Goal: Task Accomplishment & Management: Complete application form

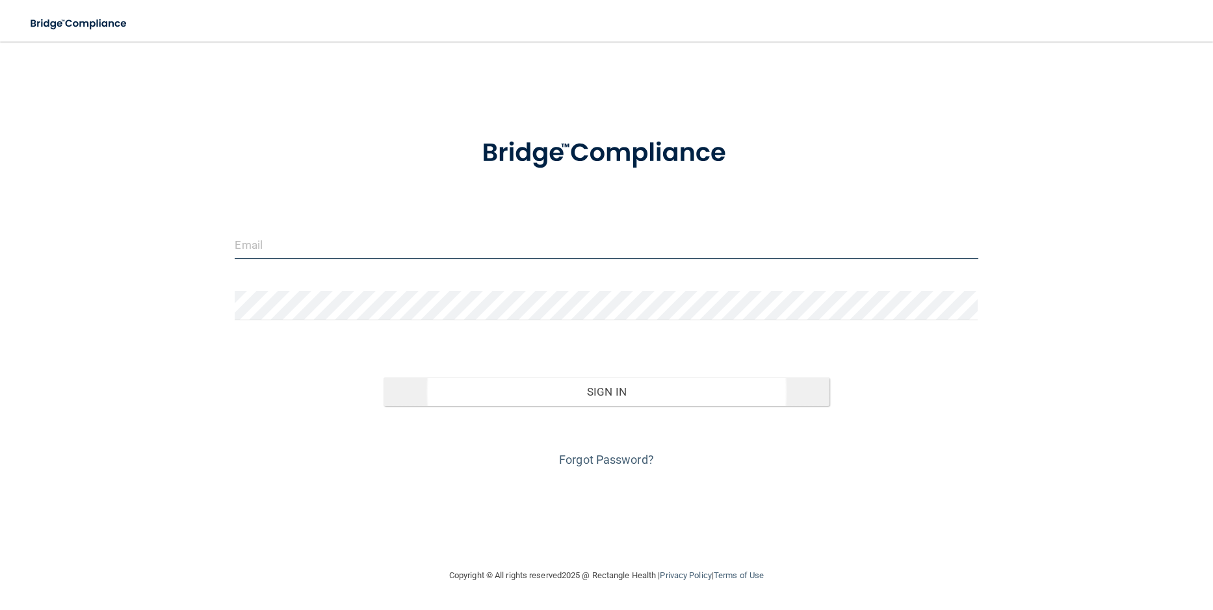
type input "[EMAIL_ADDRESS][DOMAIN_NAME]"
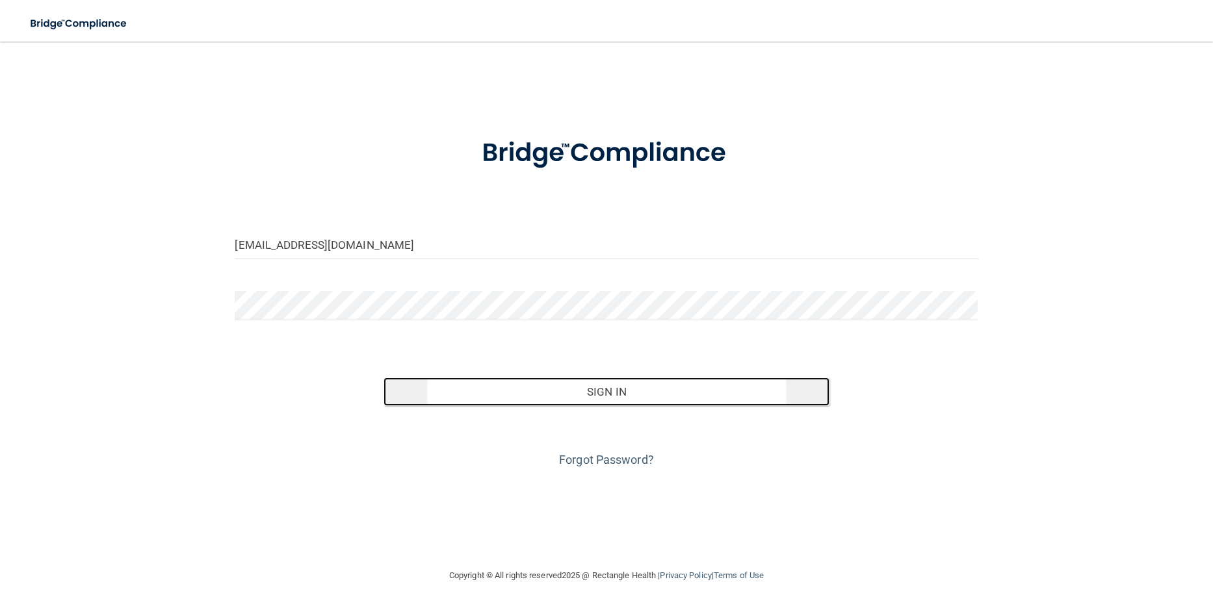
click at [602, 391] on button "Sign In" at bounding box center [607, 392] width 446 height 29
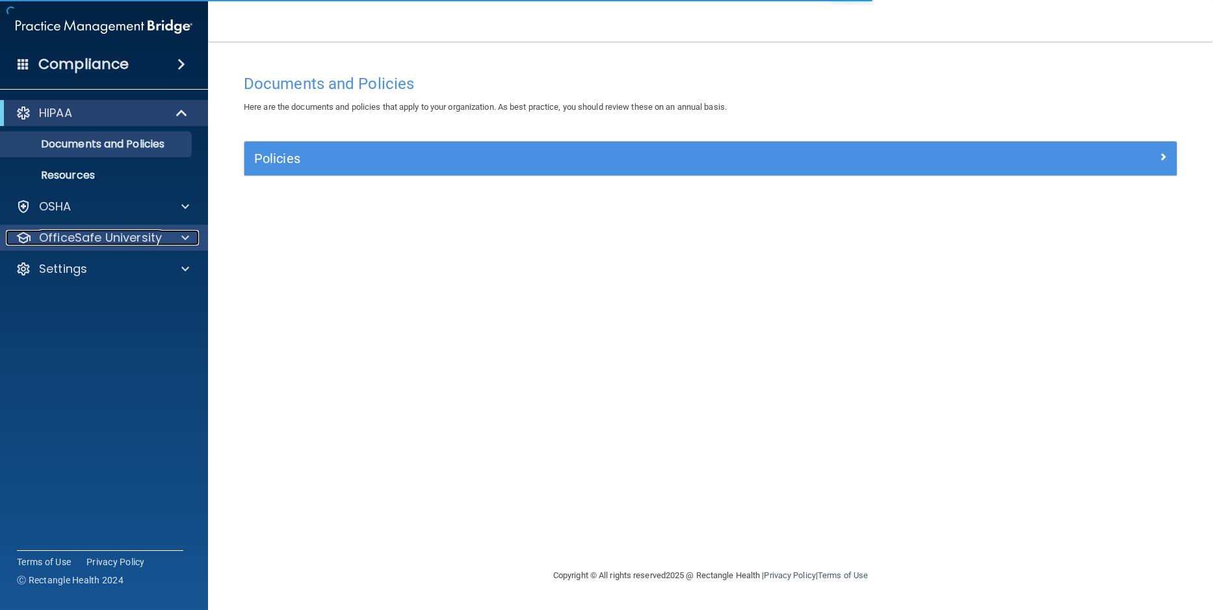
click at [83, 235] on p "OfficeSafe University" at bounding box center [100, 238] width 123 height 16
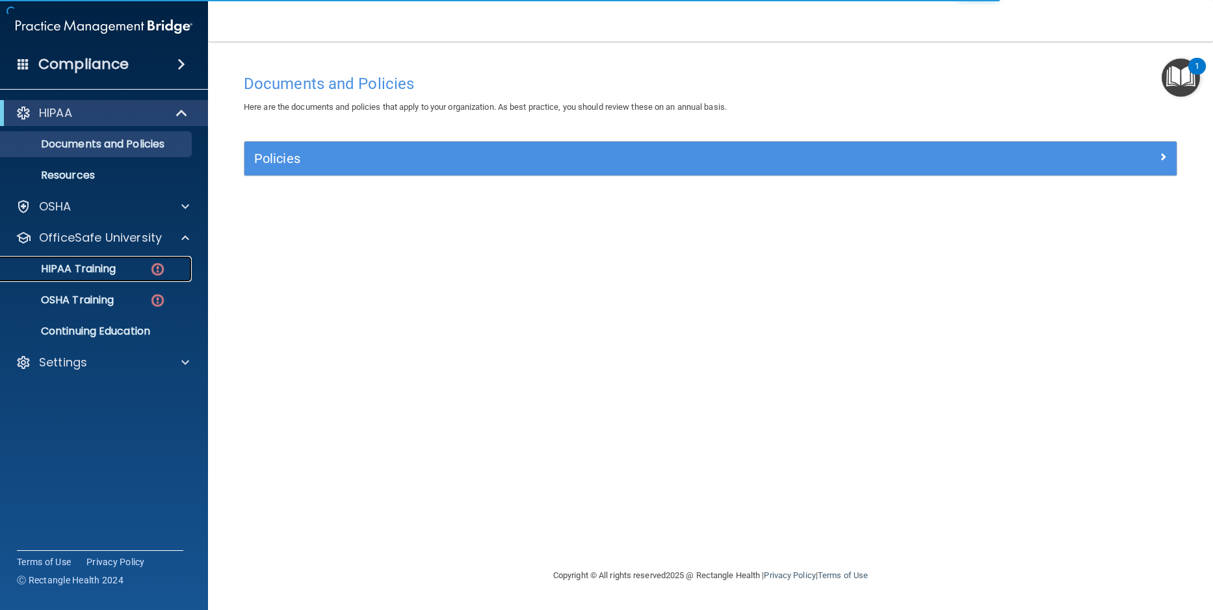
click at [77, 268] on p "HIPAA Training" at bounding box center [61, 269] width 107 height 13
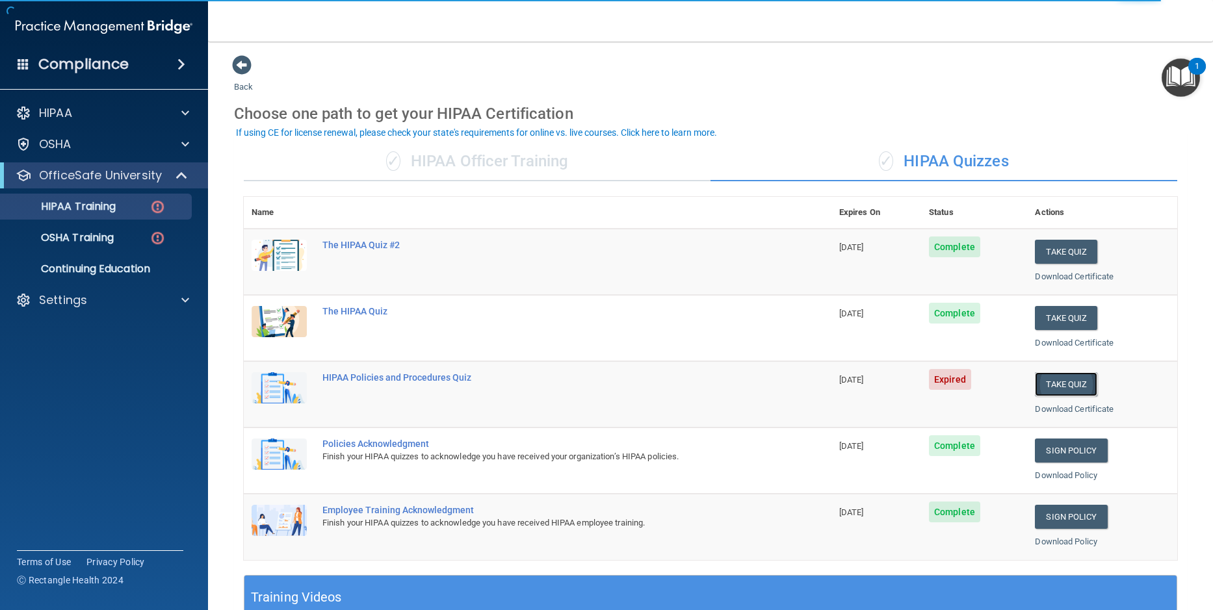
click at [1064, 386] on button "Take Quiz" at bounding box center [1066, 385] width 62 height 24
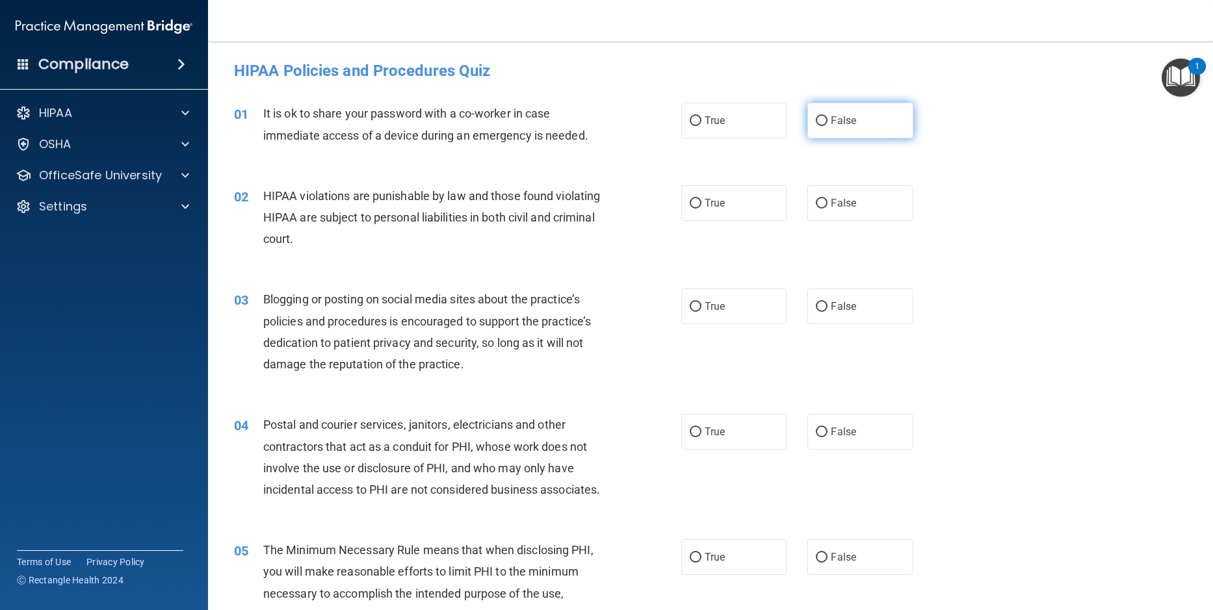
click at [821, 124] on input "False" at bounding box center [822, 121] width 12 height 10
radio input "true"
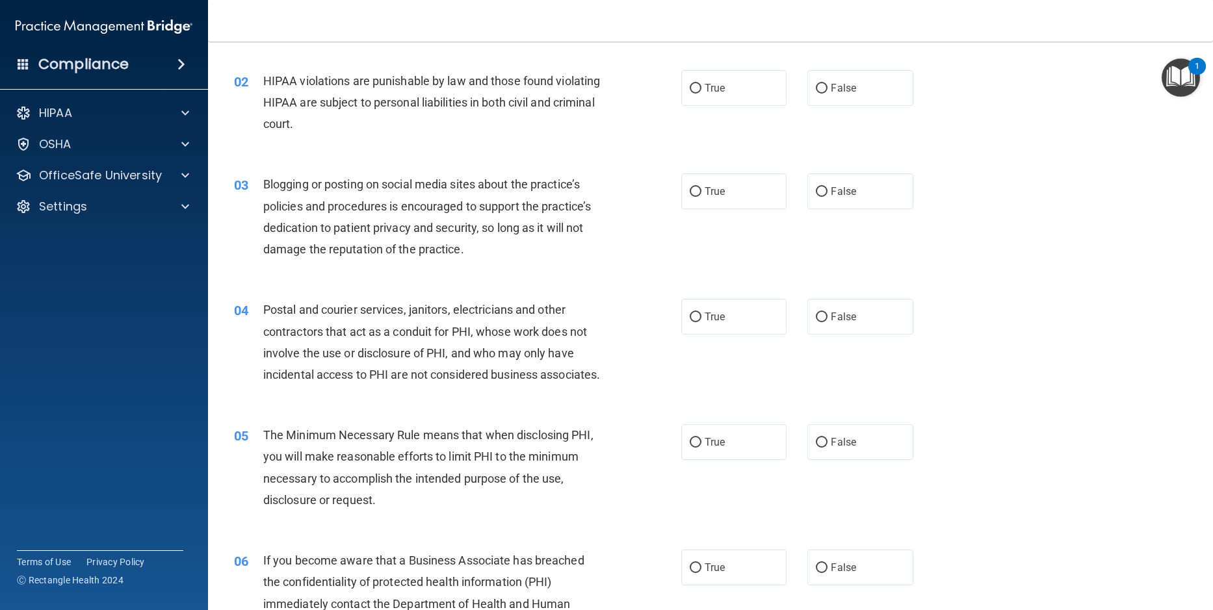
scroll to position [130, 0]
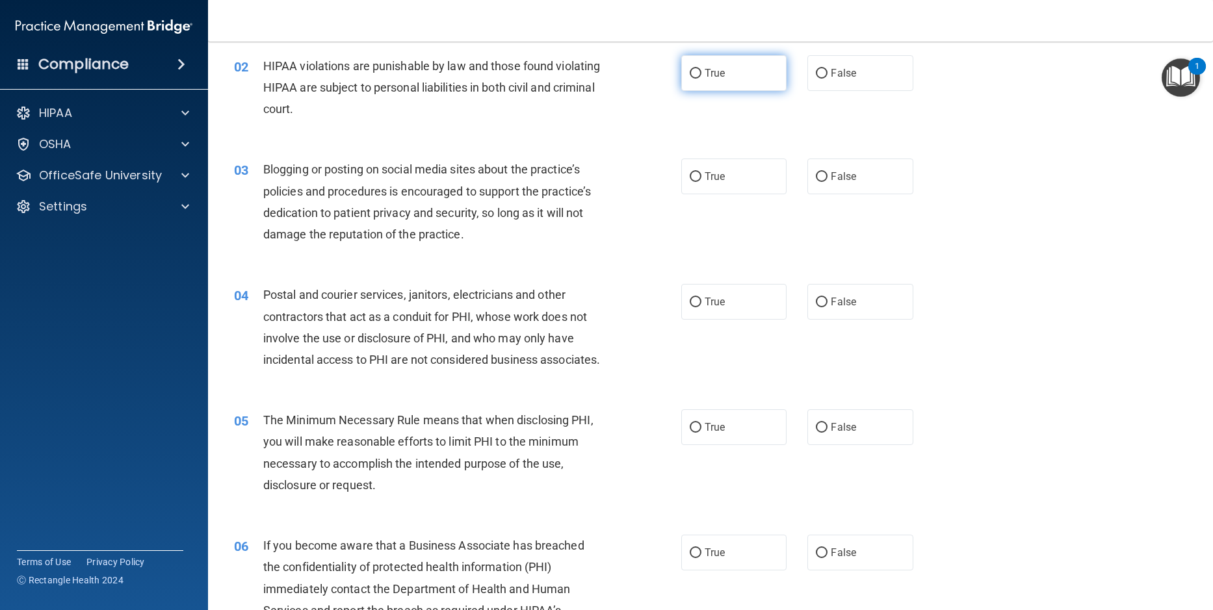
click at [690, 75] on input "True" at bounding box center [696, 74] width 12 height 10
radio input "true"
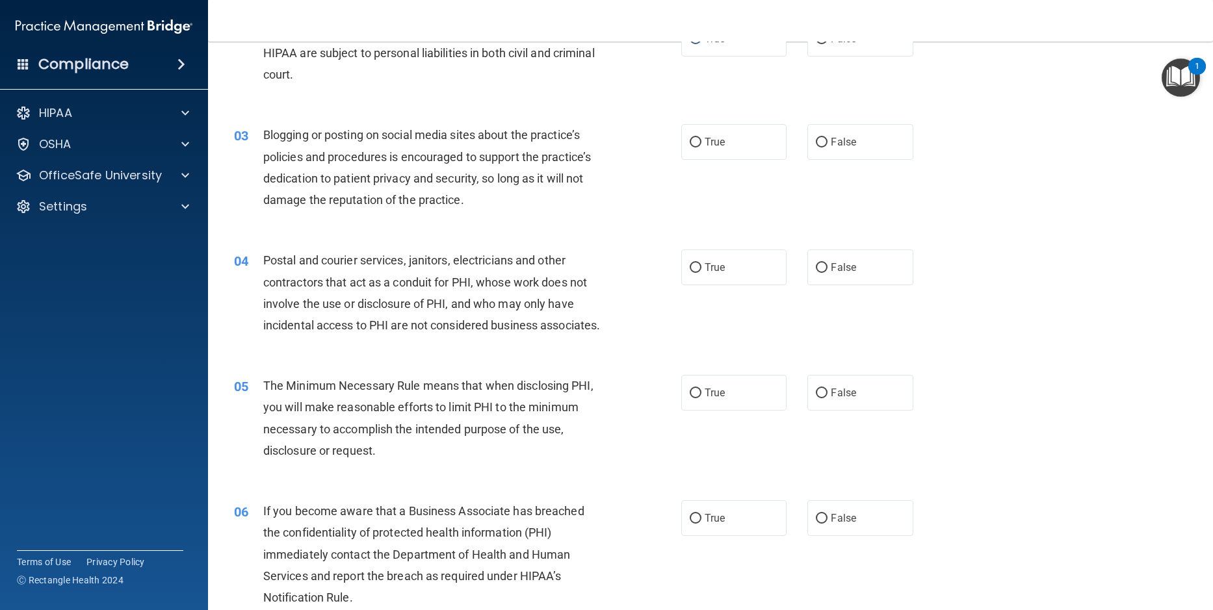
scroll to position [195, 0]
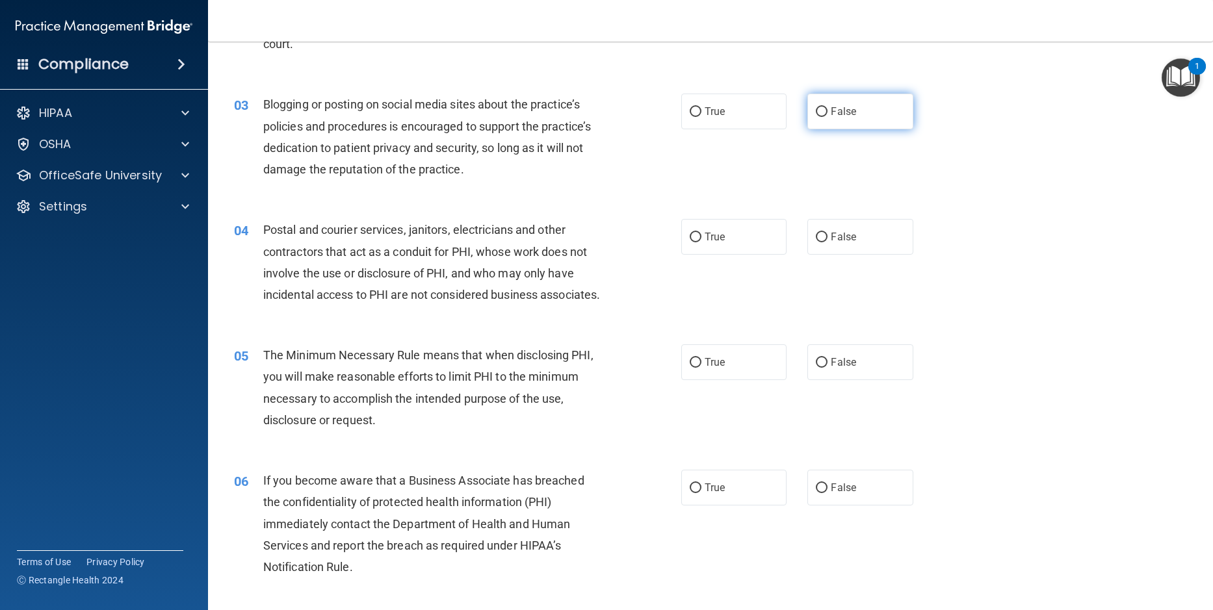
click at [819, 109] on input "False" at bounding box center [822, 112] width 12 height 10
radio input "true"
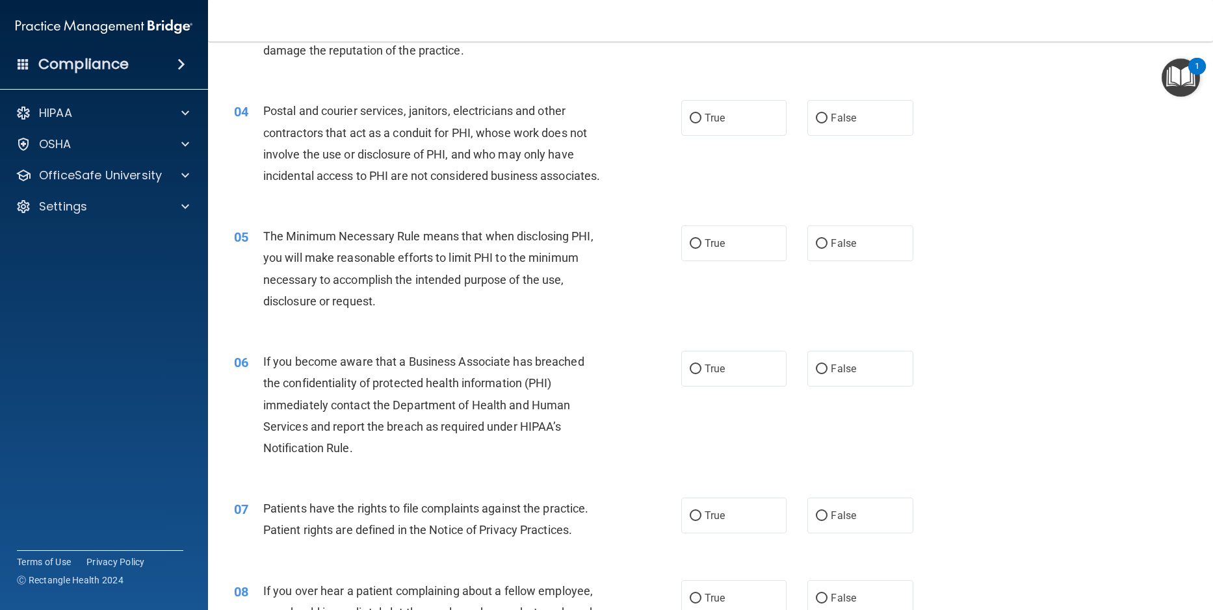
scroll to position [325, 0]
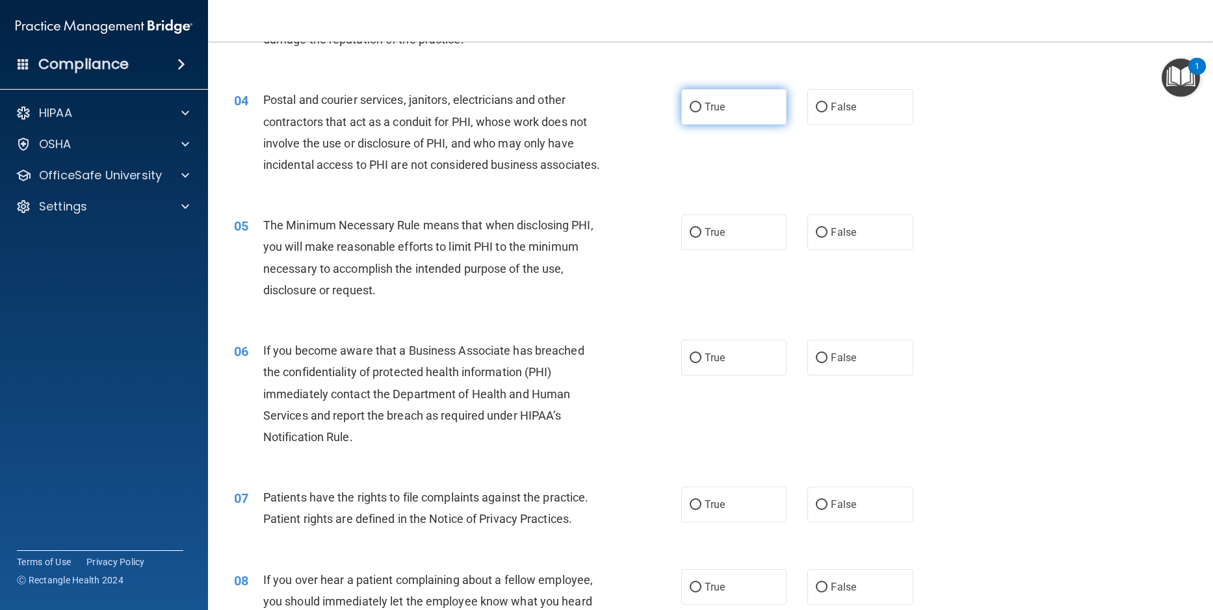
click at [690, 107] on input "True" at bounding box center [696, 108] width 12 height 10
radio input "true"
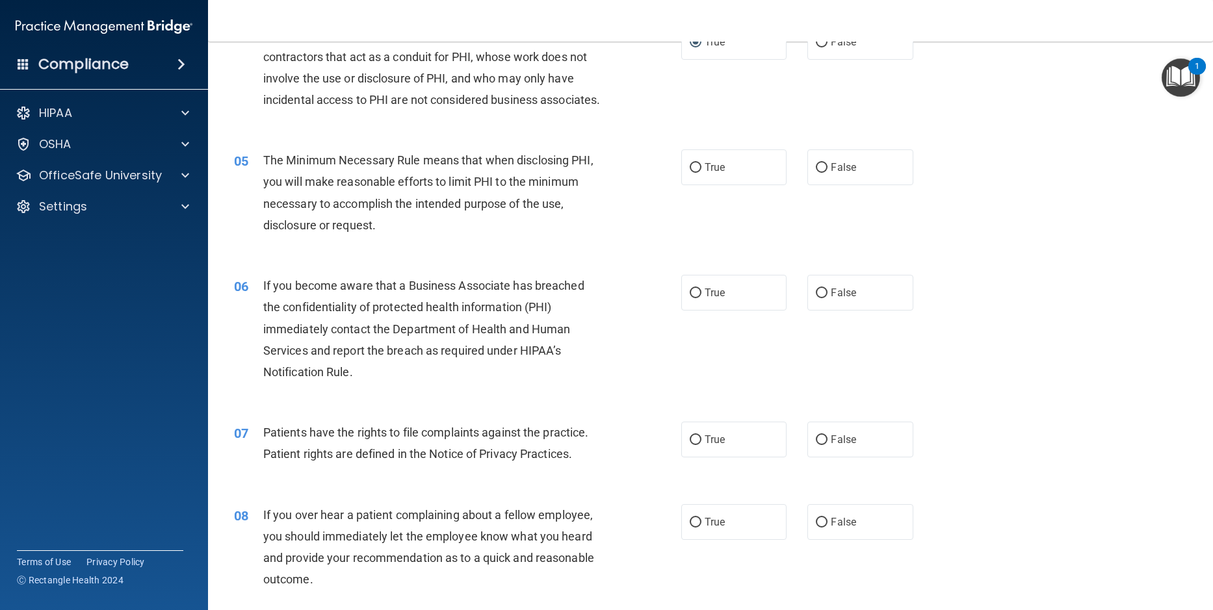
scroll to position [455, 0]
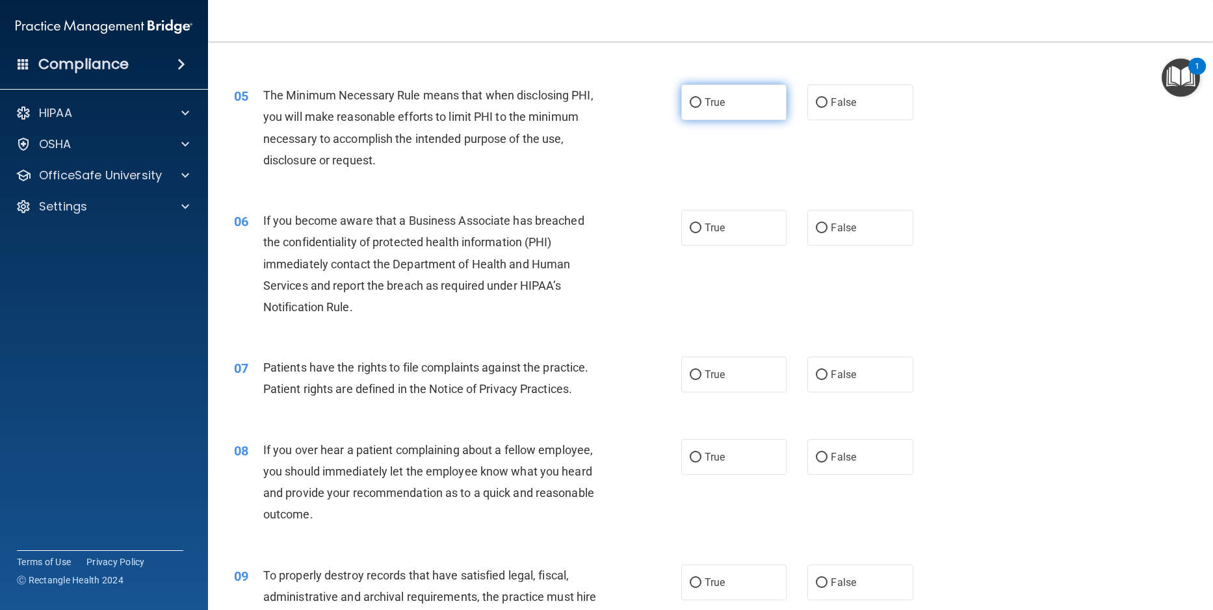
click at [696, 108] on input "True" at bounding box center [696, 103] width 12 height 10
radio input "true"
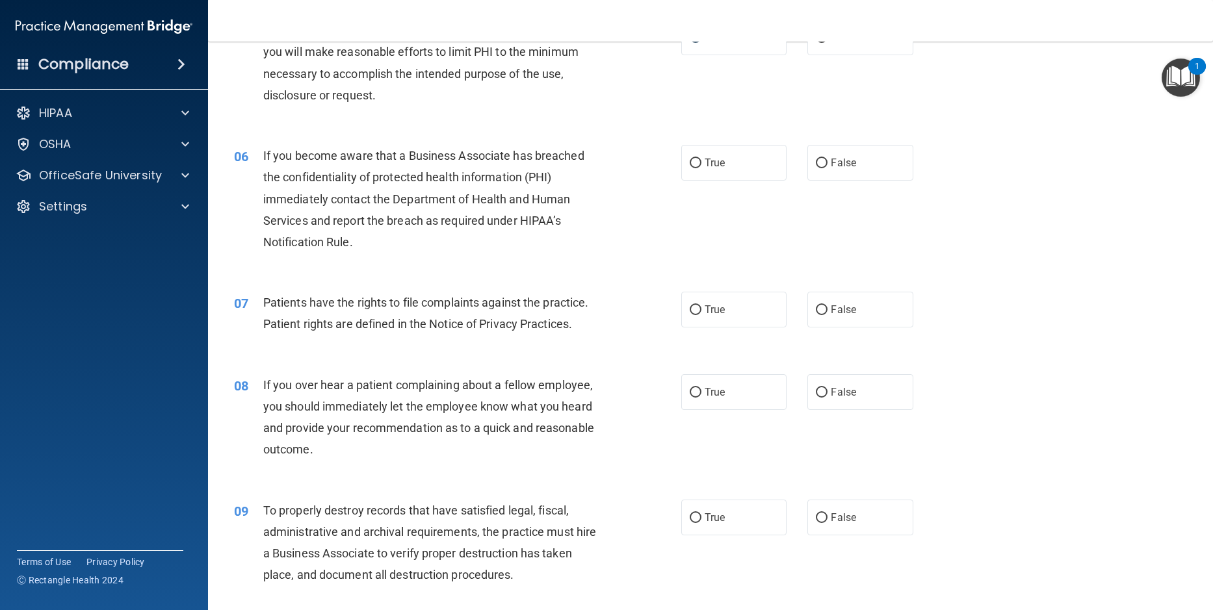
scroll to position [585, 0]
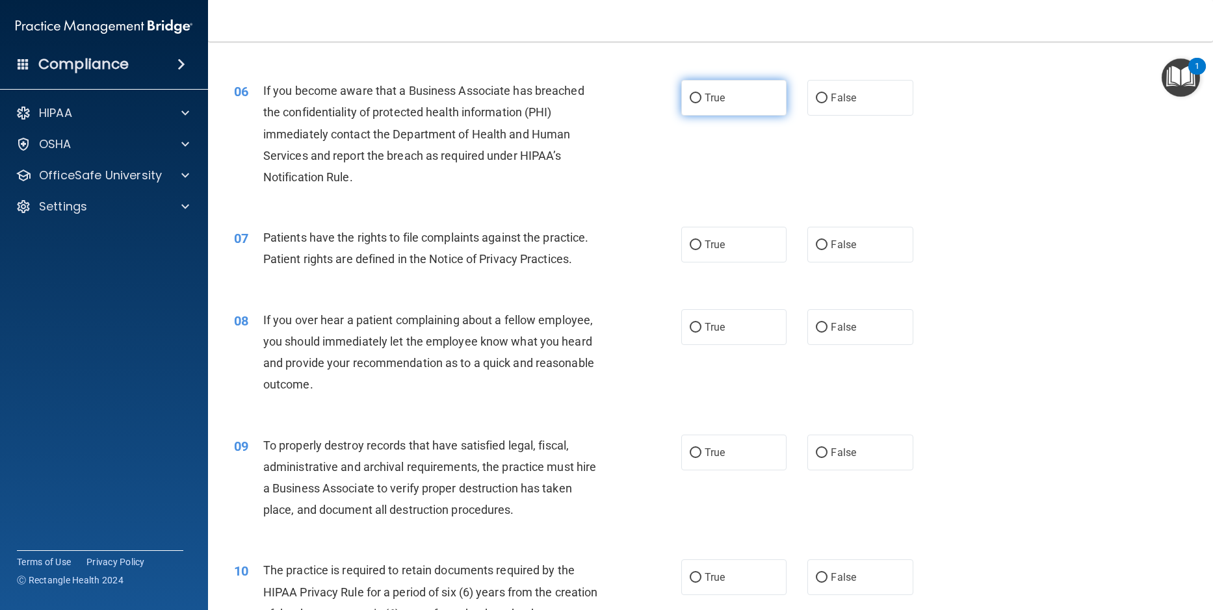
click at [692, 103] on input "True" at bounding box center [696, 99] width 12 height 10
radio input "true"
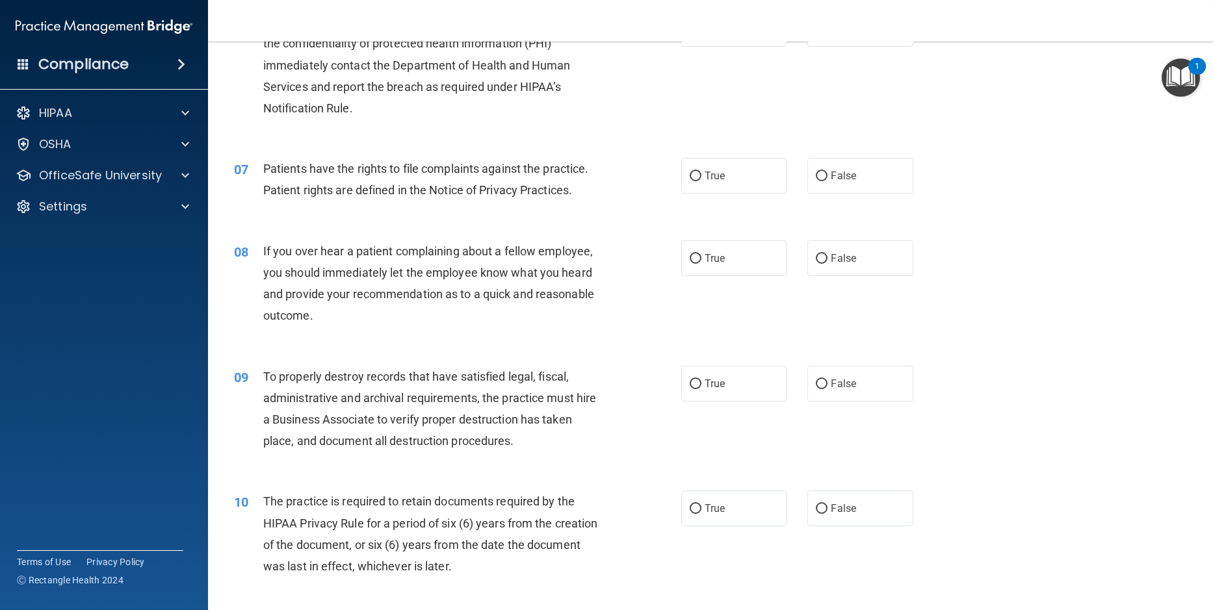
scroll to position [715, 0]
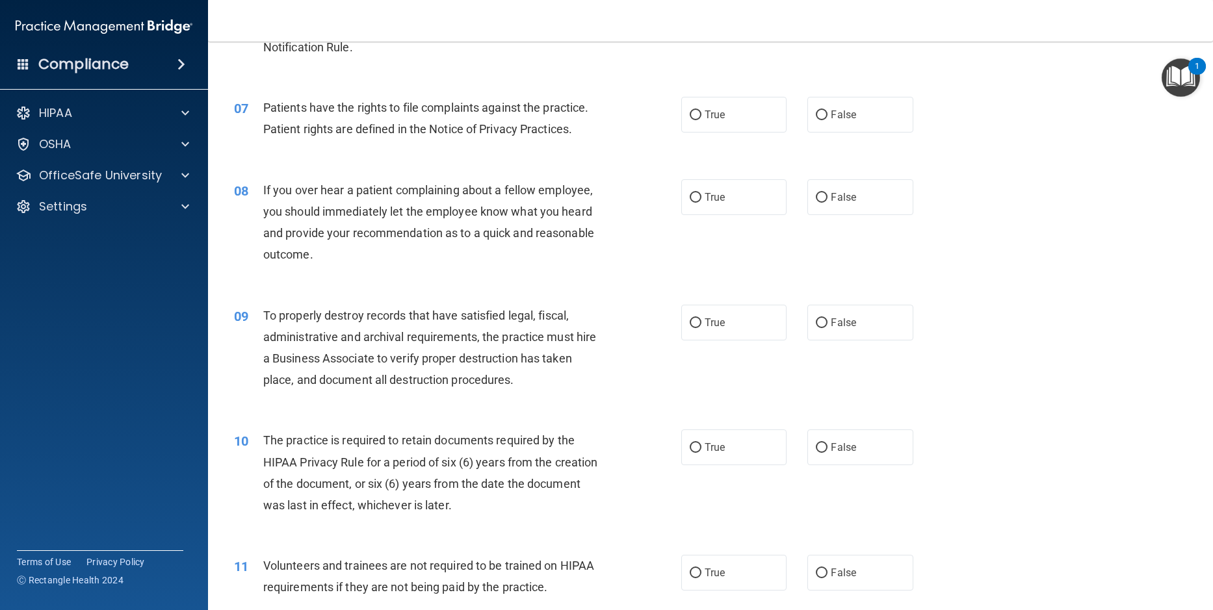
click at [1000, 244] on div "08 If you over hear a patient complaining about a fellow employee, you should i…" at bounding box center [710, 225] width 973 height 125
click at [690, 120] on input "True" at bounding box center [696, 116] width 12 height 10
radio input "true"
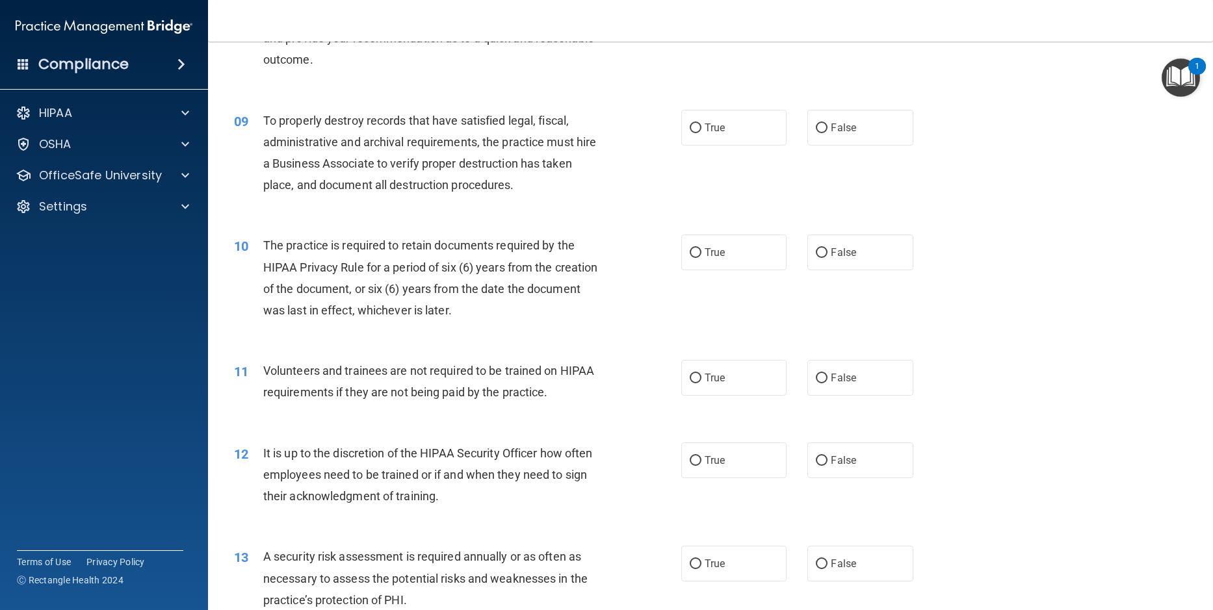
scroll to position [845, 0]
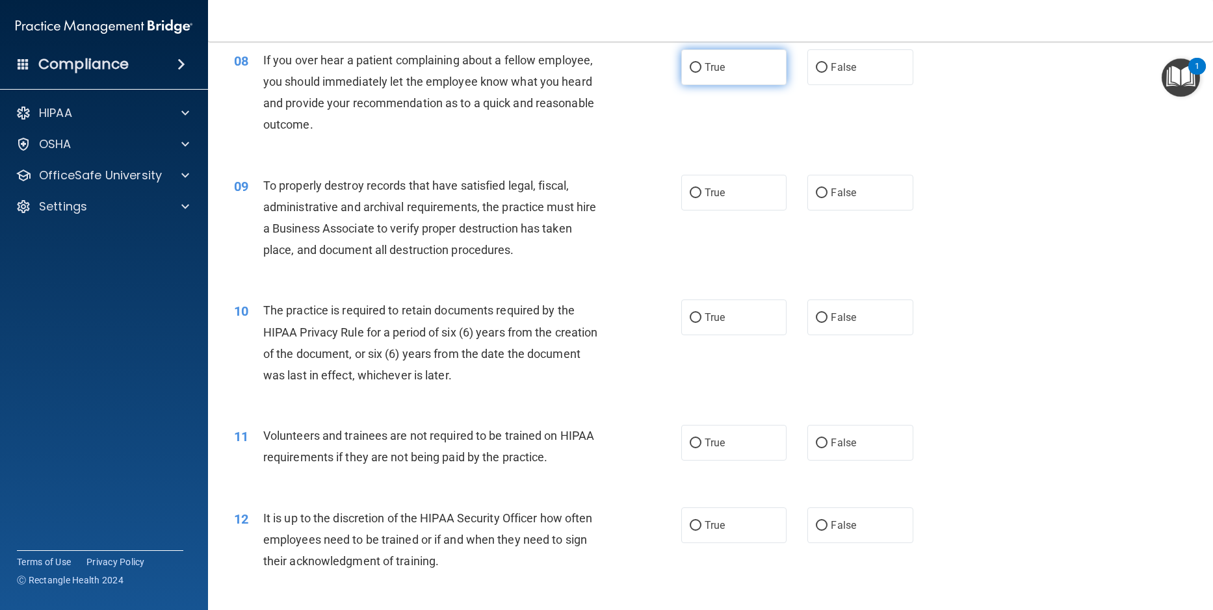
click at [690, 73] on input "True" at bounding box center [696, 68] width 12 height 10
radio input "true"
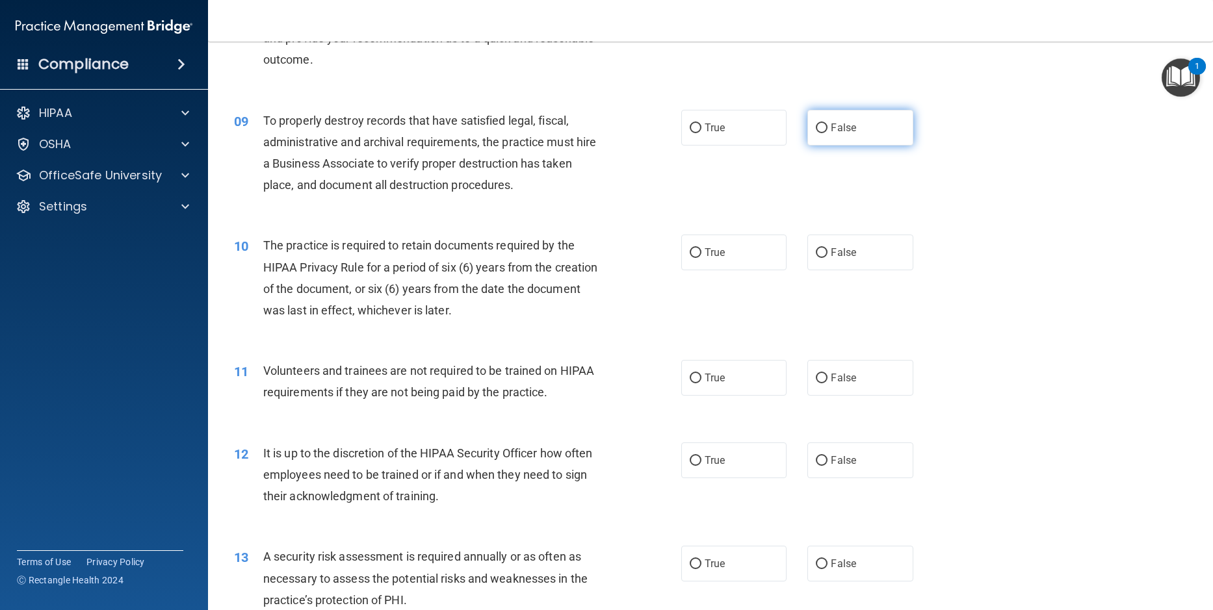
click at [816, 133] on input "False" at bounding box center [822, 129] width 12 height 10
radio input "true"
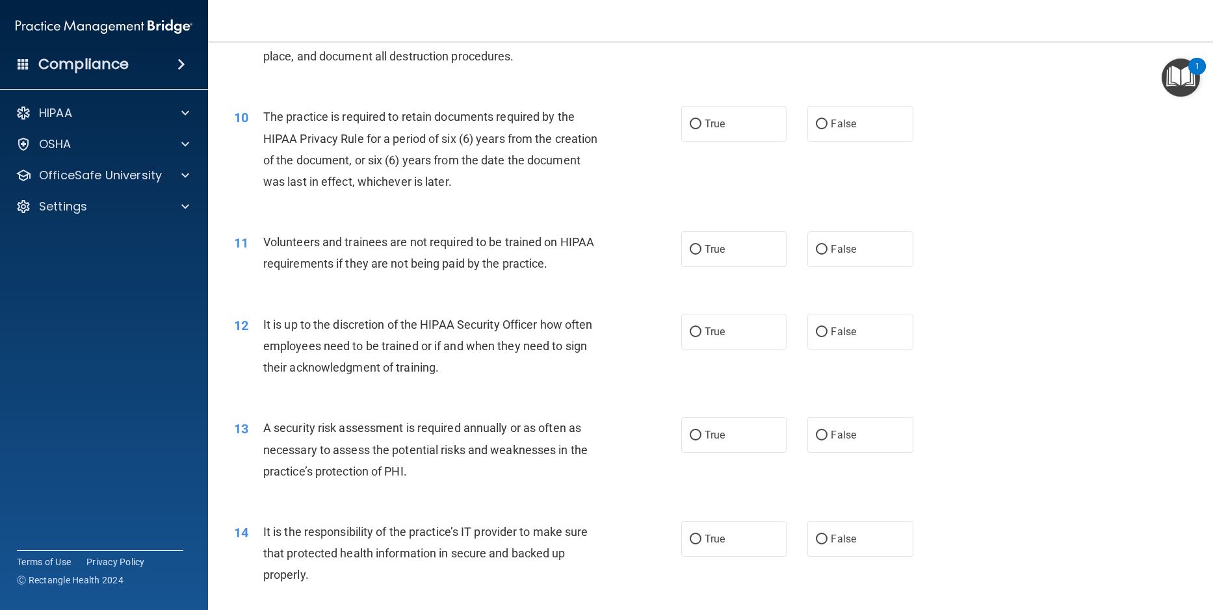
scroll to position [1040, 0]
click at [816, 128] on input "False" at bounding box center [822, 123] width 12 height 10
radio input "true"
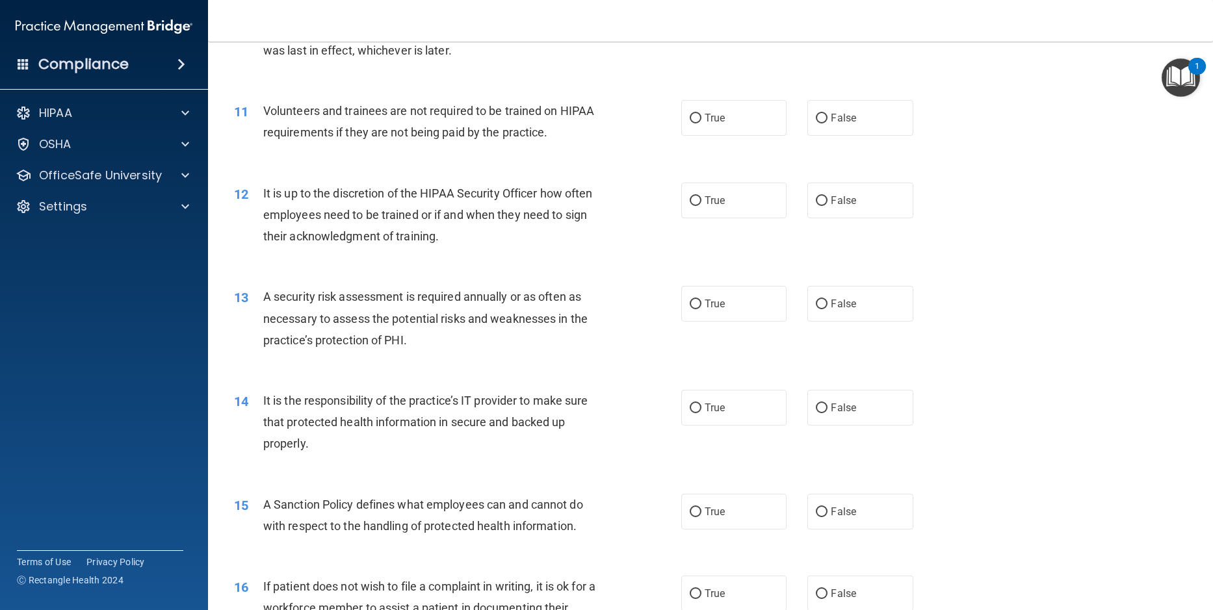
scroll to position [1235, 0]
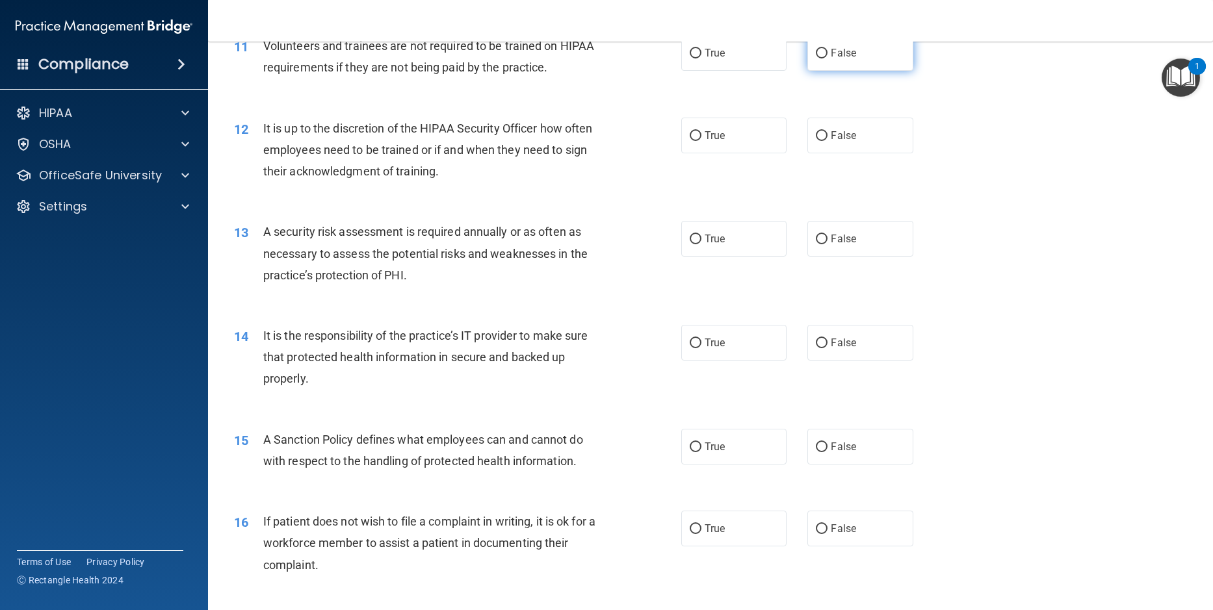
click at [818, 59] on input "False" at bounding box center [822, 54] width 12 height 10
radio input "true"
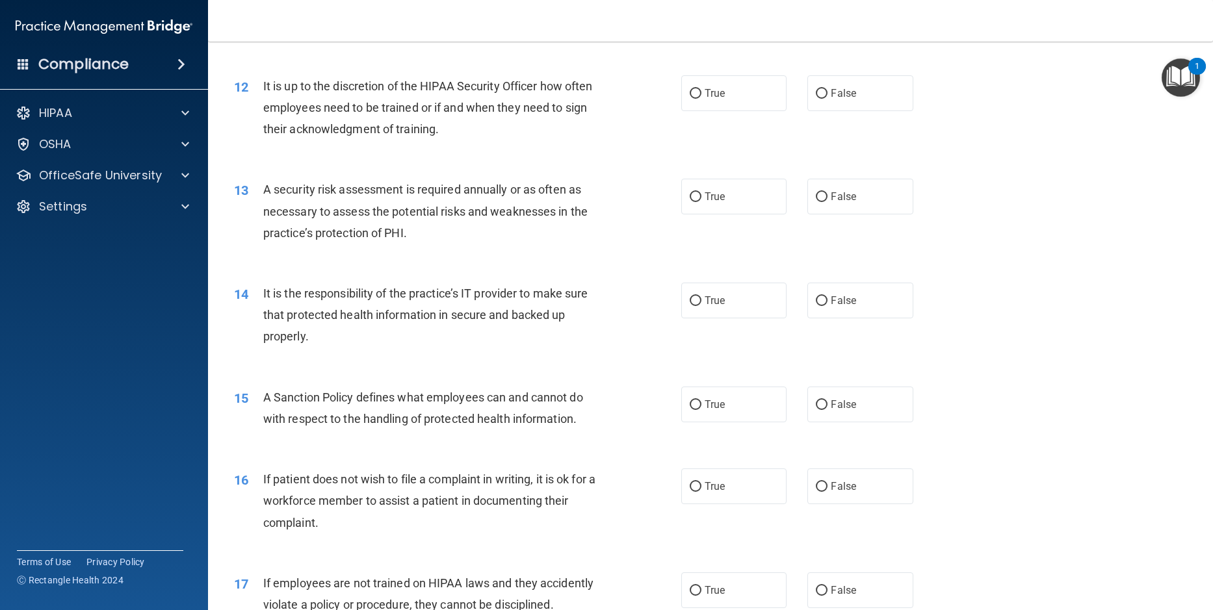
scroll to position [1300, 0]
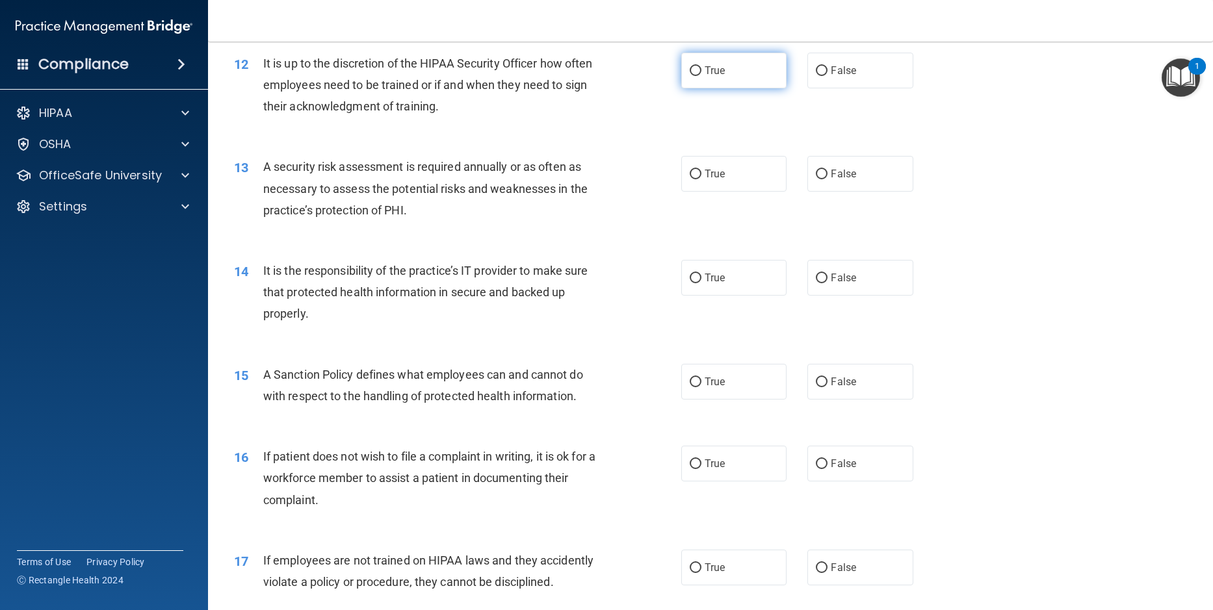
click at [692, 76] on input "True" at bounding box center [696, 71] width 12 height 10
radio input "true"
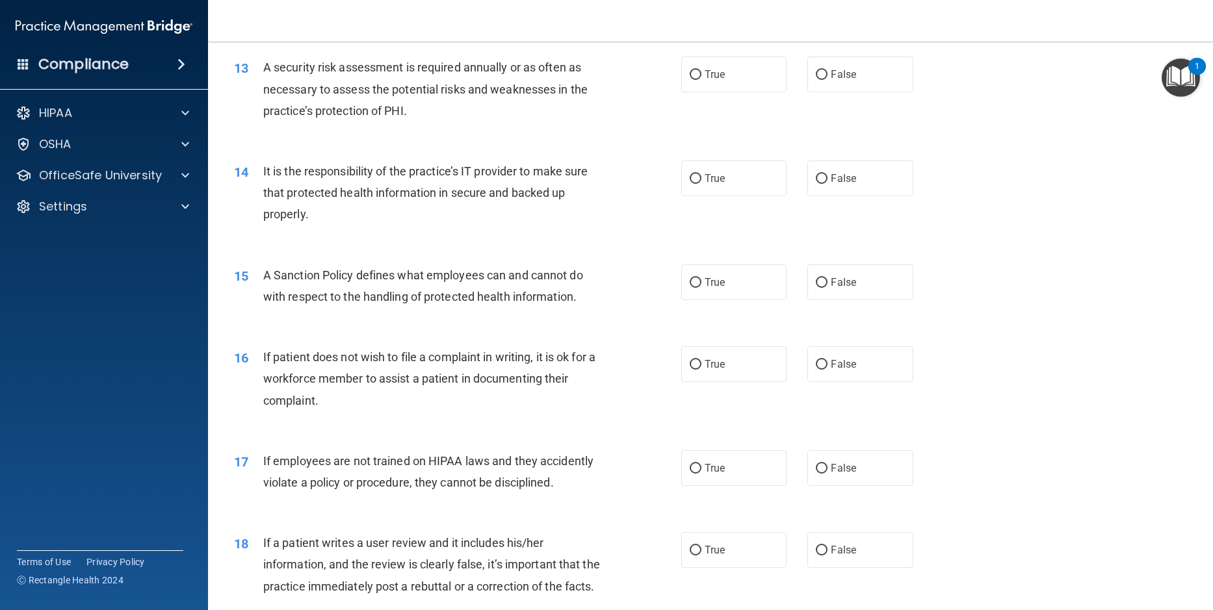
scroll to position [1430, 0]
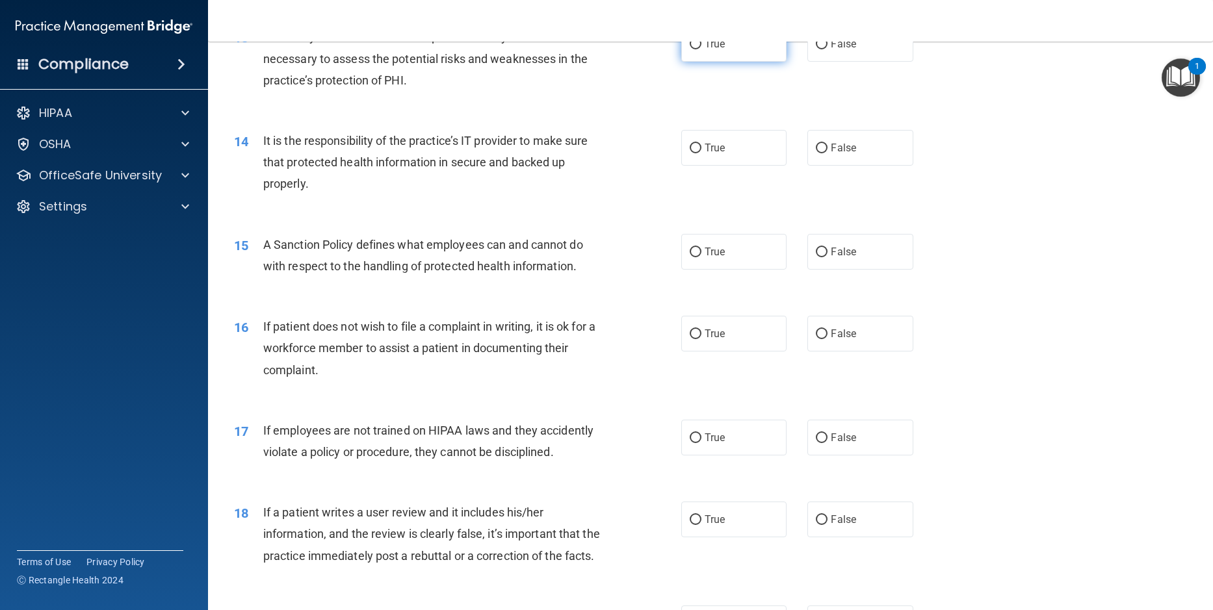
click at [690, 49] on input "True" at bounding box center [696, 45] width 12 height 10
radio input "true"
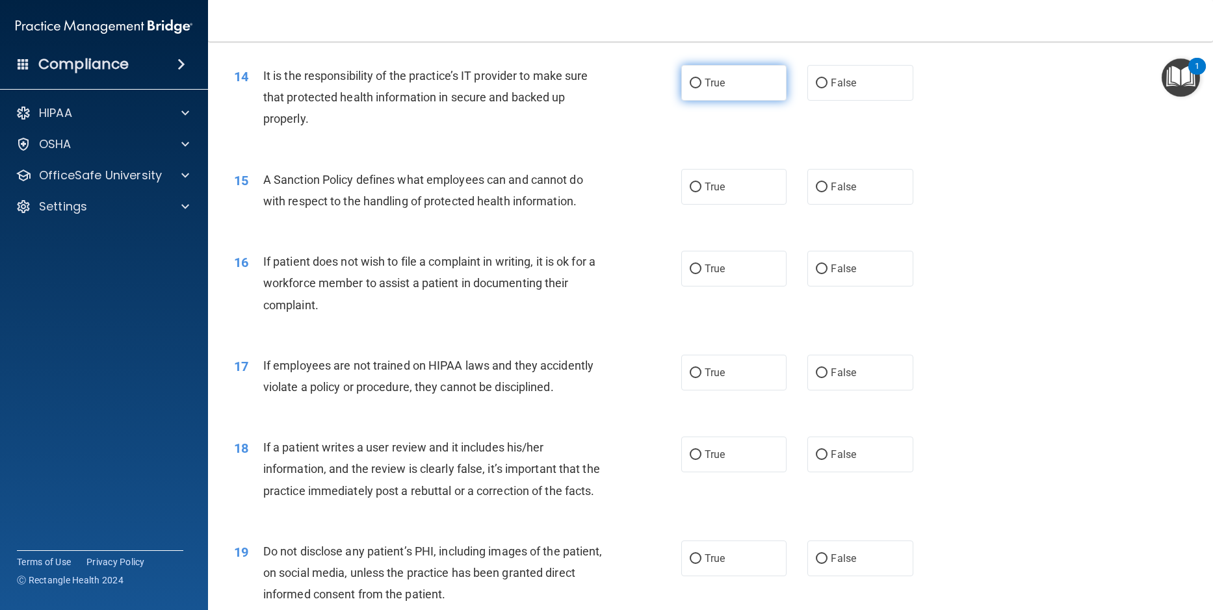
click at [692, 88] on input "True" at bounding box center [696, 84] width 12 height 10
radio input "true"
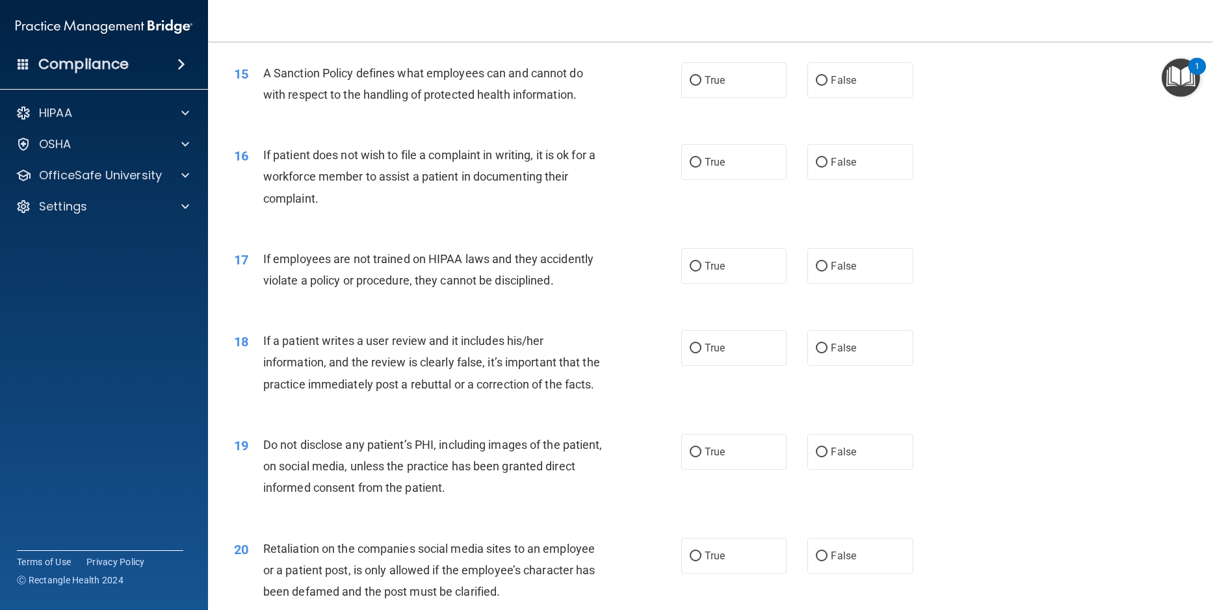
scroll to position [1625, 0]
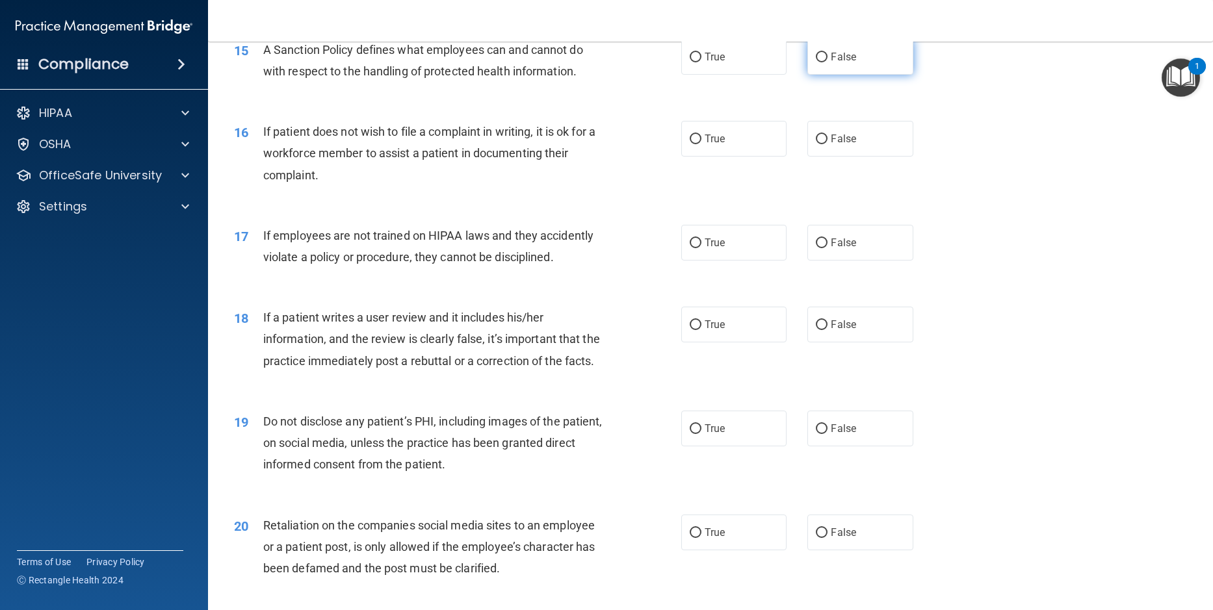
click at [816, 62] on input "False" at bounding box center [822, 58] width 12 height 10
radio input "true"
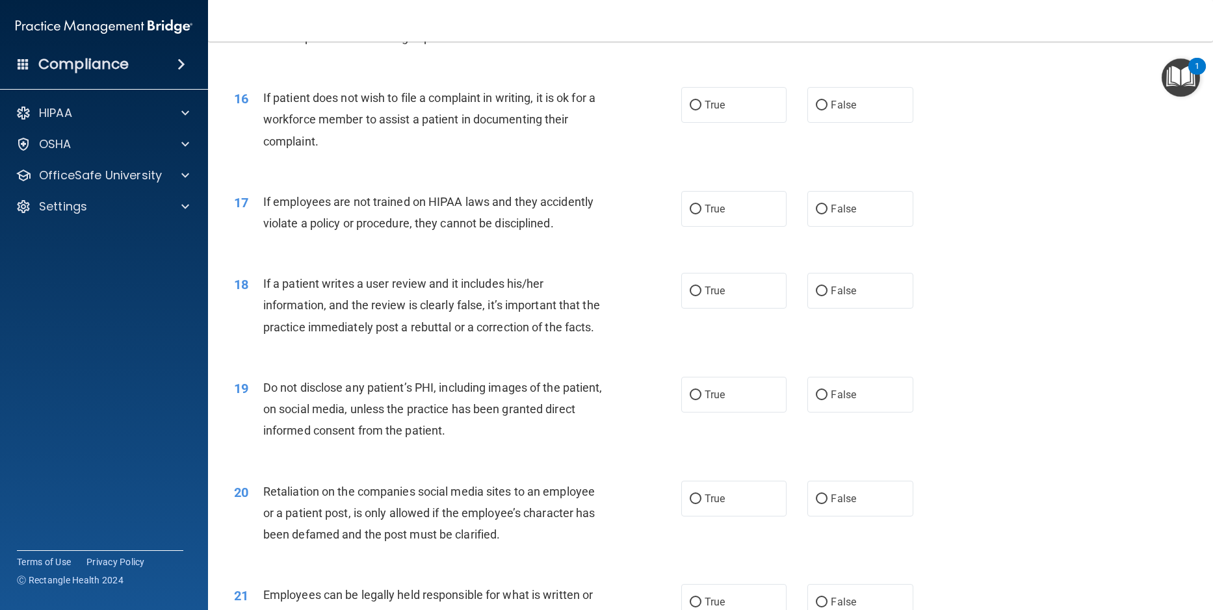
scroll to position [1690, 0]
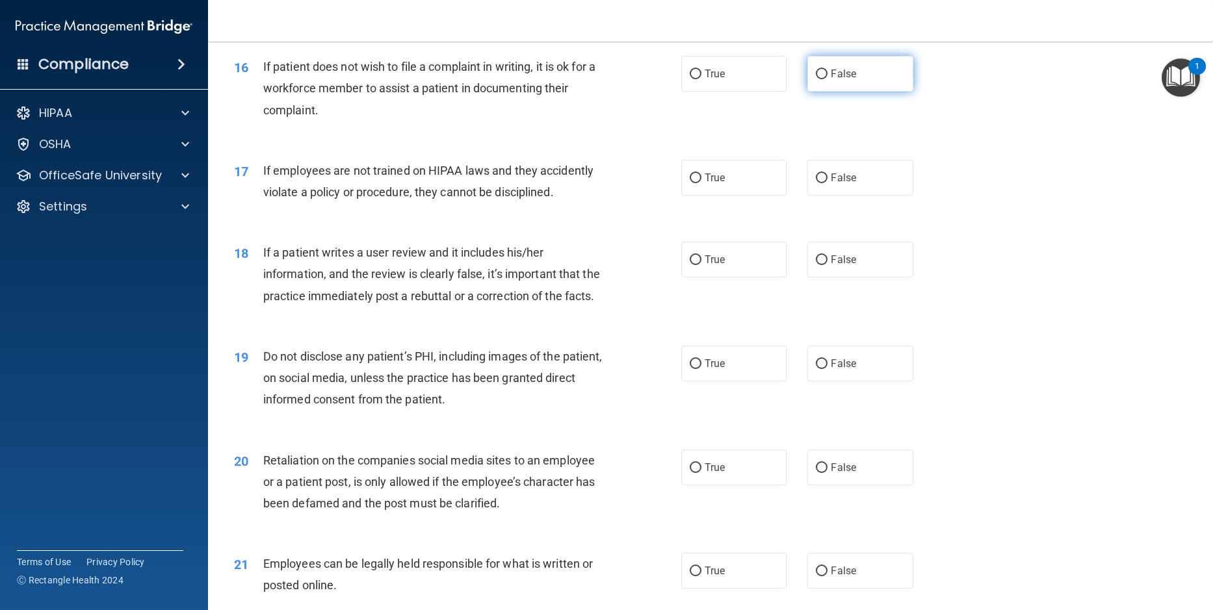
click at [816, 79] on input "False" at bounding box center [822, 75] width 12 height 10
radio input "true"
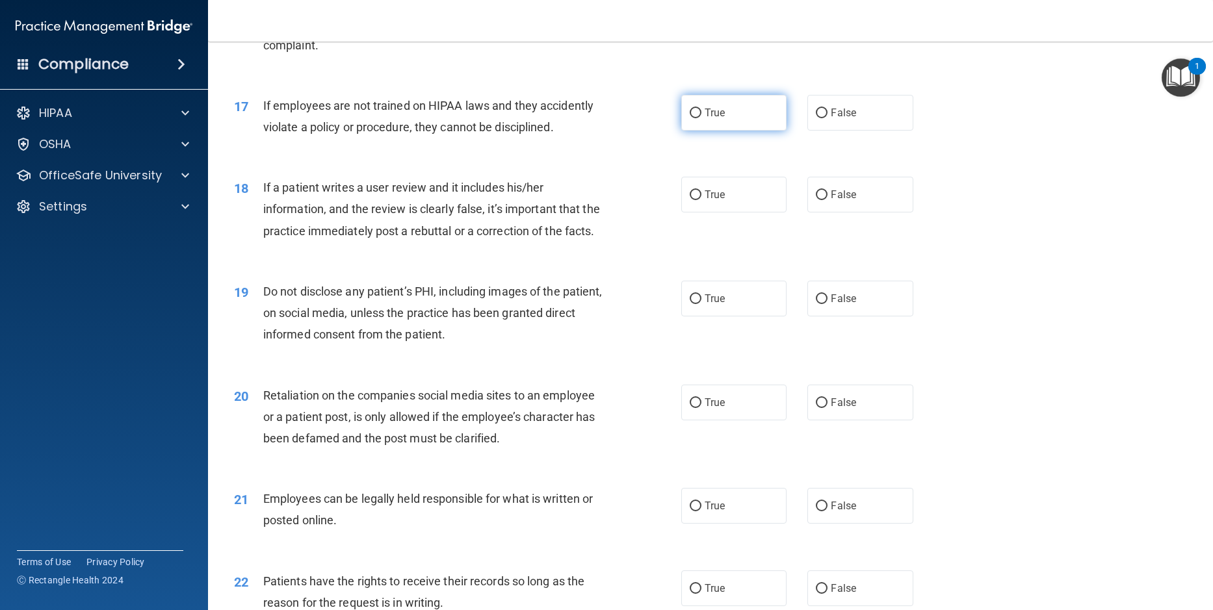
click at [694, 118] on input "True" at bounding box center [696, 114] width 12 height 10
radio input "true"
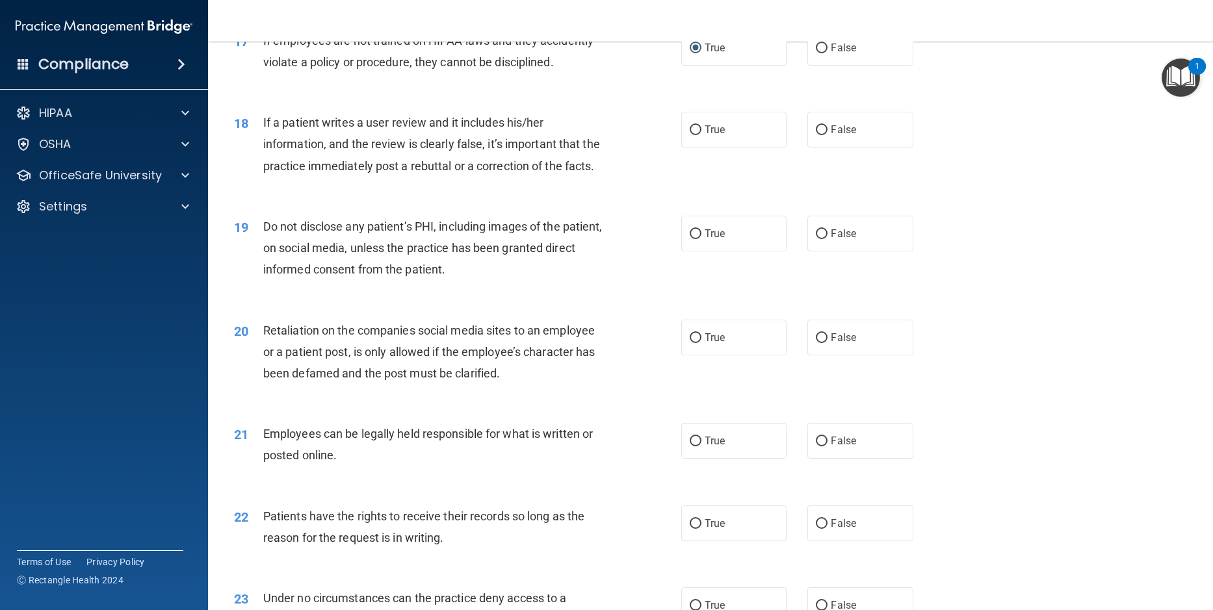
scroll to position [1885, 0]
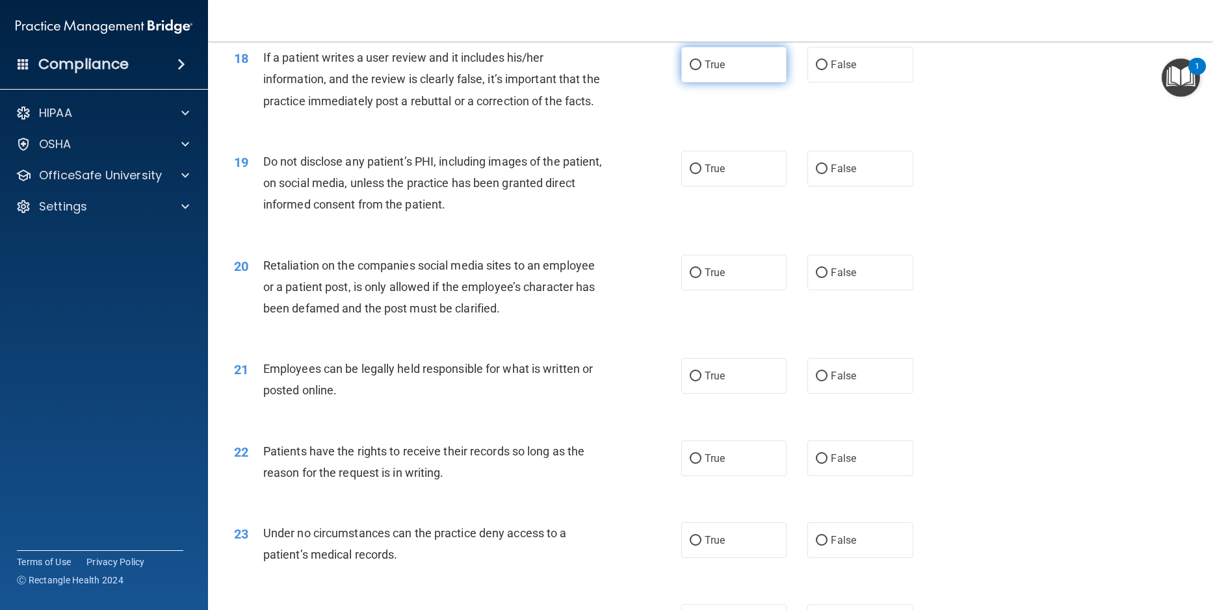
click at [694, 70] on input "True" at bounding box center [696, 65] width 12 height 10
radio input "true"
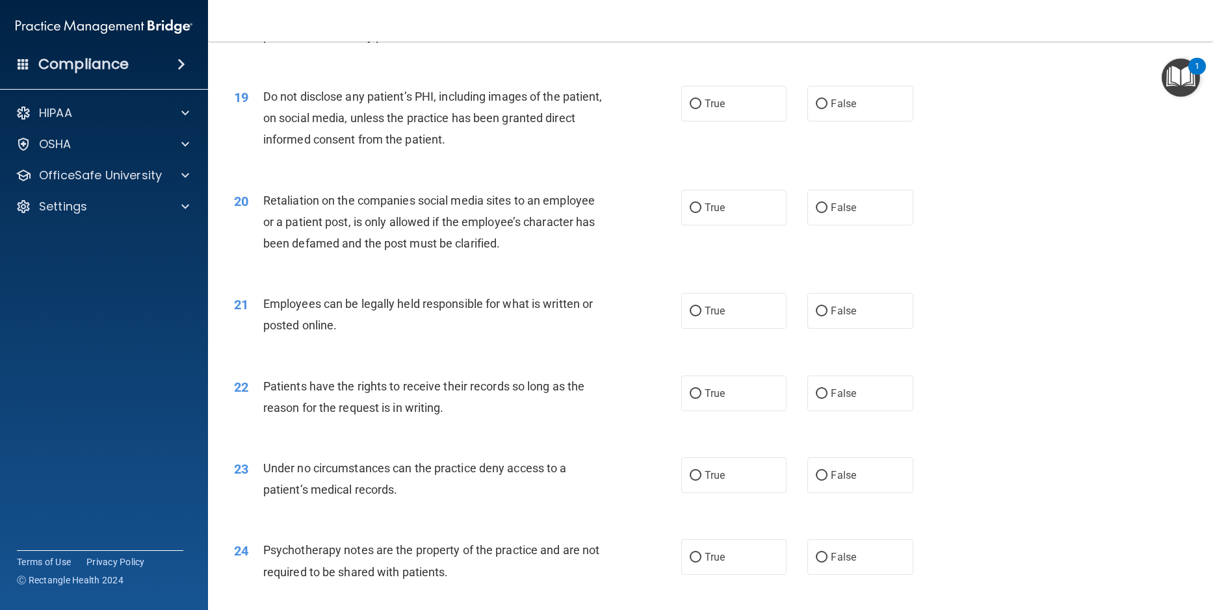
scroll to position [2015, 0]
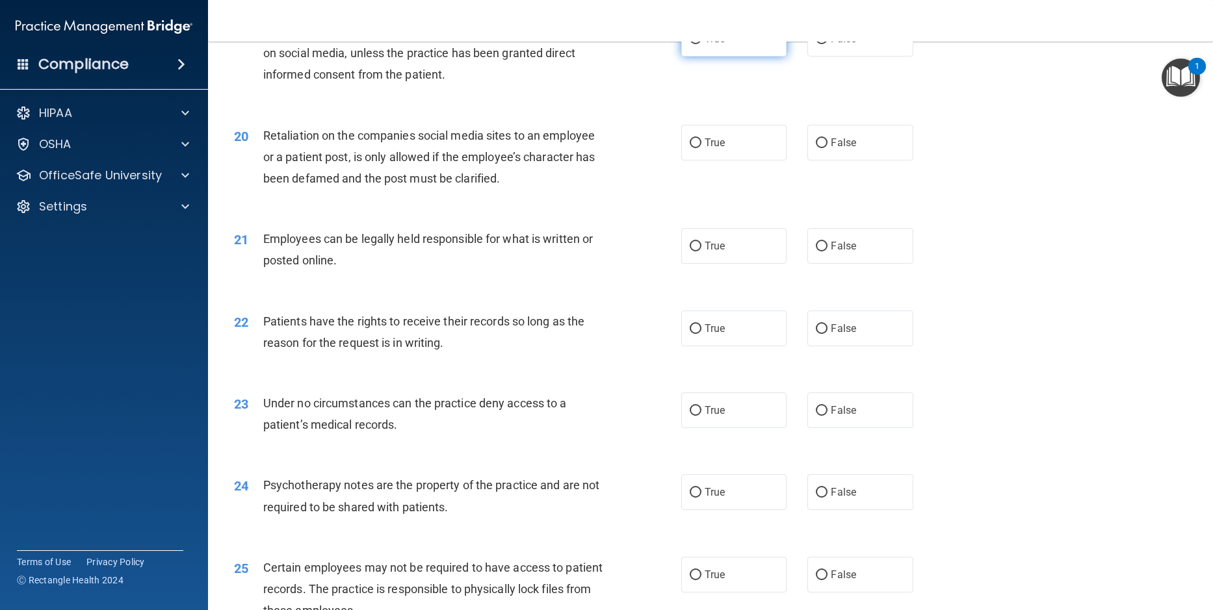
click at [691, 44] on input "True" at bounding box center [696, 39] width 12 height 10
radio input "true"
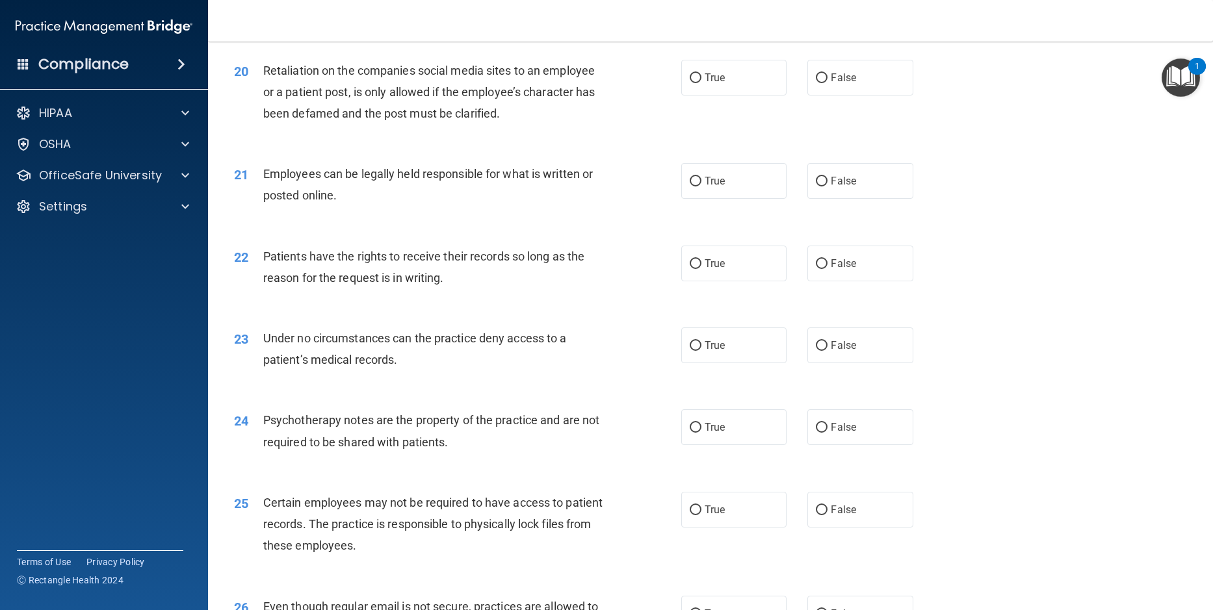
scroll to position [2145, 0]
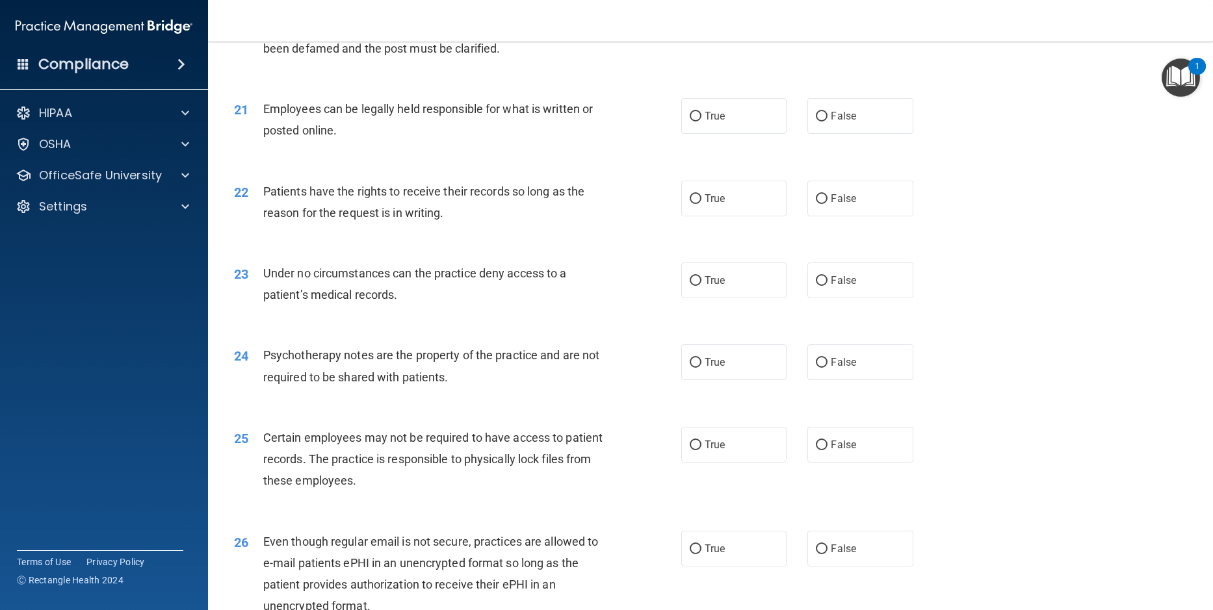
click at [817, 18] on input "False" at bounding box center [822, 13] width 12 height 10
radio input "true"
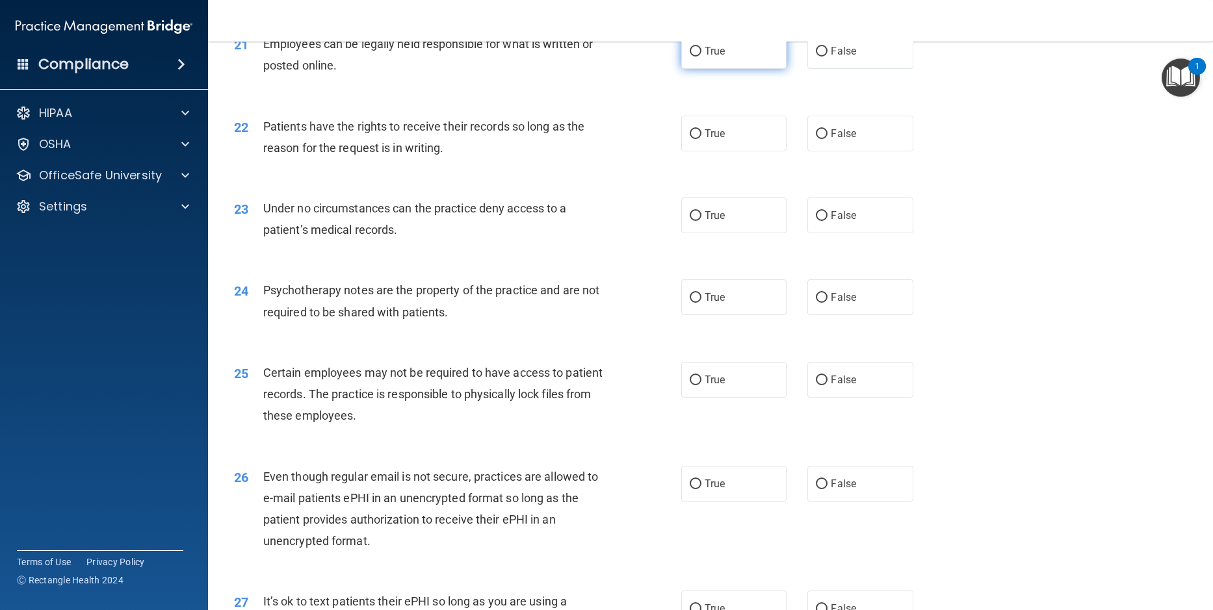
click at [690, 57] on input "True" at bounding box center [696, 52] width 12 height 10
radio input "true"
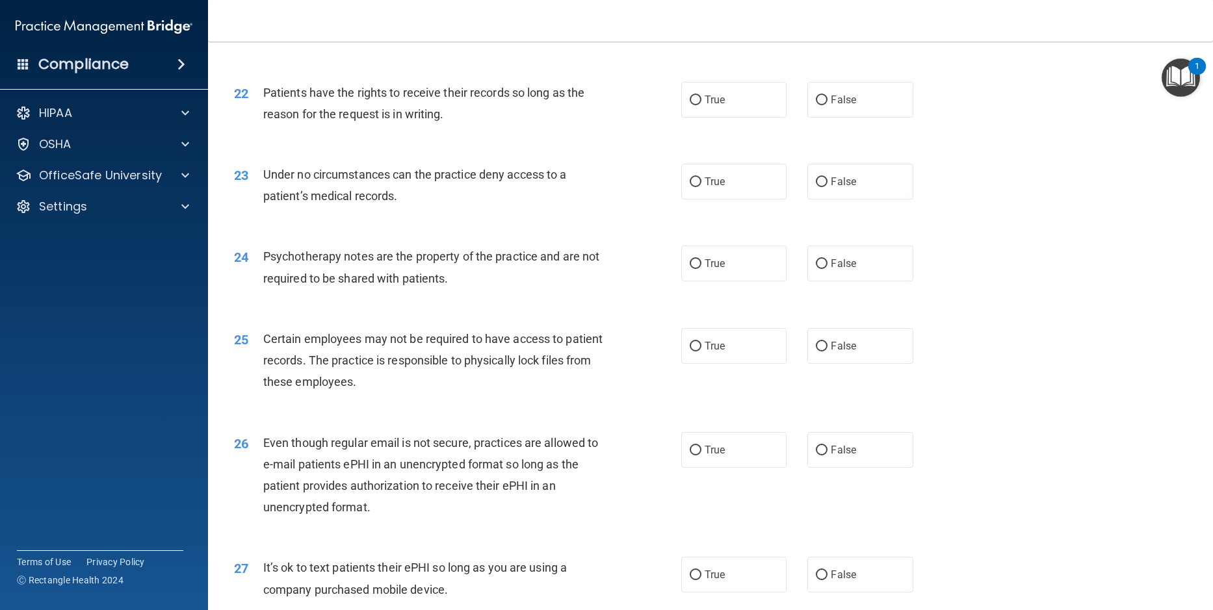
scroll to position [2275, 0]
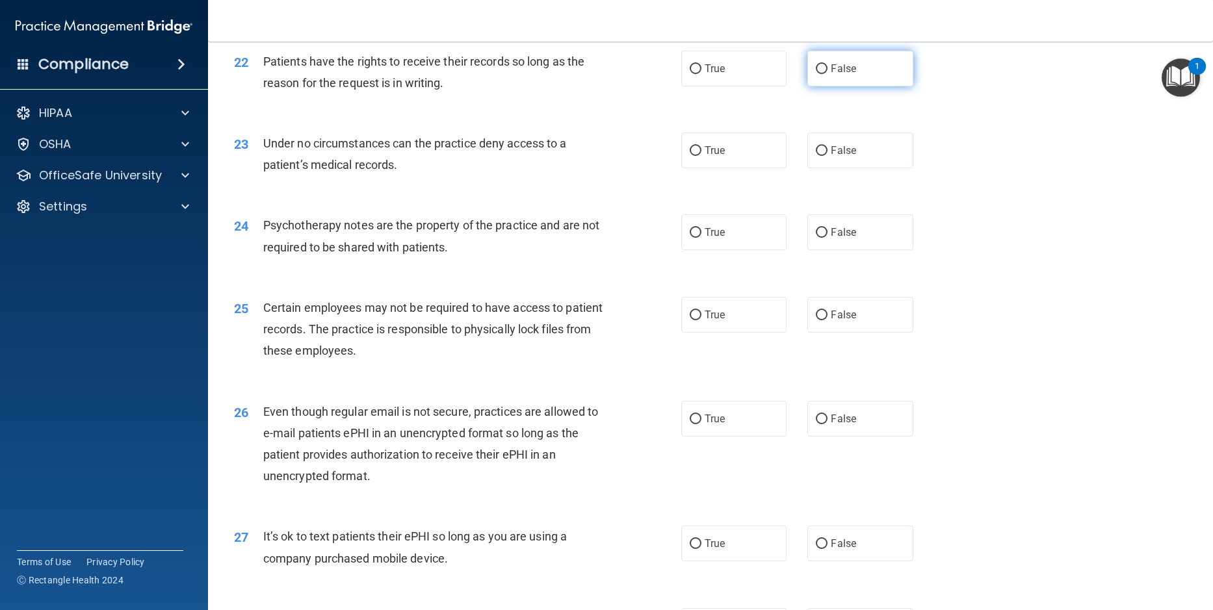
click at [820, 74] on input "False" at bounding box center [822, 69] width 12 height 10
radio input "true"
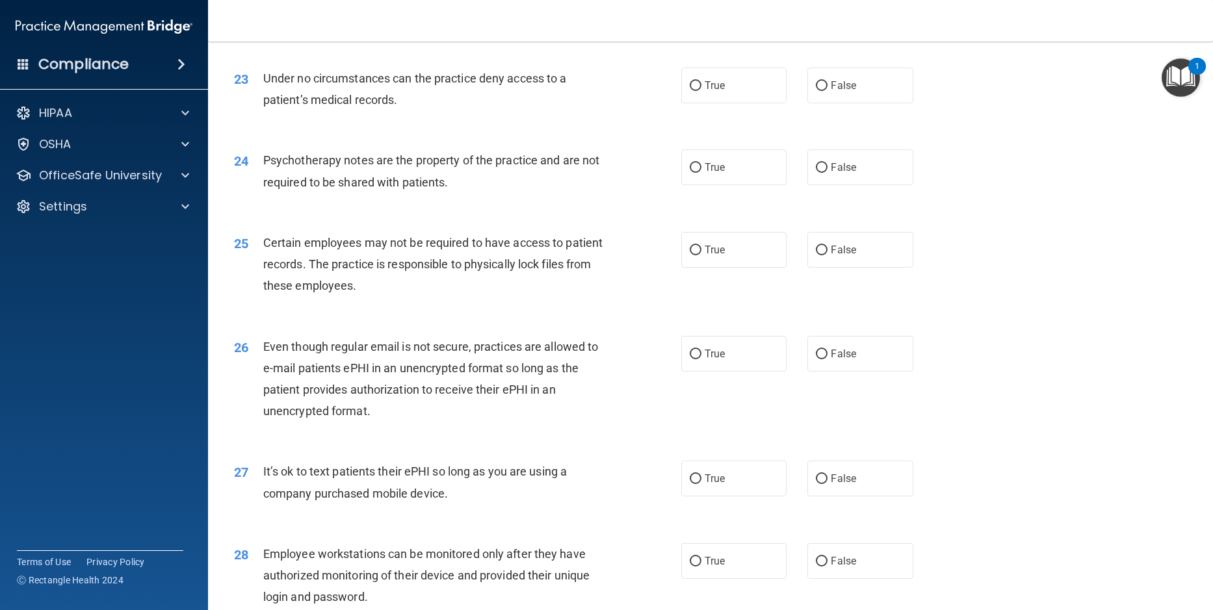
scroll to position [2405, 0]
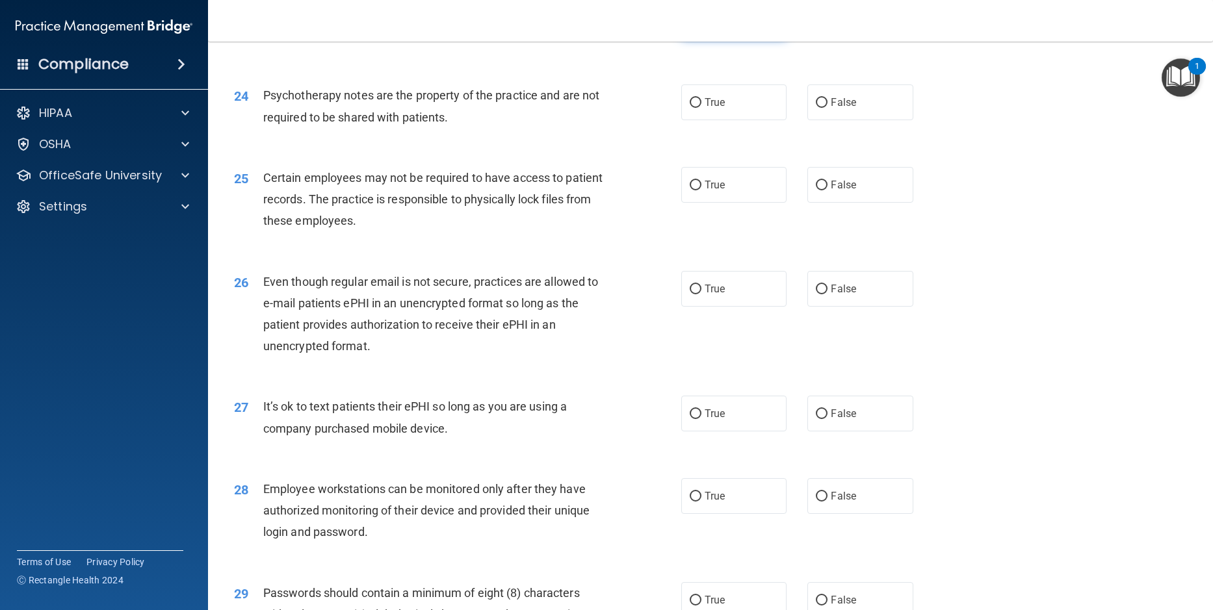
click at [690, 26] on input "True" at bounding box center [696, 21] width 12 height 10
radio input "true"
click at [984, 150] on div "24 Psychotherapy notes are the property of the practice and are not required to…" at bounding box center [710, 109] width 973 height 82
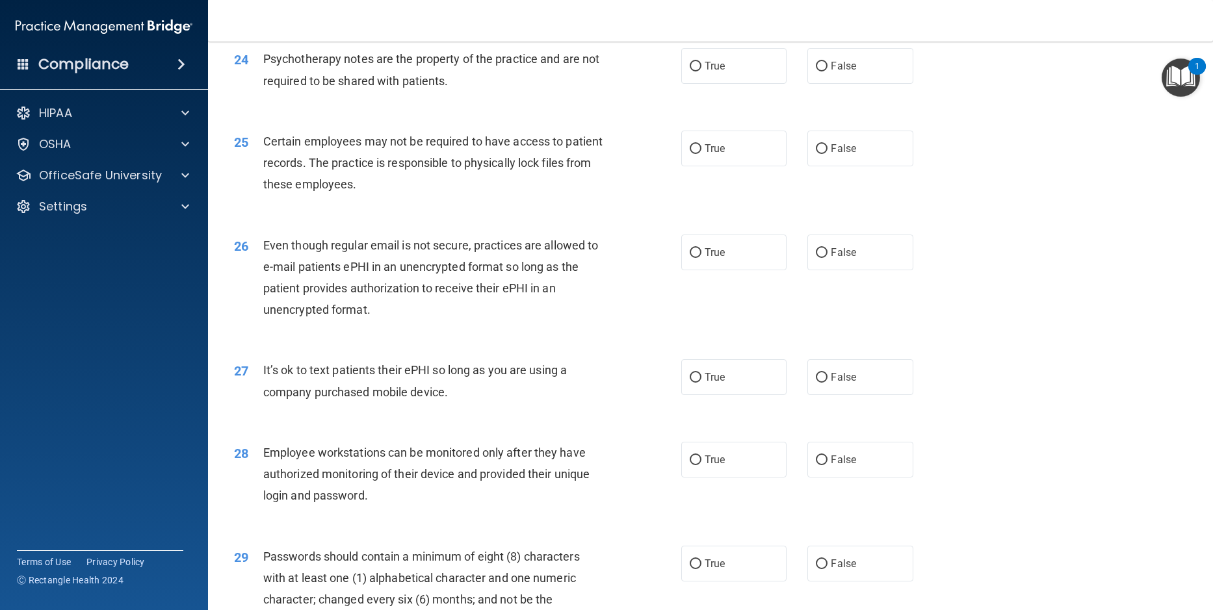
scroll to position [2470, 0]
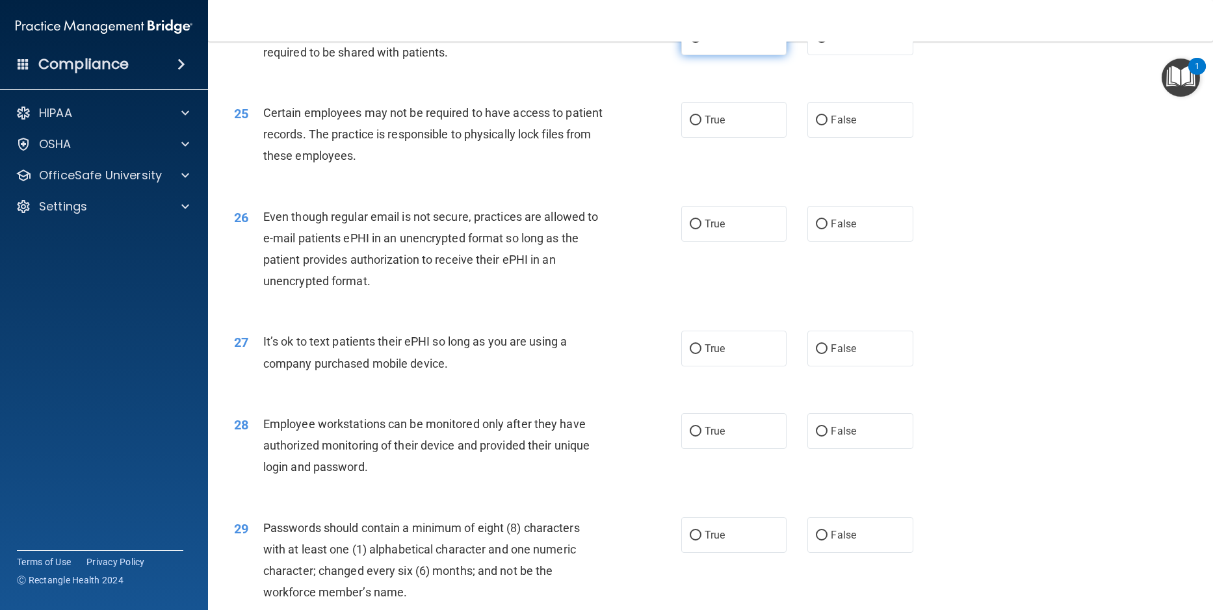
click at [690, 43] on input "True" at bounding box center [696, 38] width 12 height 10
radio input "true"
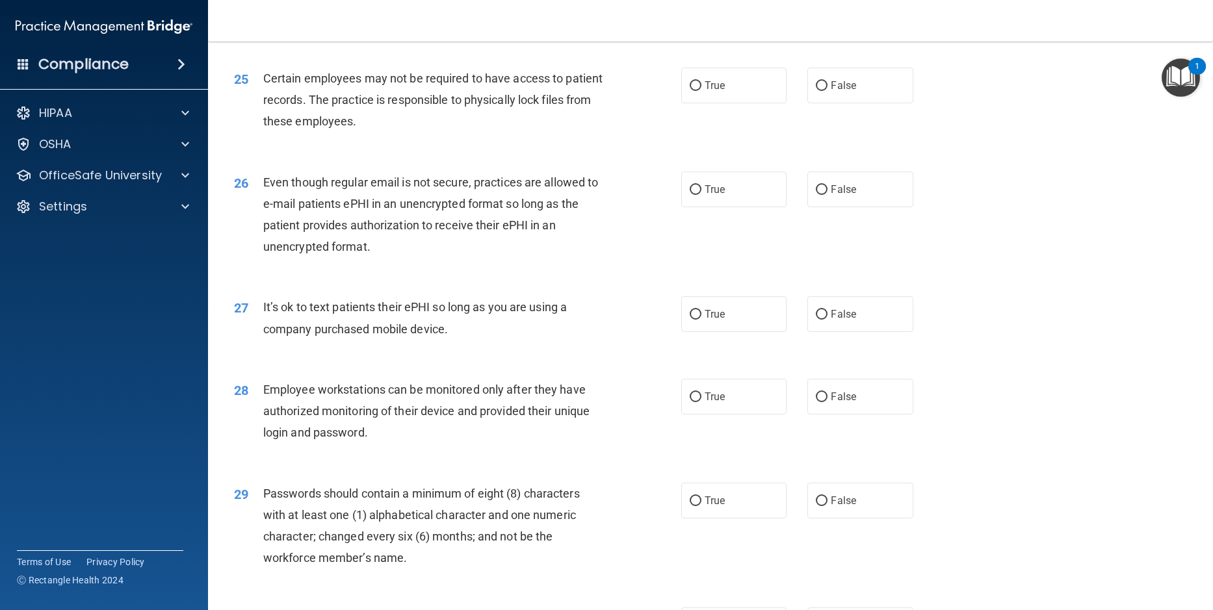
scroll to position [2535, 0]
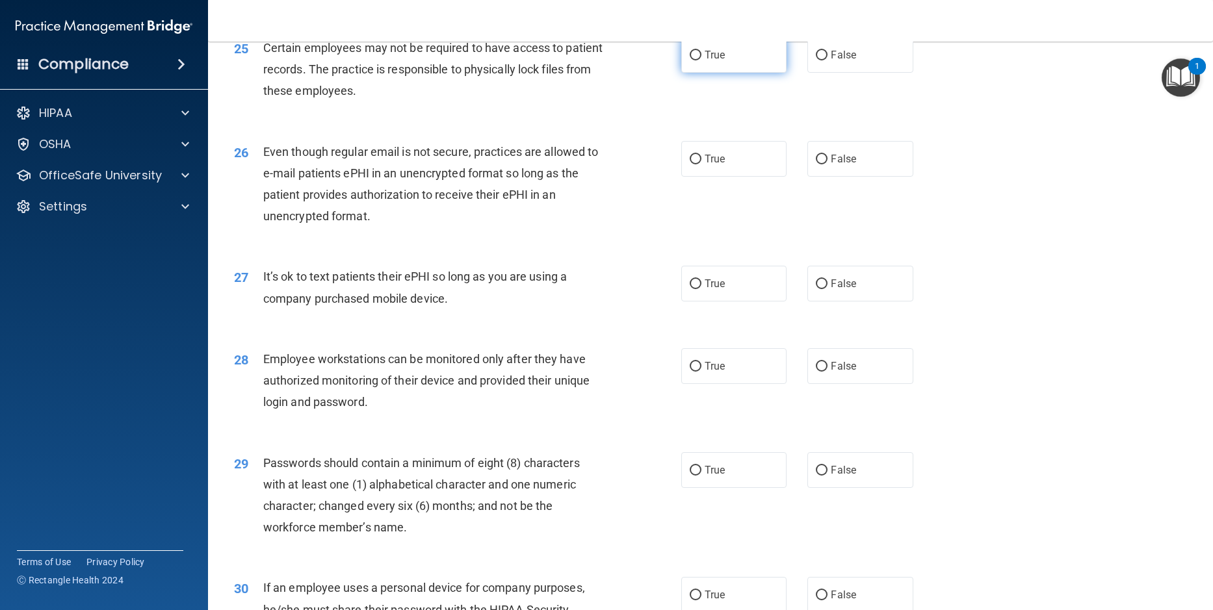
click at [690, 60] on input "True" at bounding box center [696, 56] width 12 height 10
radio input "true"
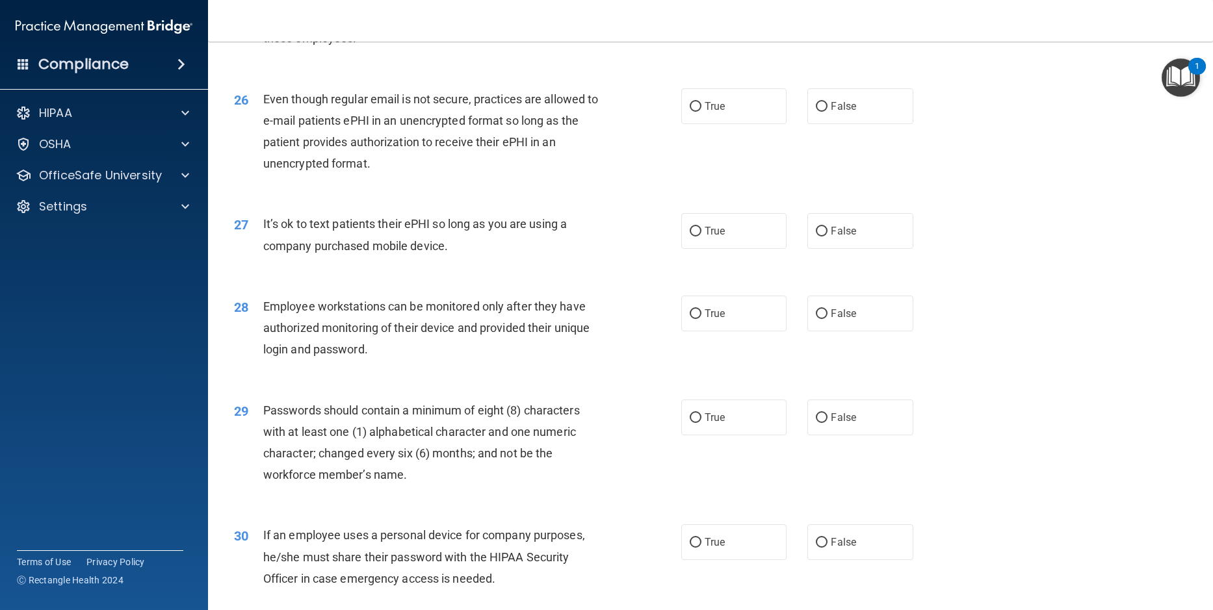
scroll to position [2653, 0]
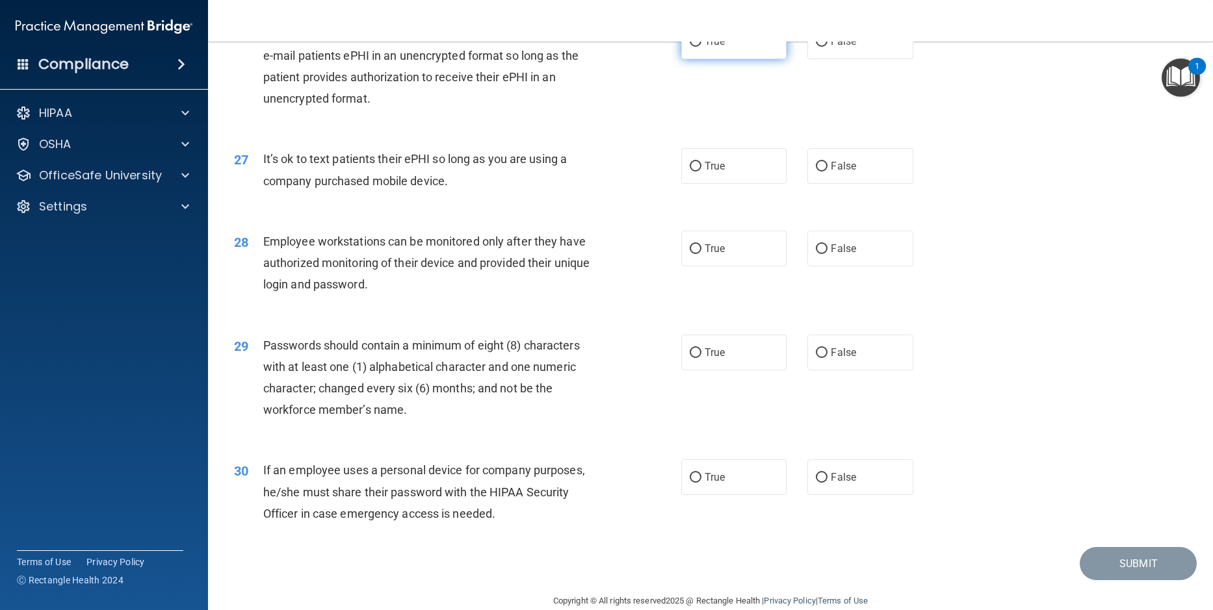
click at [690, 47] on input "True" at bounding box center [696, 42] width 12 height 10
radio input "true"
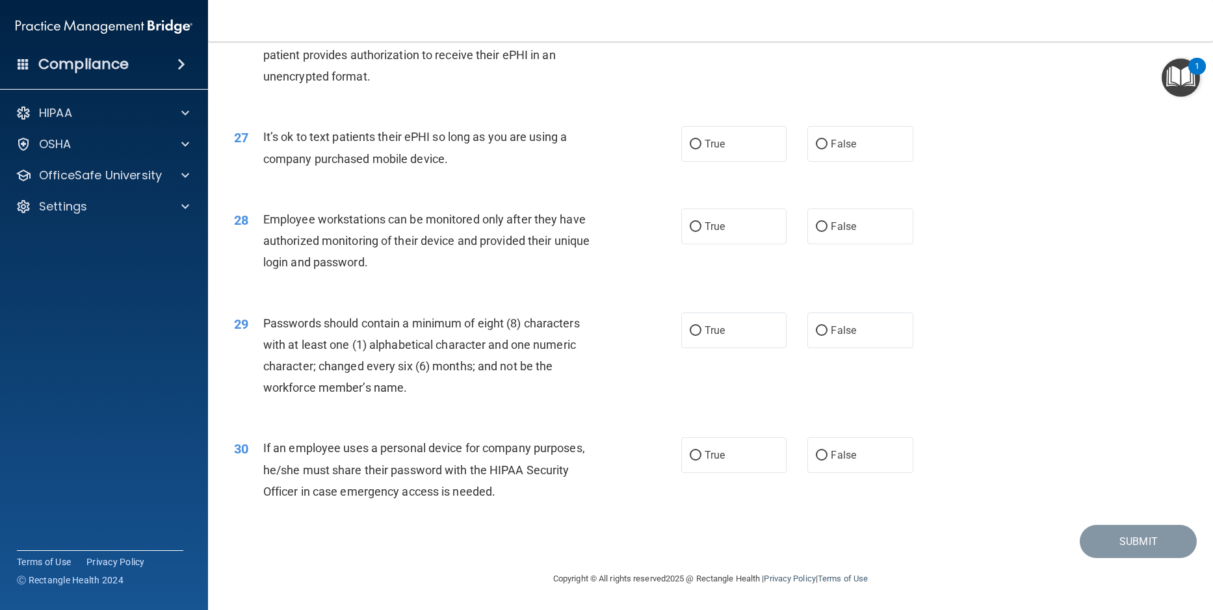
scroll to position [2718, 0]
click at [816, 146] on input "False" at bounding box center [822, 145] width 12 height 10
radio input "true"
click at [816, 226] on input "False" at bounding box center [822, 227] width 12 height 10
radio input "true"
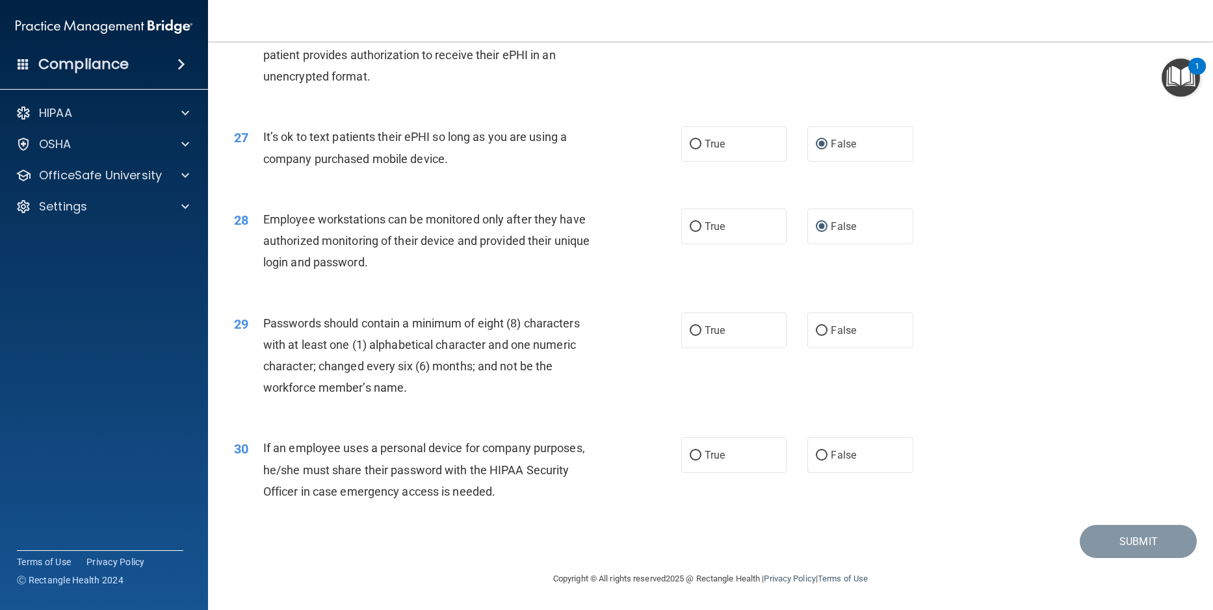
click at [1053, 294] on div "28 Employee workstations can be monitored only after they have authorized monit…" at bounding box center [710, 244] width 973 height 104
click at [817, 328] on input "False" at bounding box center [822, 331] width 12 height 10
radio input "true"
click at [995, 280] on div "28 Employee workstations can be monitored only after they have authorized monit…" at bounding box center [710, 244] width 973 height 104
click at [690, 458] on input "True" at bounding box center [696, 456] width 12 height 10
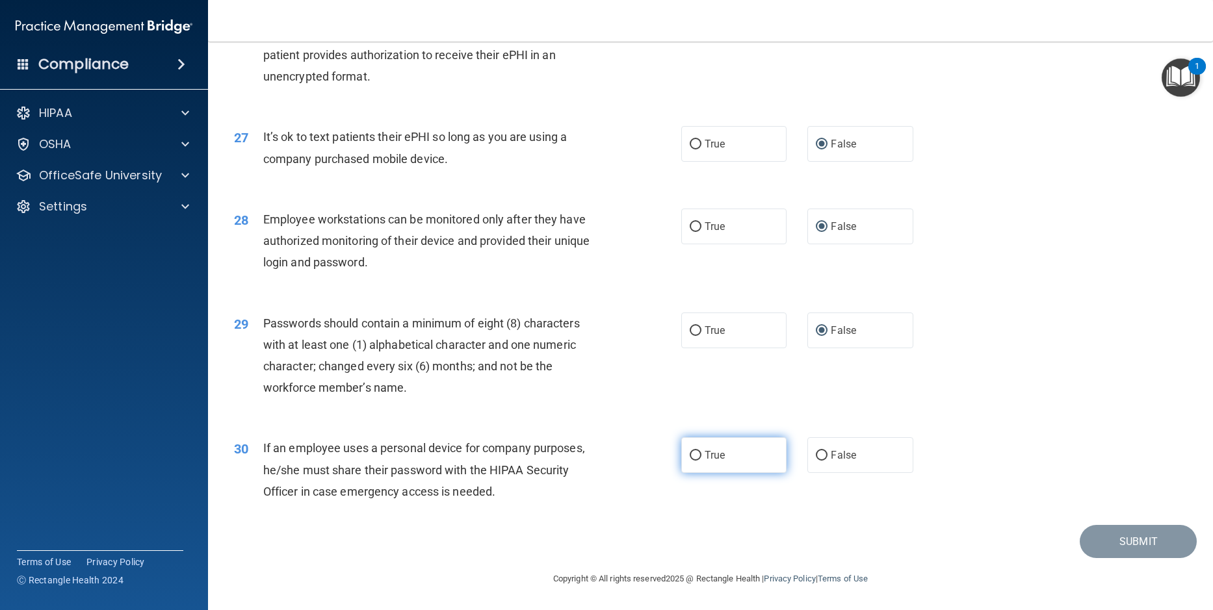
radio input "true"
click at [1123, 545] on button "Submit" at bounding box center [1138, 541] width 117 height 33
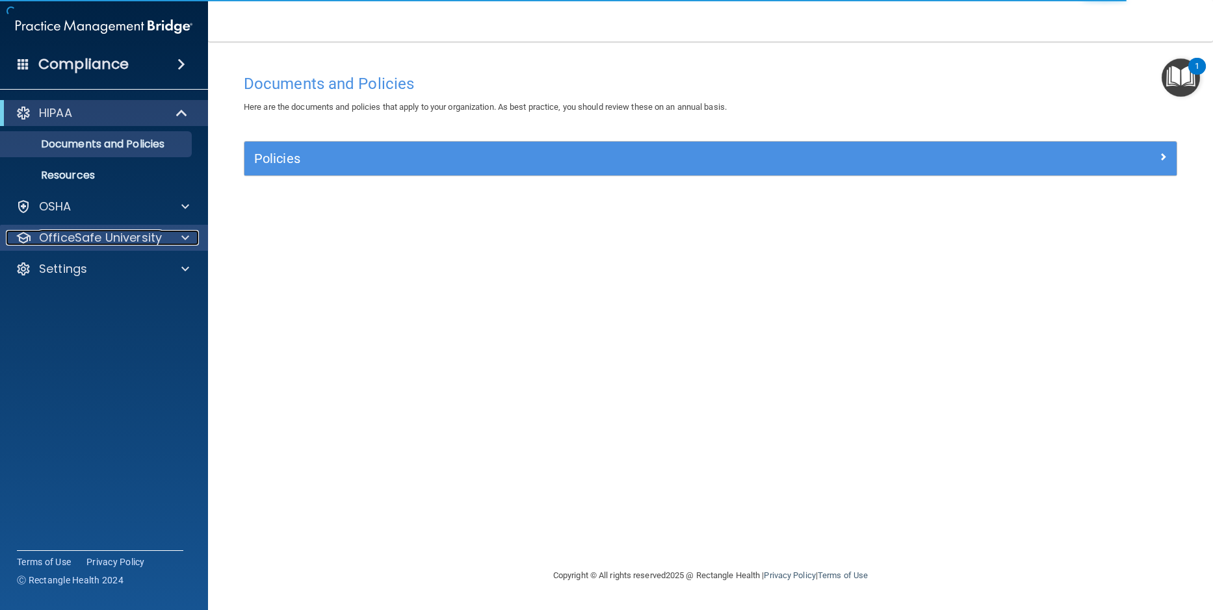
click at [92, 242] on p "OfficeSafe University" at bounding box center [100, 238] width 123 height 16
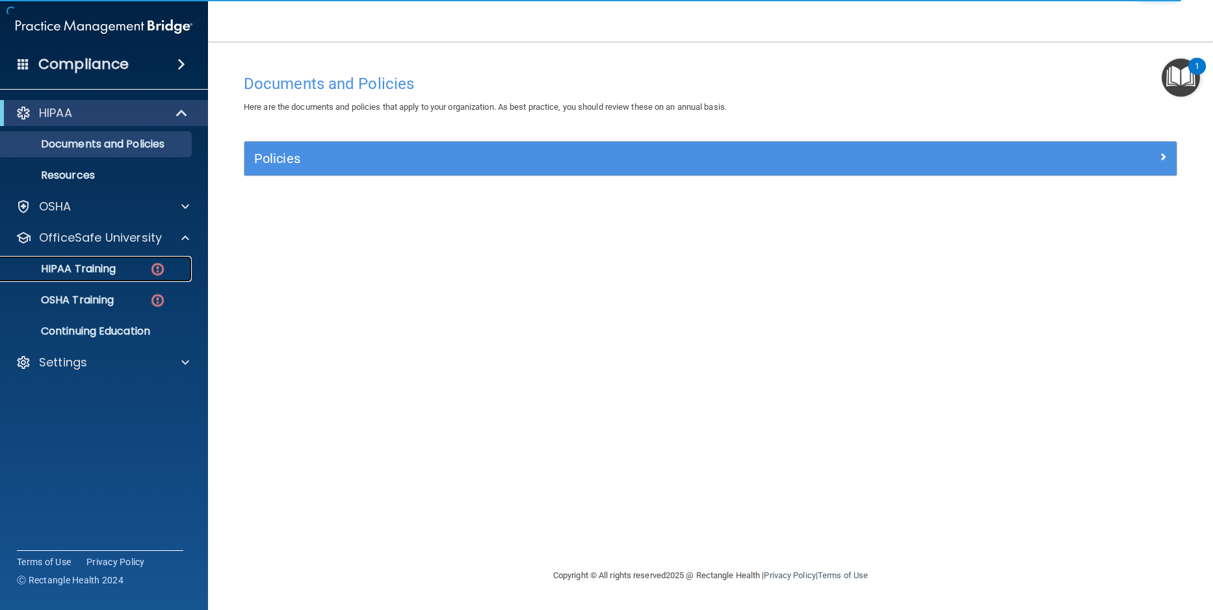
click at [100, 272] on p "HIPAA Training" at bounding box center [61, 269] width 107 height 13
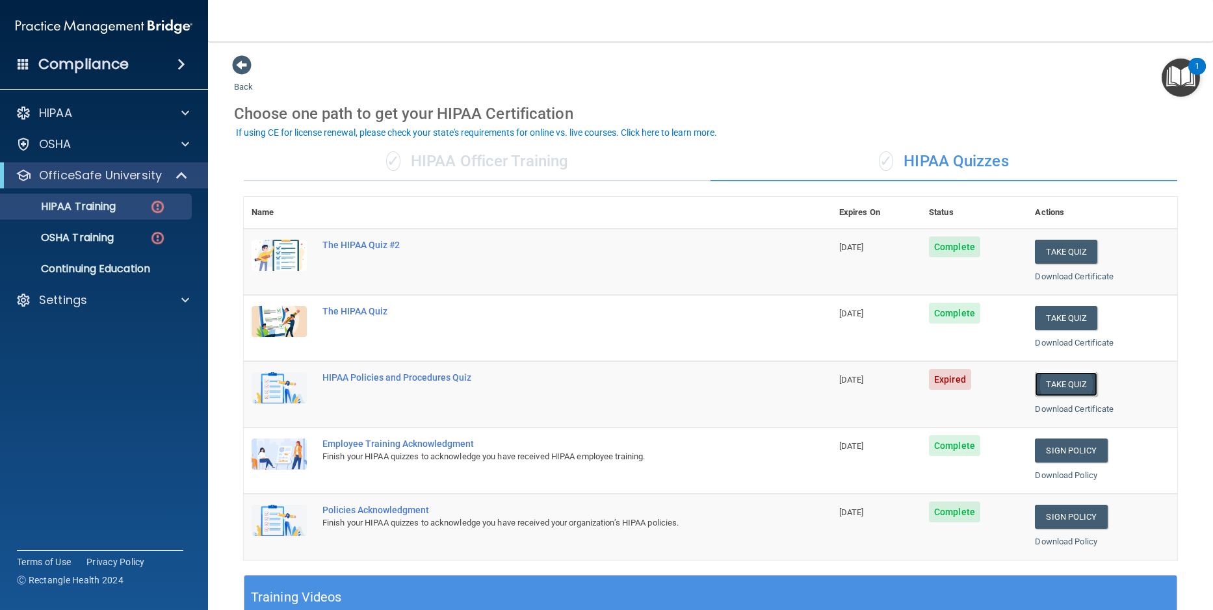
click at [1040, 380] on button "Take Quiz" at bounding box center [1066, 385] width 62 height 24
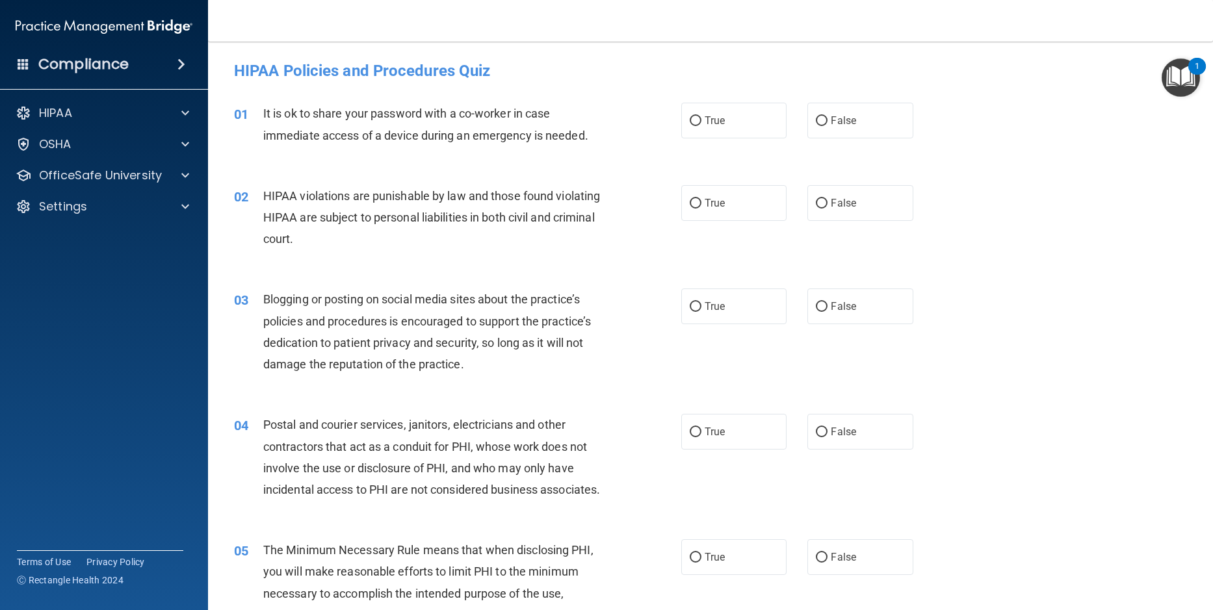
drag, startPoint x: 816, startPoint y: 120, endPoint x: 825, endPoint y: 157, distance: 37.5
click at [818, 131] on label "False" at bounding box center [859, 121] width 105 height 36
click at [818, 126] on input "False" at bounding box center [822, 121] width 12 height 10
radio input "true"
click at [816, 205] on input "False" at bounding box center [822, 204] width 12 height 10
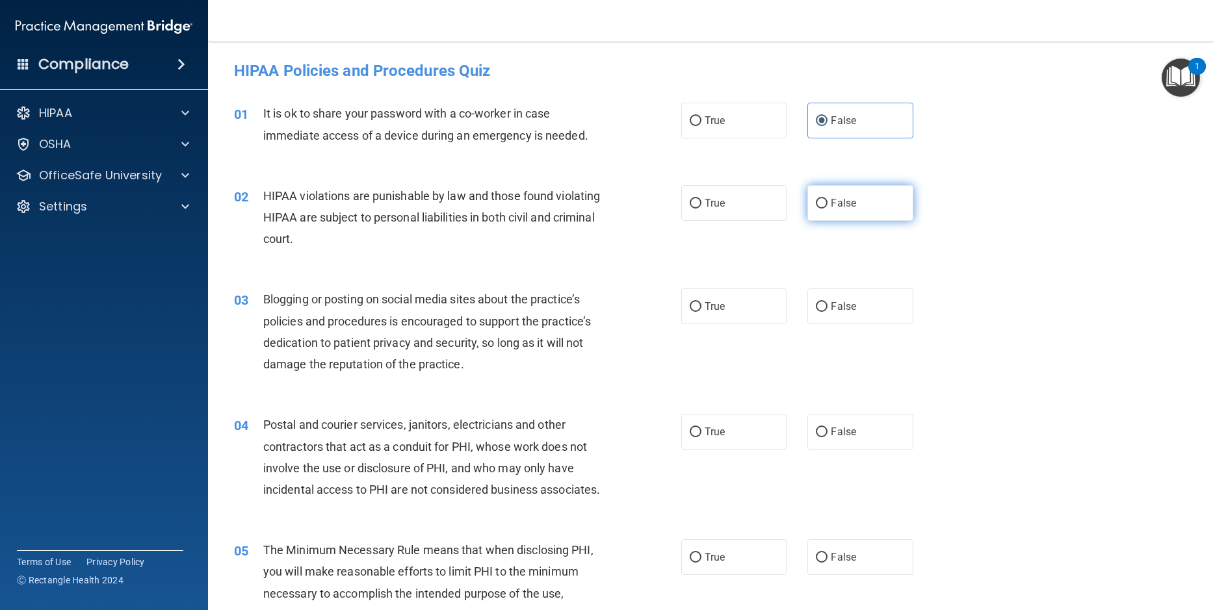
radio input "true"
click at [816, 302] on input "False" at bounding box center [822, 307] width 12 height 10
radio input "true"
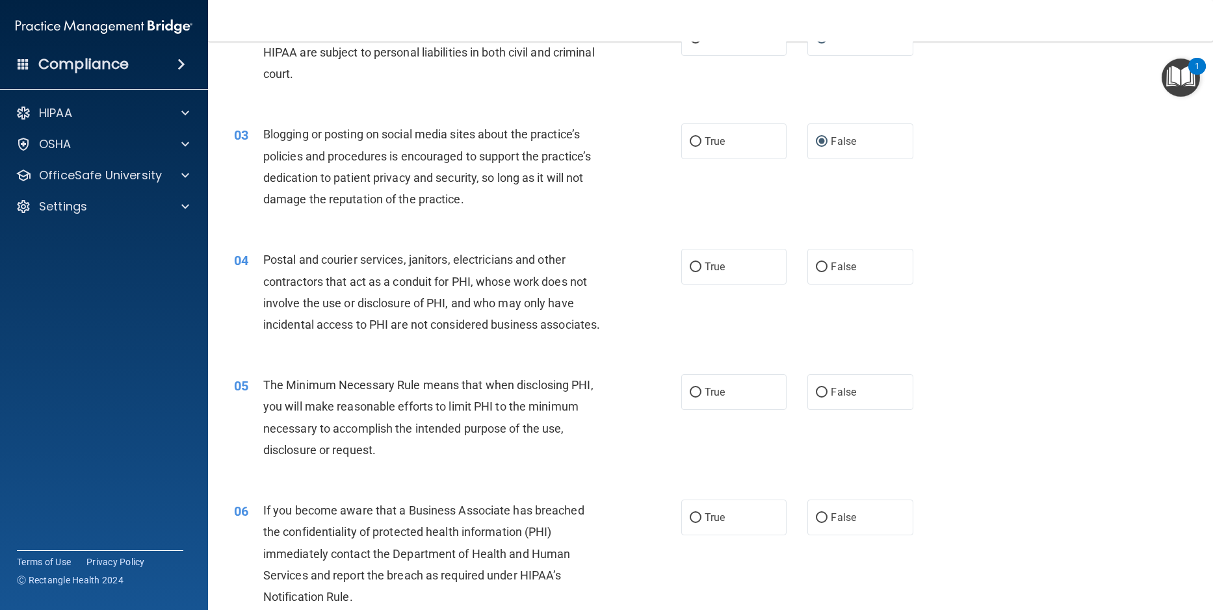
scroll to position [195, 0]
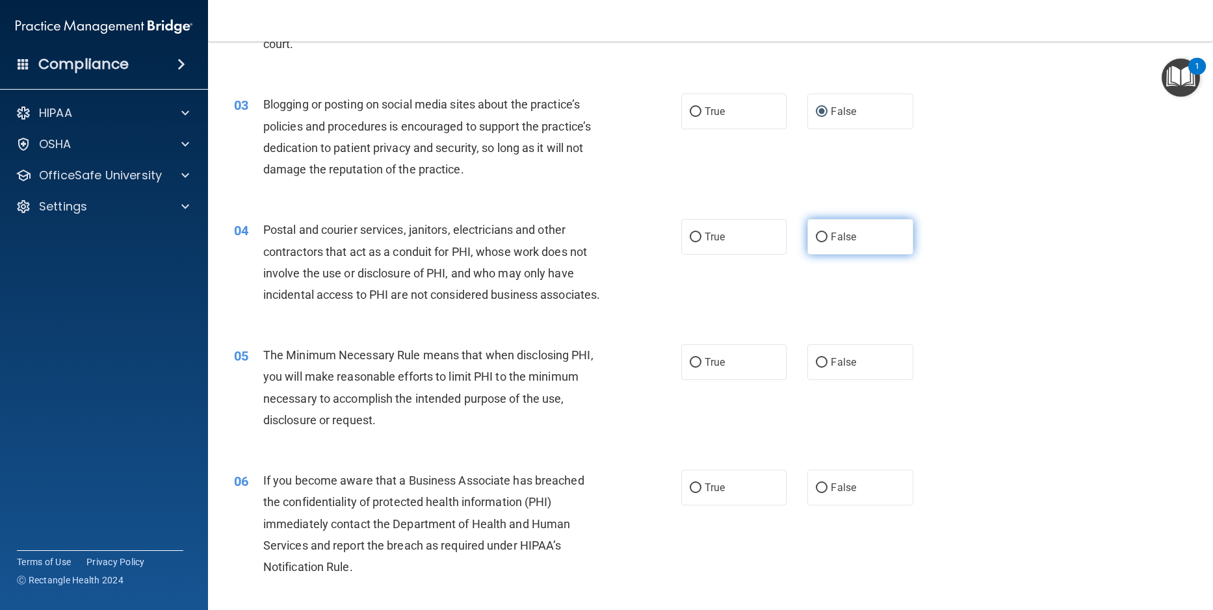
click at [818, 239] on input "False" at bounding box center [822, 238] width 12 height 10
radio input "true"
click at [819, 368] on input "False" at bounding box center [822, 363] width 12 height 10
radio input "true"
drag, startPoint x: 817, startPoint y: 510, endPoint x: 829, endPoint y: 484, distance: 29.4
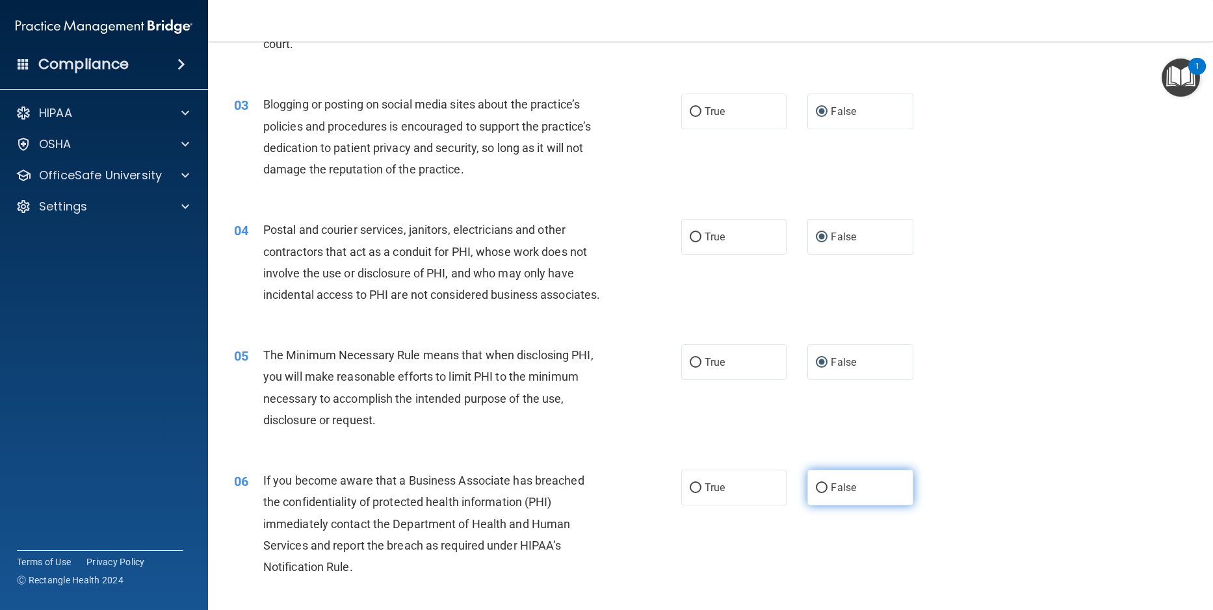
click at [817, 493] on input "False" at bounding box center [822, 489] width 12 height 10
radio input "true"
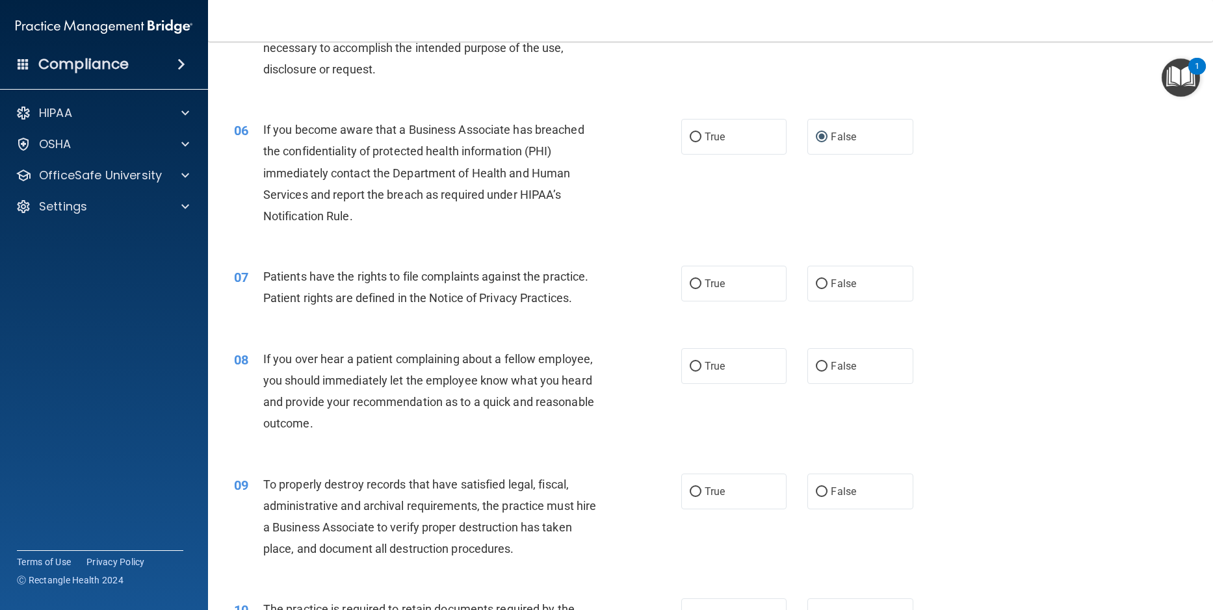
scroll to position [585, 0]
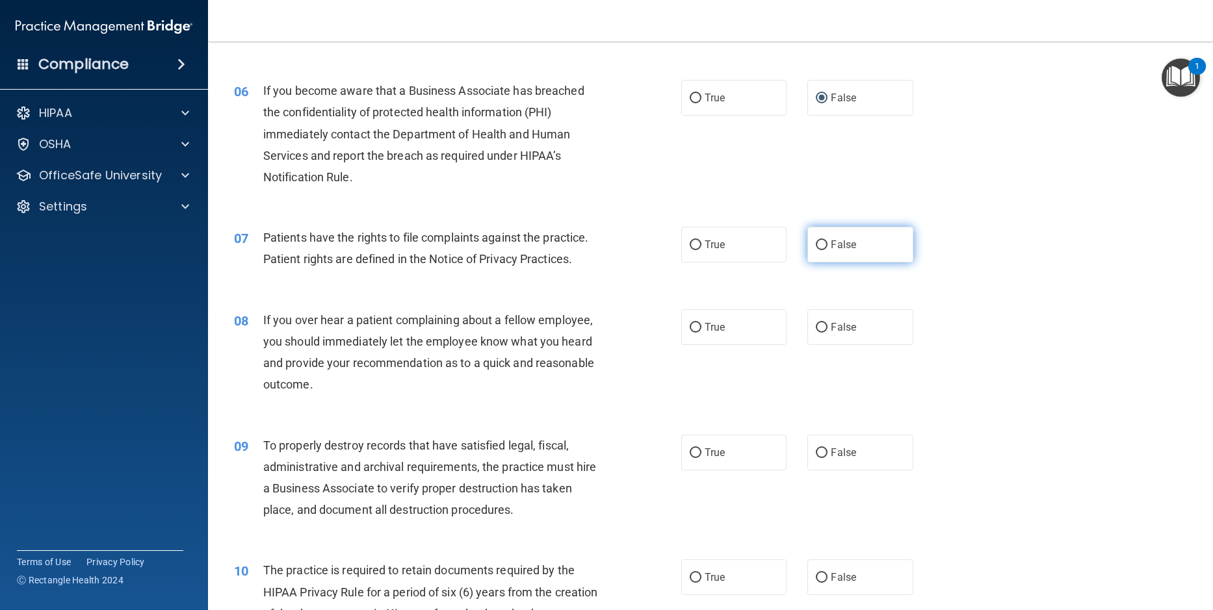
click at [816, 250] on input "False" at bounding box center [822, 246] width 12 height 10
radio input "true"
click at [816, 333] on input "False" at bounding box center [822, 328] width 12 height 10
radio input "true"
drag, startPoint x: 815, startPoint y: 473, endPoint x: 826, endPoint y: 496, distance: 25.0
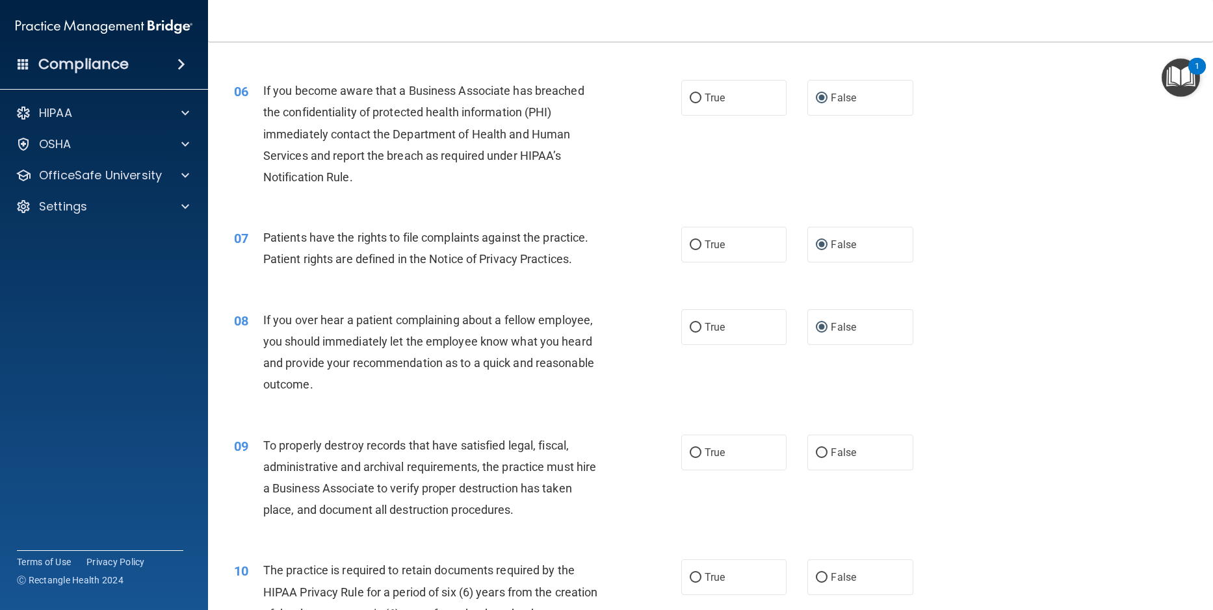
click at [818, 458] on input "False" at bounding box center [822, 454] width 12 height 10
radio input "true"
click at [816, 583] on input "False" at bounding box center [822, 578] width 12 height 10
radio input "true"
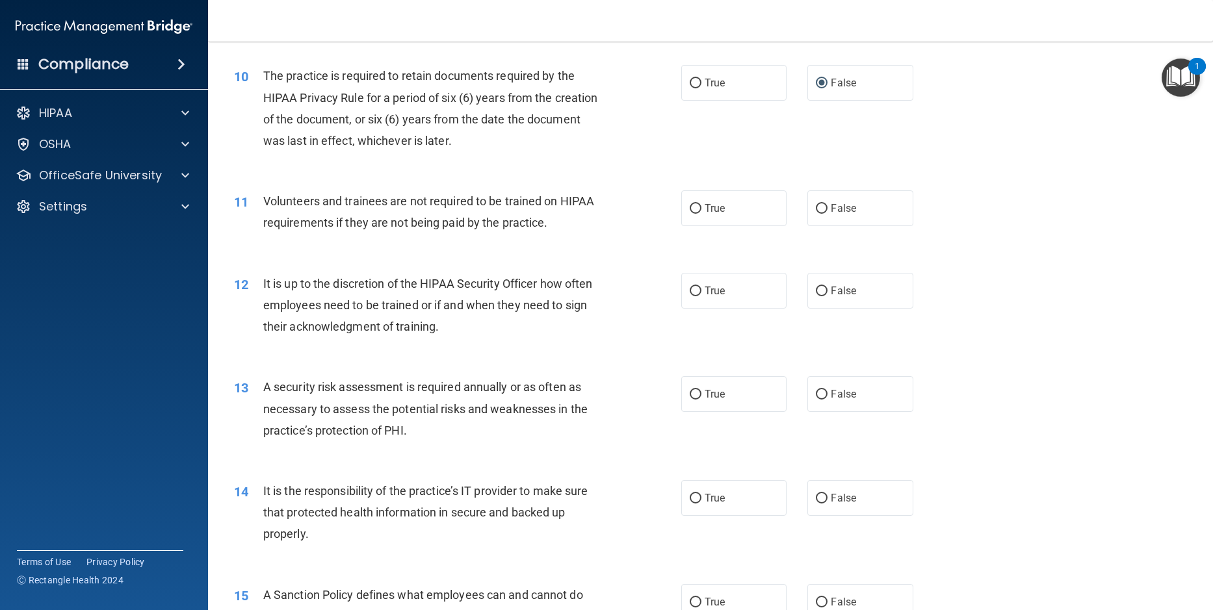
scroll to position [1105, 0]
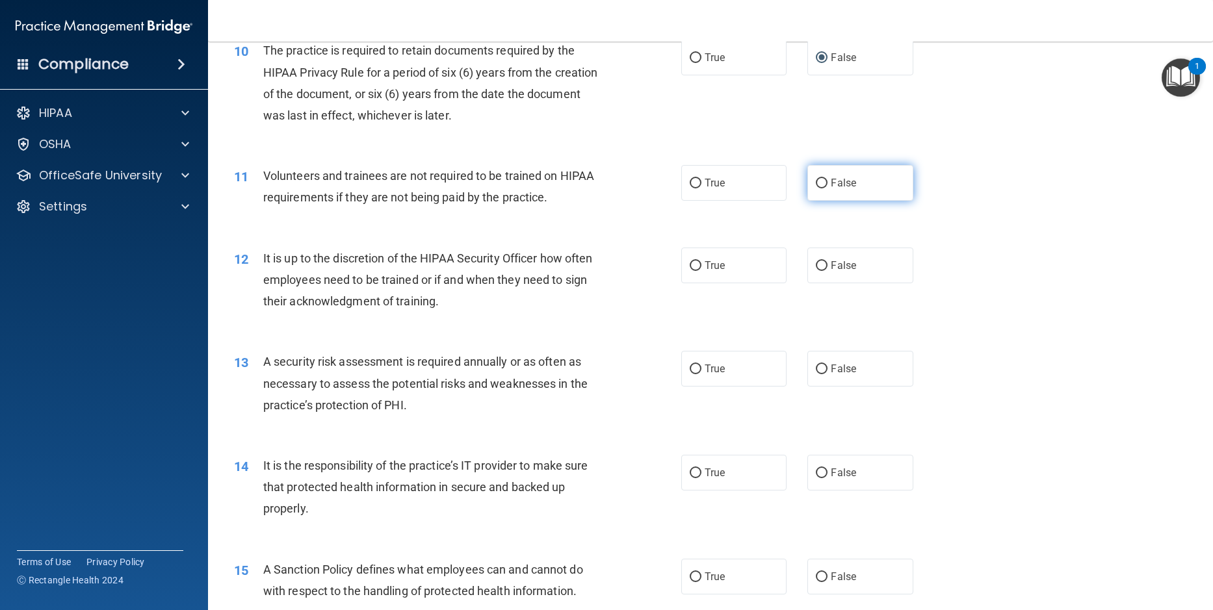
drag, startPoint x: 813, startPoint y: 204, endPoint x: 822, endPoint y: 285, distance: 81.8
click at [816, 189] on input "False" at bounding box center [822, 184] width 12 height 10
radio input "true"
drag, startPoint x: 817, startPoint y: 286, endPoint x: 817, endPoint y: 346, distance: 59.8
click at [817, 271] on input "False" at bounding box center [822, 266] width 12 height 10
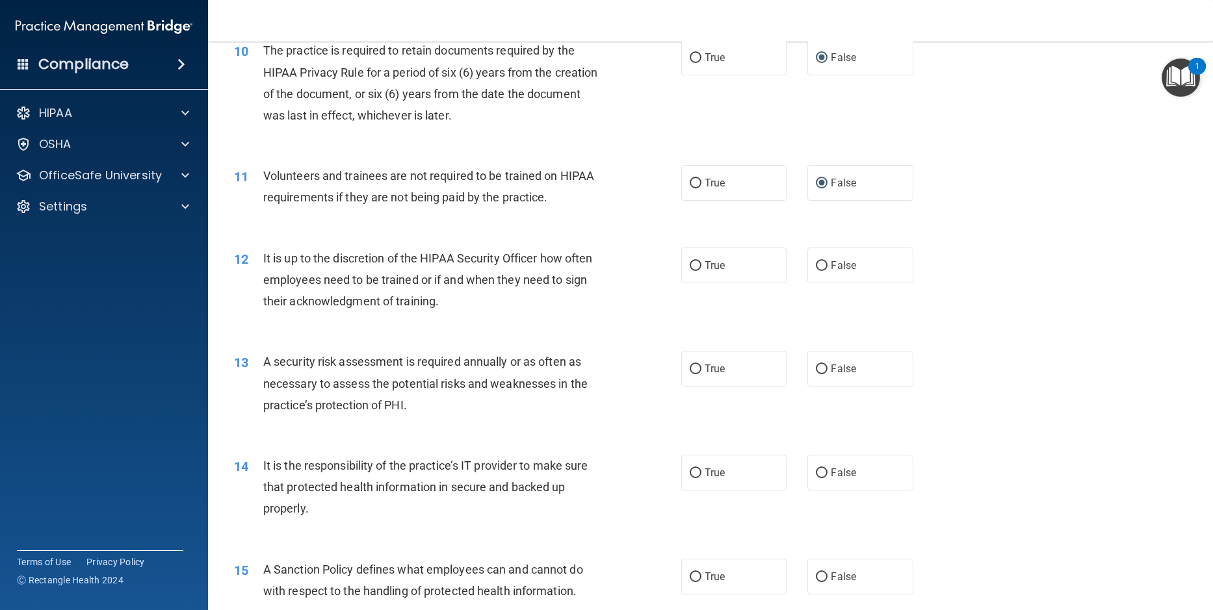
radio input "true"
click at [818, 374] on input "False" at bounding box center [822, 370] width 12 height 10
radio input "true"
drag, startPoint x: 810, startPoint y: 495, endPoint x: 822, endPoint y: 517, distance: 25.3
click at [816, 478] on input "False" at bounding box center [822, 474] width 12 height 10
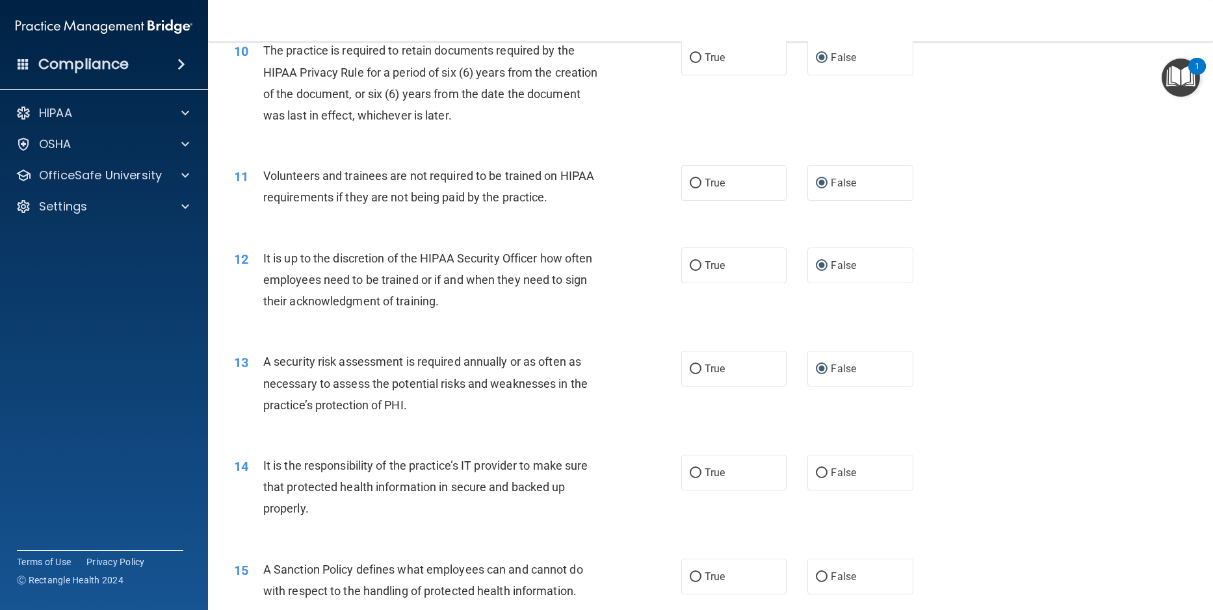
radio input "true"
drag, startPoint x: 816, startPoint y: 597, endPoint x: 884, endPoint y: 557, distance: 79.3
click at [825, 594] on label "False" at bounding box center [859, 577] width 105 height 36
click at [825, 582] on input "False" at bounding box center [822, 578] width 12 height 10
radio input "true"
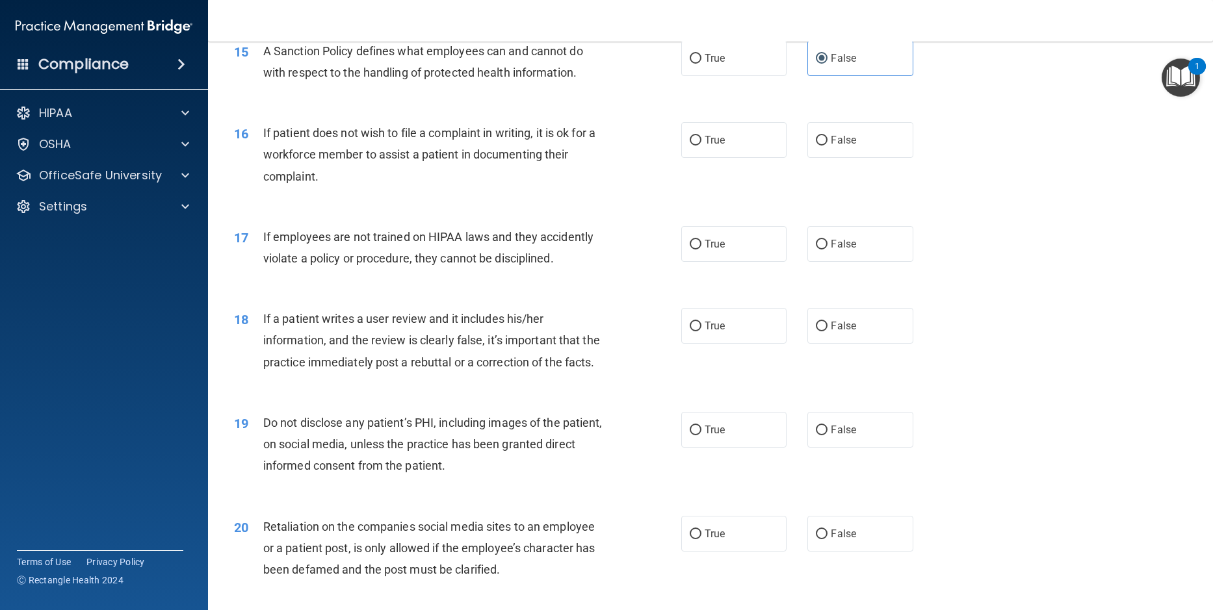
scroll to position [1625, 0]
click at [816, 144] on input "False" at bounding box center [822, 140] width 12 height 10
radio input "true"
click at [816, 257] on label "False" at bounding box center [859, 243] width 105 height 36
click at [816, 248] on input "False" at bounding box center [822, 244] width 12 height 10
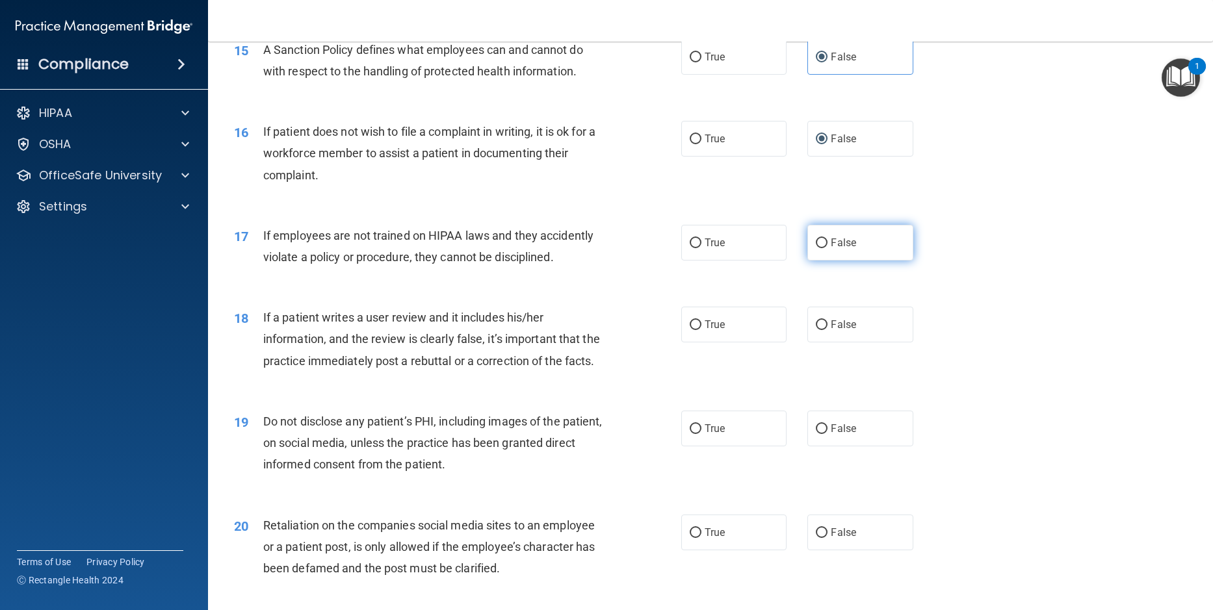
radio input "true"
click at [824, 343] on label "False" at bounding box center [859, 325] width 105 height 36
click at [824, 330] on input "False" at bounding box center [822, 326] width 12 height 10
radio input "true"
drag, startPoint x: 816, startPoint y: 469, endPoint x: 824, endPoint y: 521, distance: 53.3
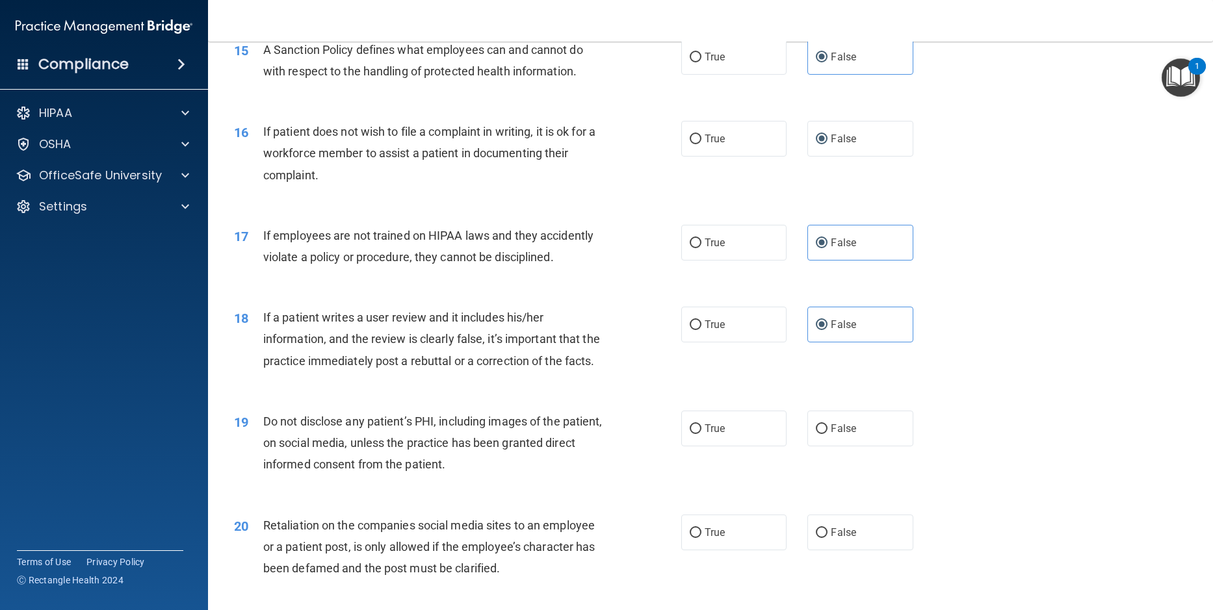
click at [820, 447] on label "False" at bounding box center [859, 429] width 105 height 36
click at [820, 434] on input "False" at bounding box center [822, 430] width 12 height 10
radio input "true"
click at [817, 538] on input "False" at bounding box center [822, 534] width 12 height 10
radio input "true"
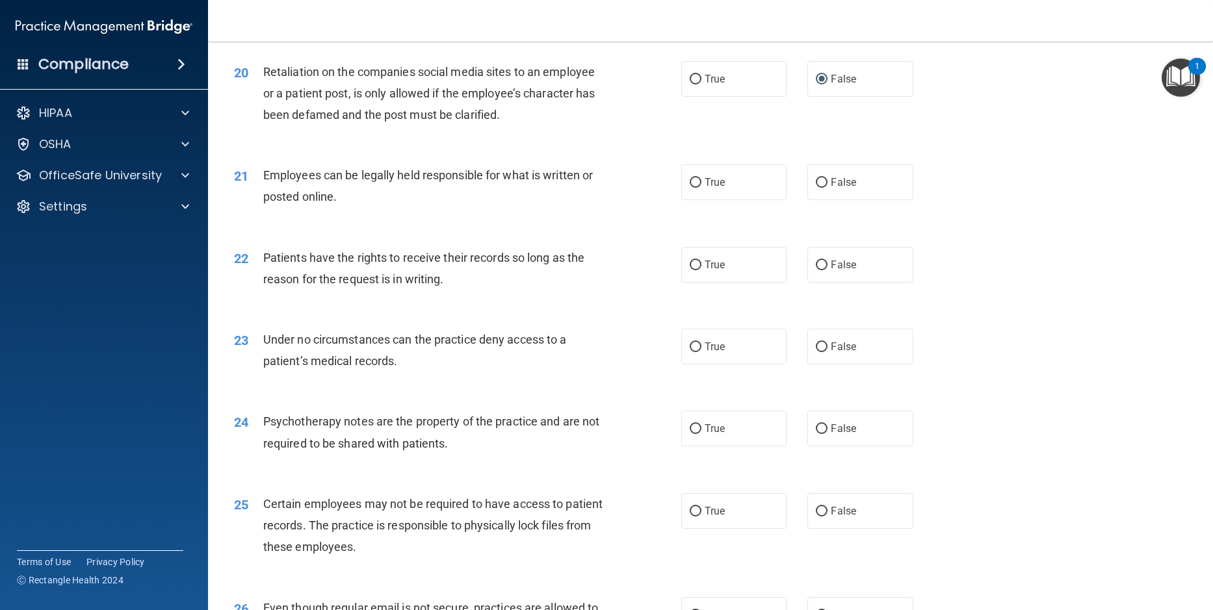
scroll to position [2080, 0]
click at [821, 187] on input "False" at bounding box center [822, 182] width 12 height 10
radio input "true"
drag, startPoint x: 817, startPoint y: 304, endPoint x: 822, endPoint y: 316, distance: 13.1
click at [820, 269] on input "False" at bounding box center [822, 264] width 12 height 10
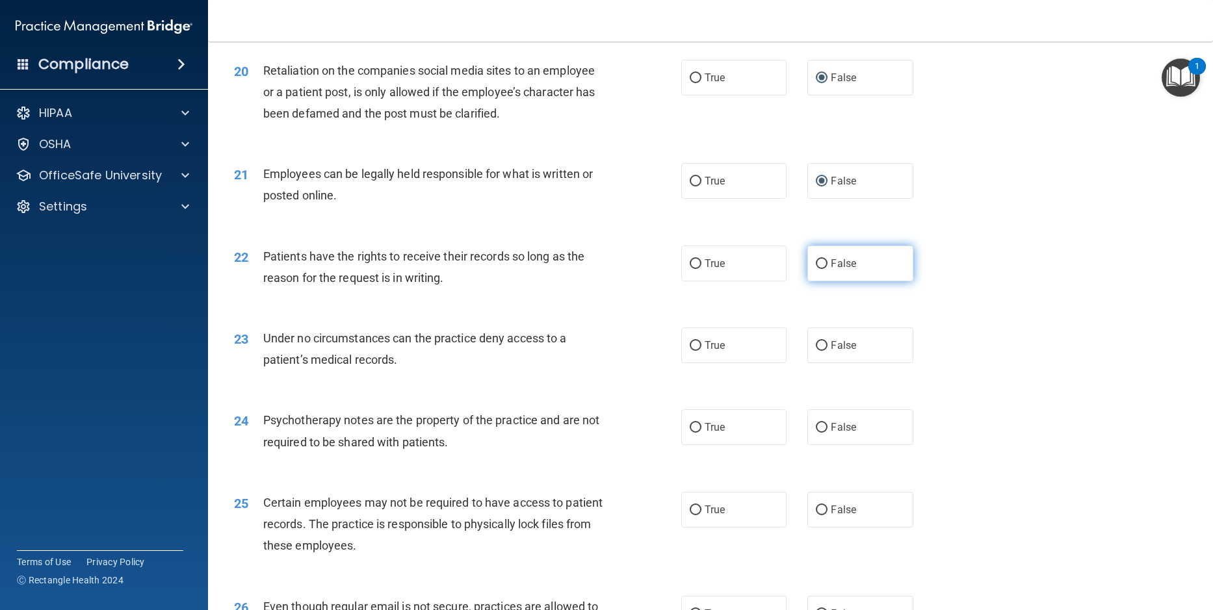
radio input "true"
drag, startPoint x: 818, startPoint y: 384, endPoint x: 830, endPoint y: 415, distance: 33.6
click at [819, 351] on input "False" at bounding box center [822, 346] width 12 height 10
radio input "true"
click at [820, 433] on input "False" at bounding box center [822, 428] width 12 height 10
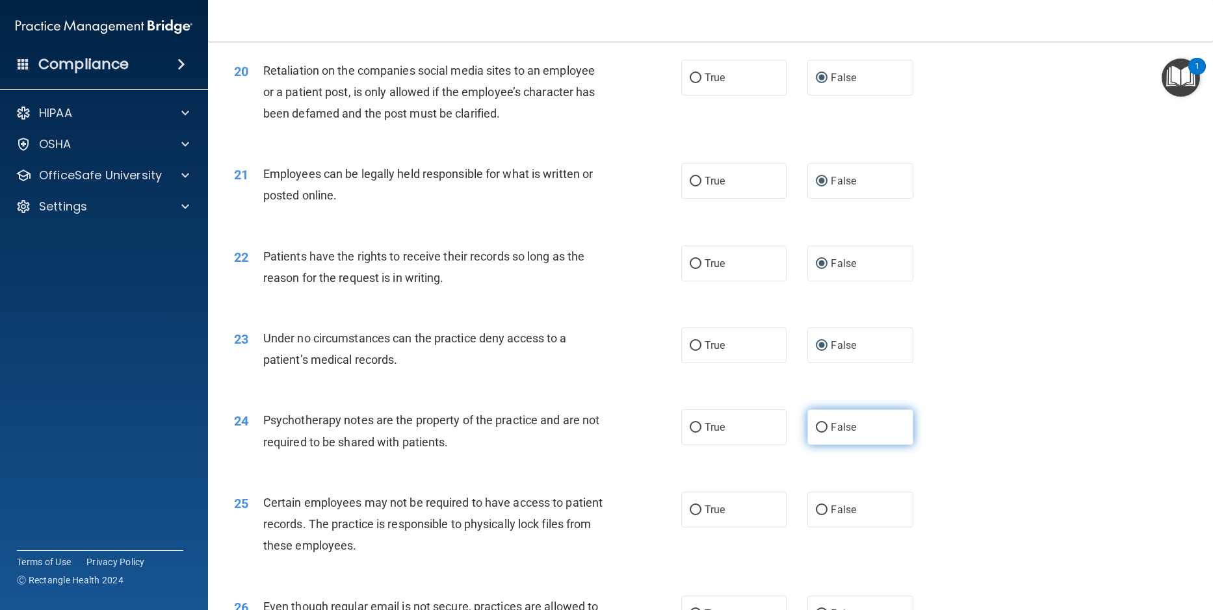
radio input "true"
click at [816, 516] on input "False" at bounding box center [822, 511] width 12 height 10
radio input "true"
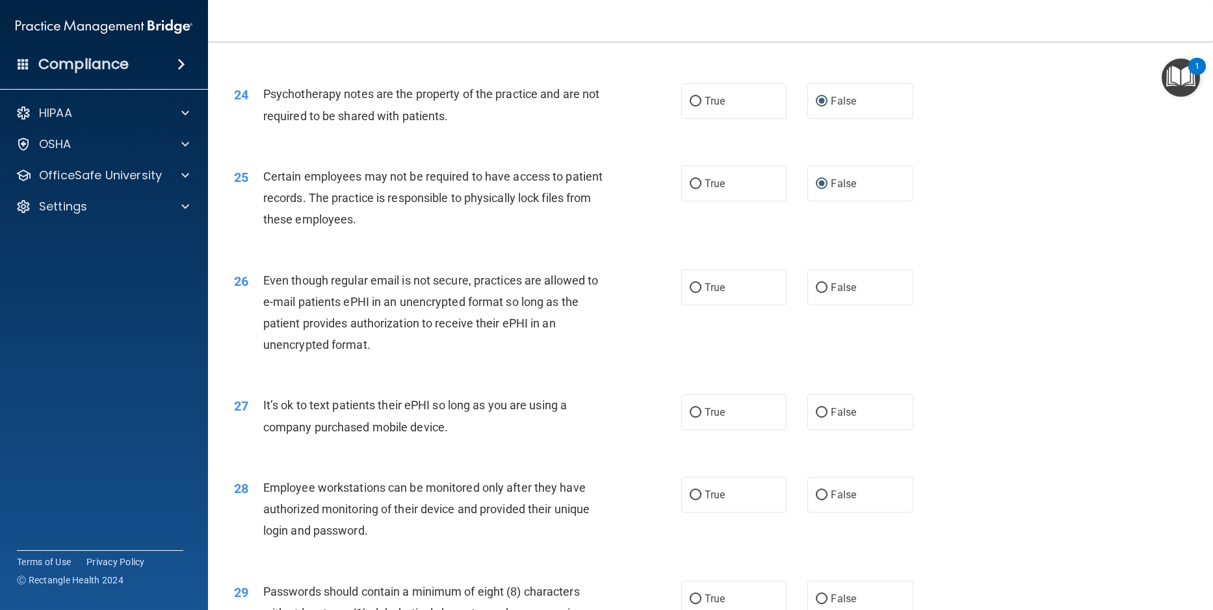
scroll to position [2470, 0]
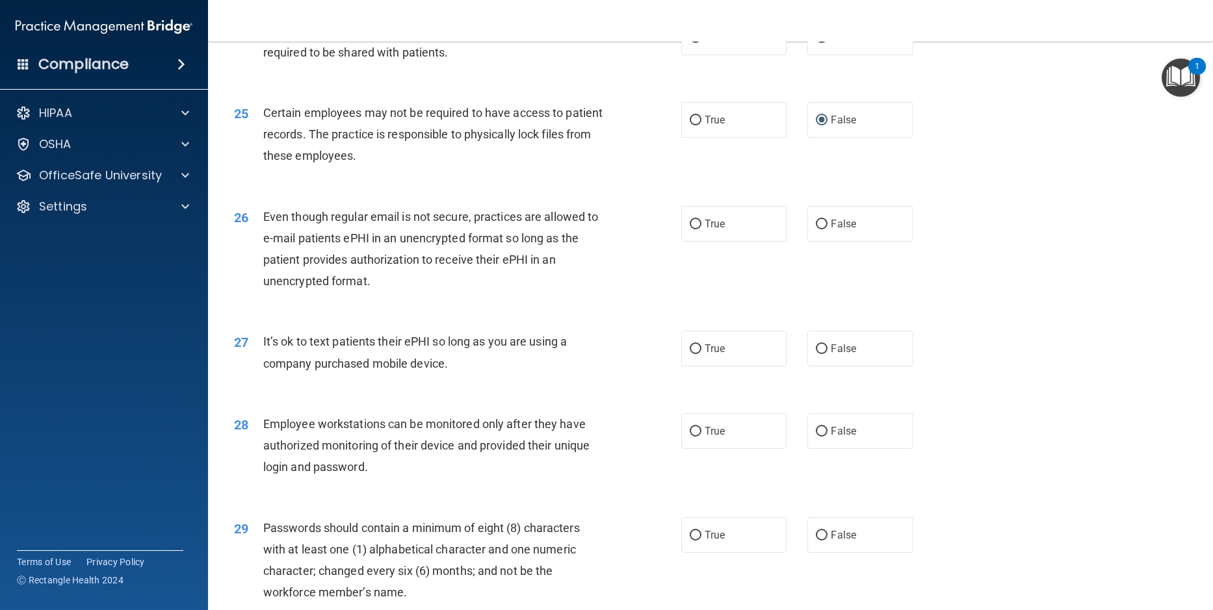
drag, startPoint x: 822, startPoint y: 270, endPoint x: 843, endPoint y: 347, distance: 79.5
click at [826, 242] on label "False" at bounding box center [859, 224] width 105 height 36
click at [826, 229] on input "False" at bounding box center [822, 225] width 12 height 10
radio input "true"
drag, startPoint x: 818, startPoint y: 394, endPoint x: 807, endPoint y: 465, distance: 72.5
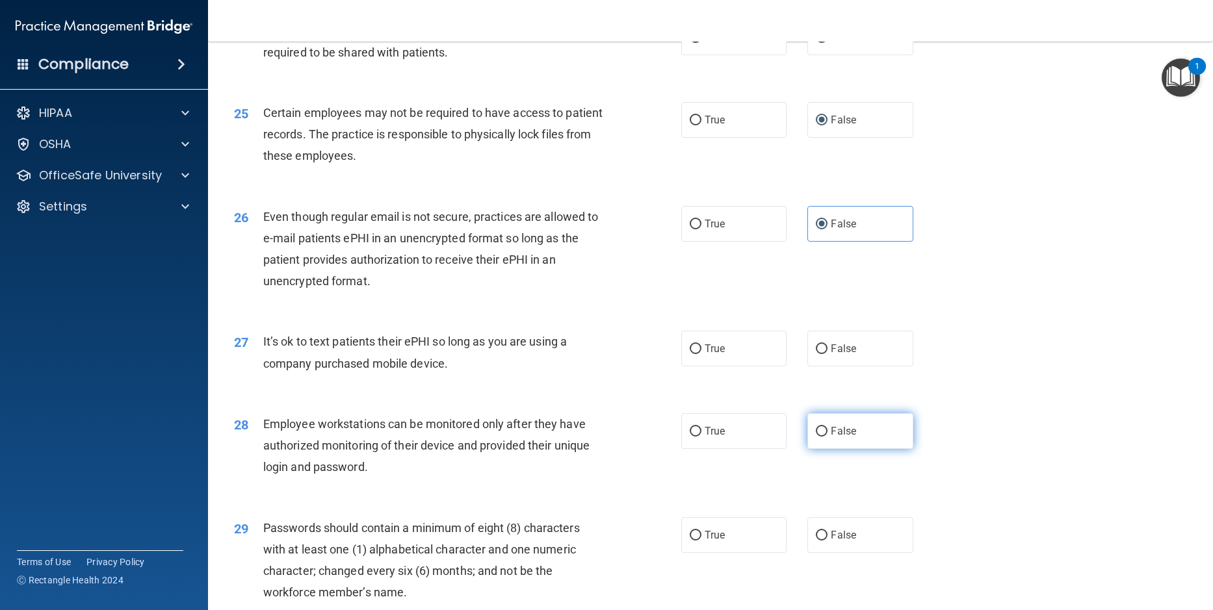
click at [821, 367] on label "False" at bounding box center [859, 349] width 105 height 36
click at [821, 354] on input "False" at bounding box center [822, 350] width 12 height 10
radio input "true"
click at [819, 437] on input "False" at bounding box center [822, 432] width 12 height 10
radio input "true"
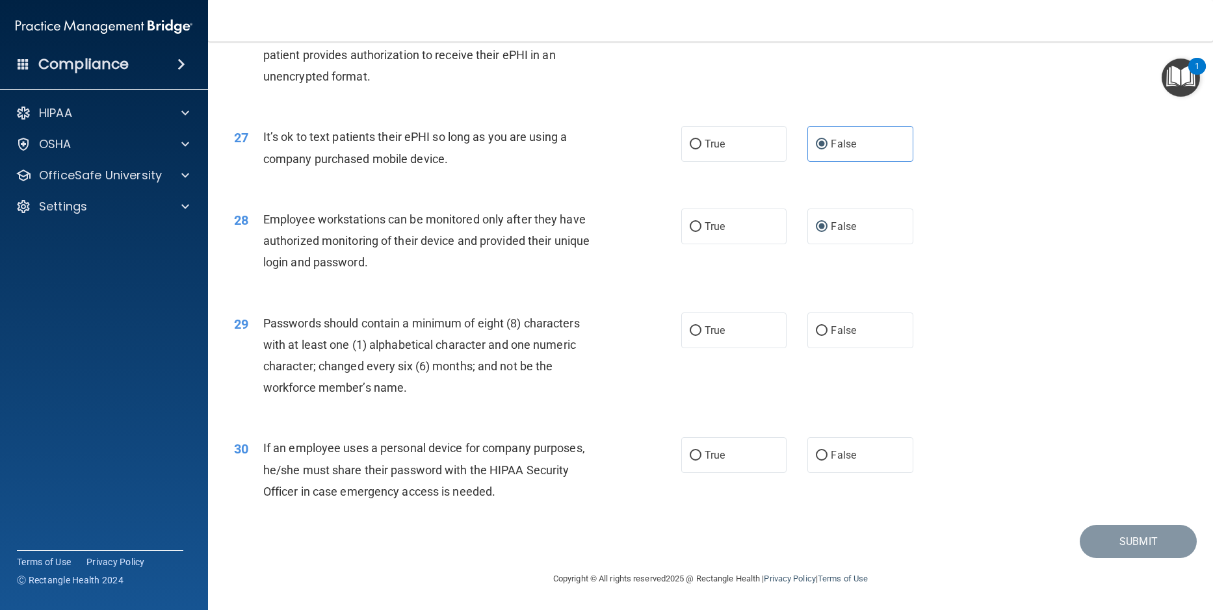
scroll to position [2718, 0]
drag, startPoint x: 813, startPoint y: 330, endPoint x: 835, endPoint y: 390, distance: 64.2
click at [816, 334] on input "False" at bounding box center [822, 331] width 12 height 10
radio input "true"
click at [816, 460] on input "False" at bounding box center [822, 456] width 12 height 10
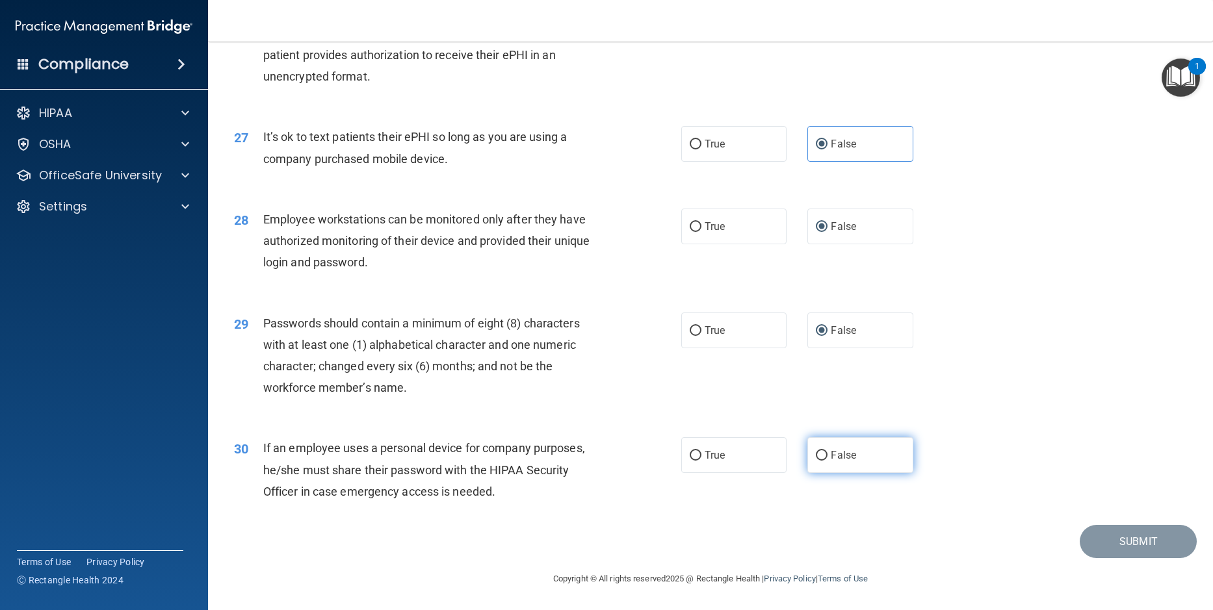
radio input "true"
click at [1115, 543] on button "Submit" at bounding box center [1138, 541] width 117 height 33
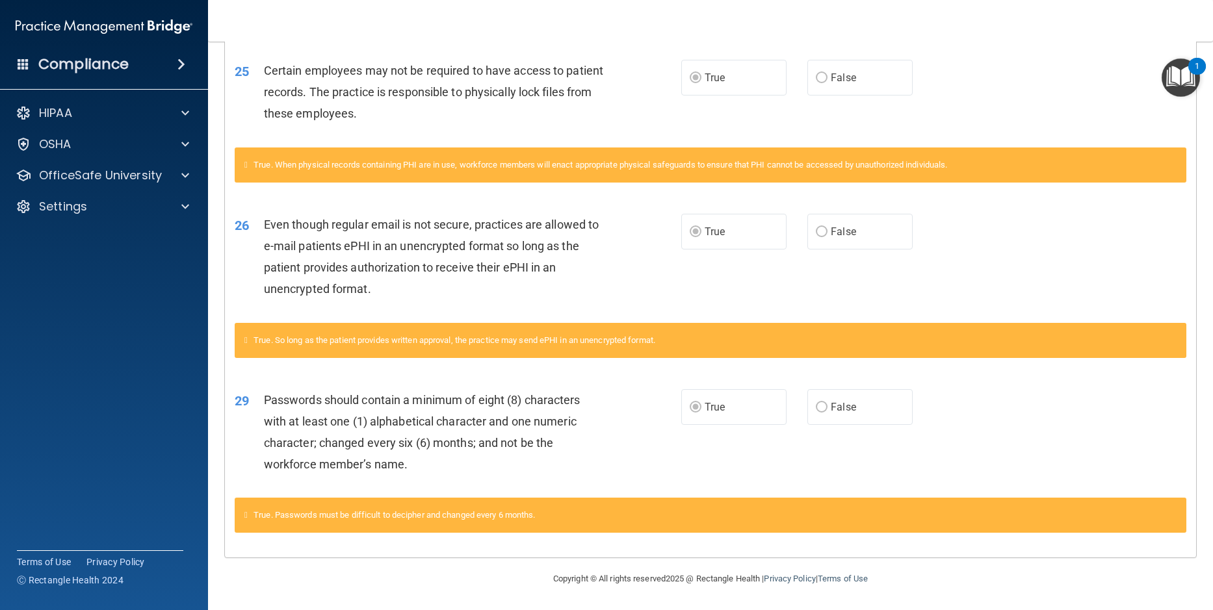
scroll to position [1897, 0]
click at [80, 180] on p "OfficeSafe University" at bounding box center [100, 176] width 123 height 16
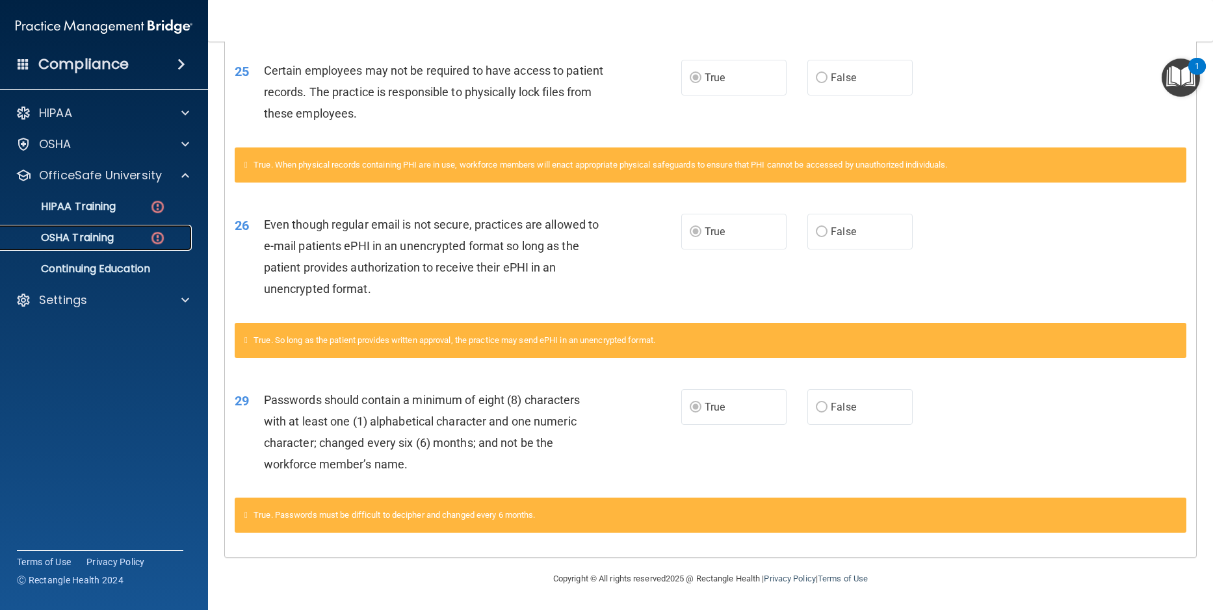
click at [72, 234] on p "OSHA Training" at bounding box center [60, 237] width 105 height 13
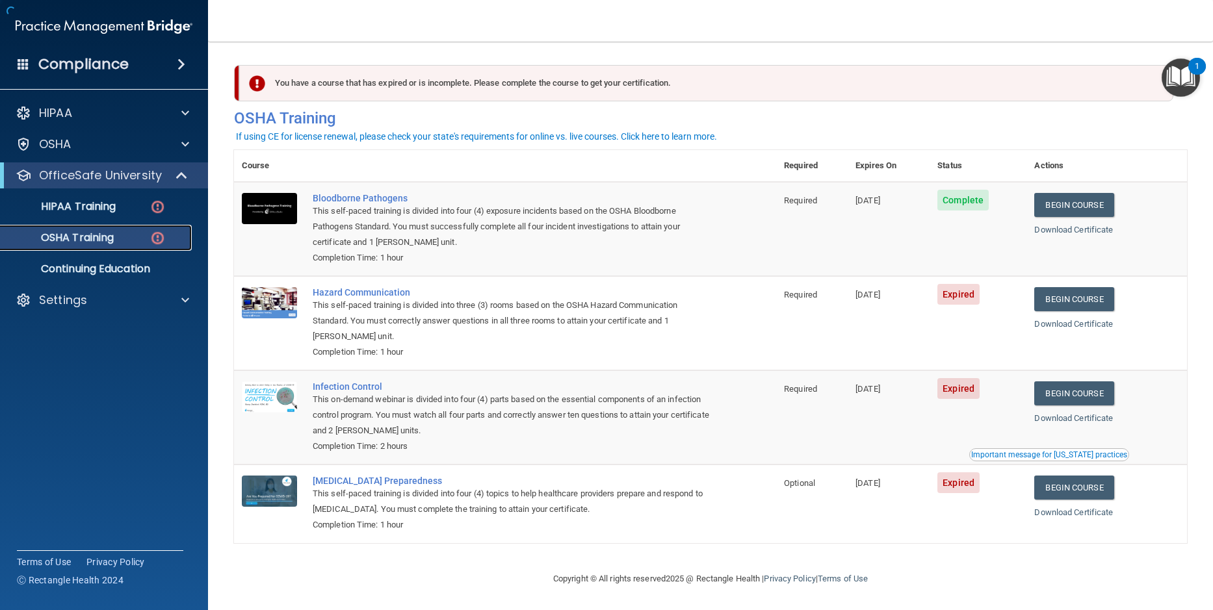
scroll to position [3, 0]
click at [86, 210] on p "HIPAA Training" at bounding box center [61, 206] width 107 height 13
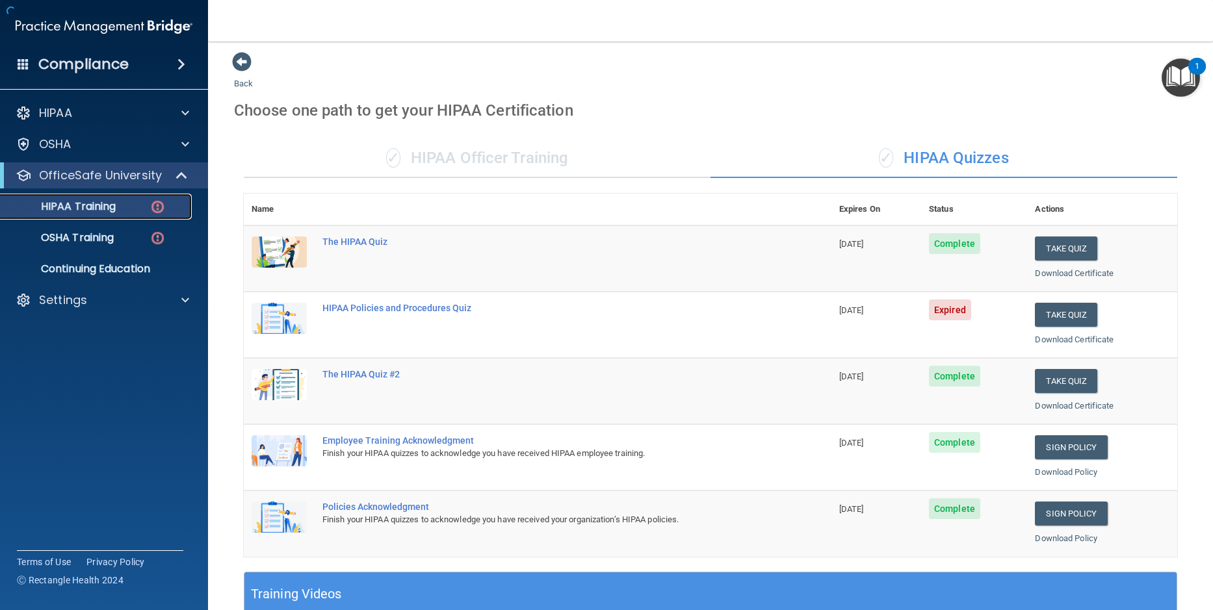
scroll to position [369, 0]
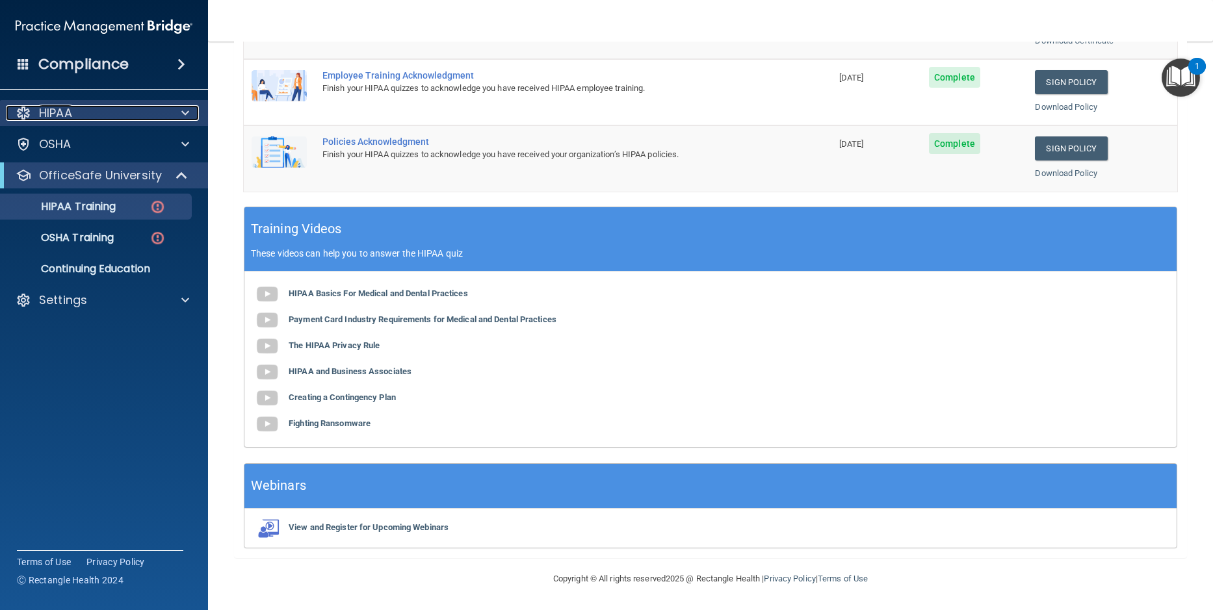
click at [51, 115] on p "HIPAA" at bounding box center [55, 113] width 33 height 16
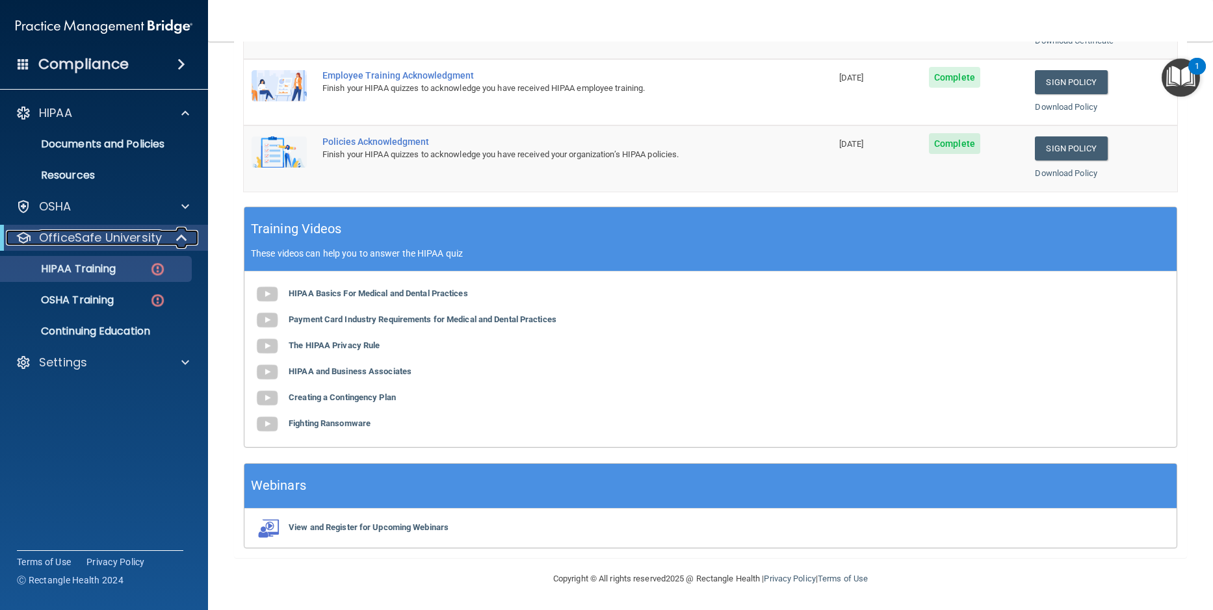
click at [84, 237] on p "OfficeSafe University" at bounding box center [100, 238] width 123 height 16
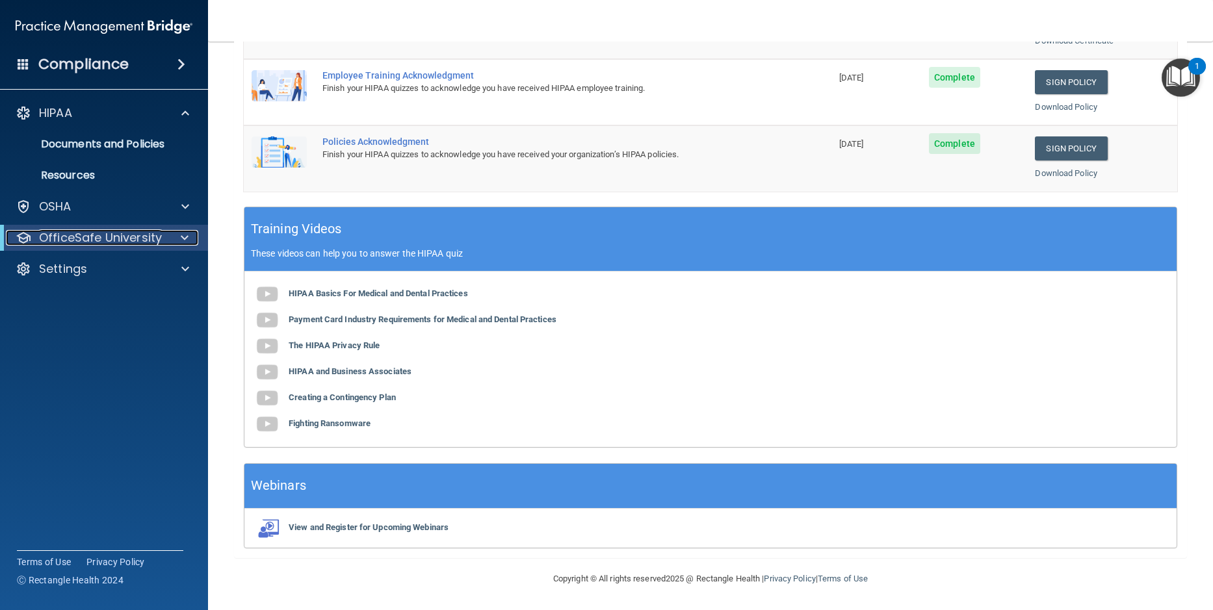
click at [110, 231] on p "OfficeSafe University" at bounding box center [100, 238] width 123 height 16
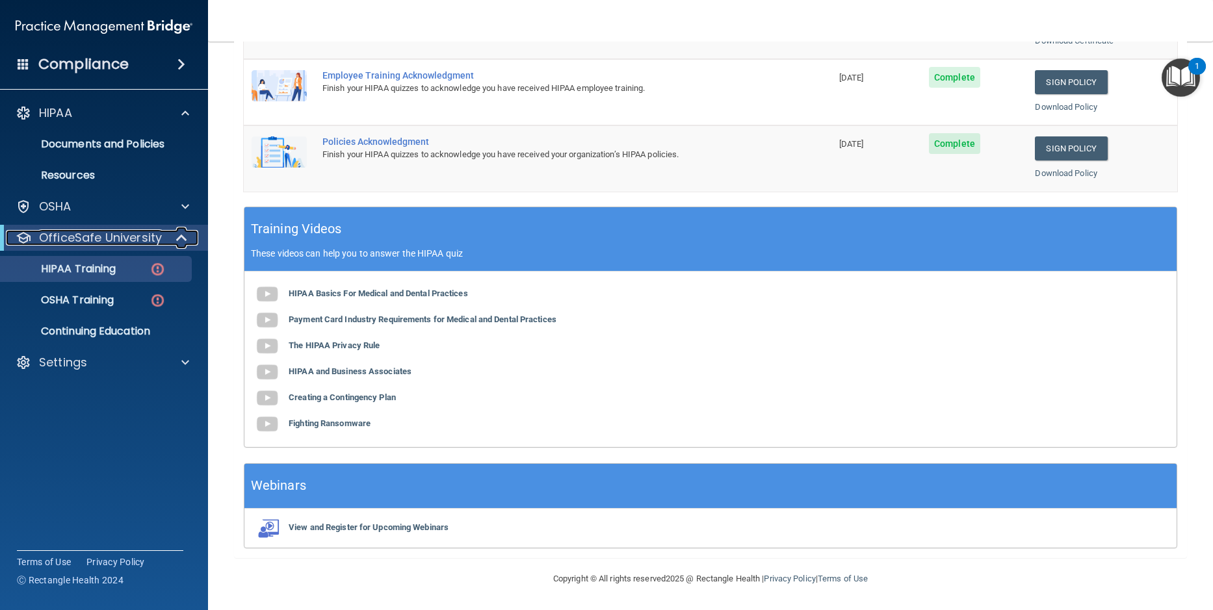
click at [96, 234] on p "OfficeSafe University" at bounding box center [100, 238] width 123 height 16
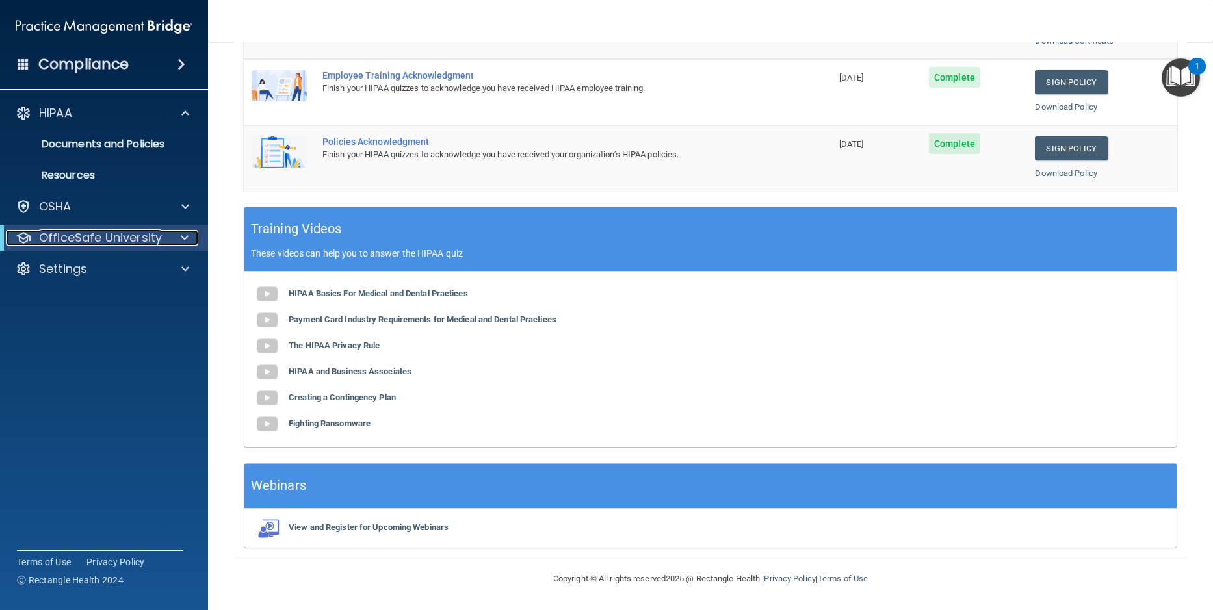
click at [94, 242] on p "OfficeSafe University" at bounding box center [100, 238] width 123 height 16
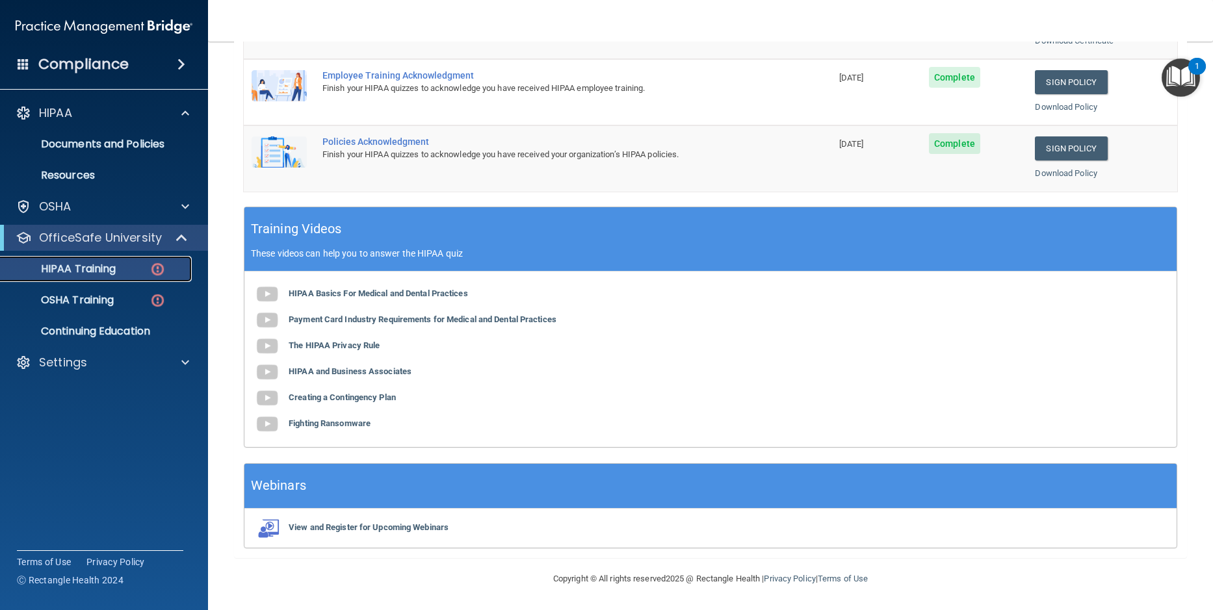
click at [83, 271] on p "HIPAA Training" at bounding box center [61, 269] width 107 height 13
click at [154, 270] on img at bounding box center [158, 269] width 16 height 16
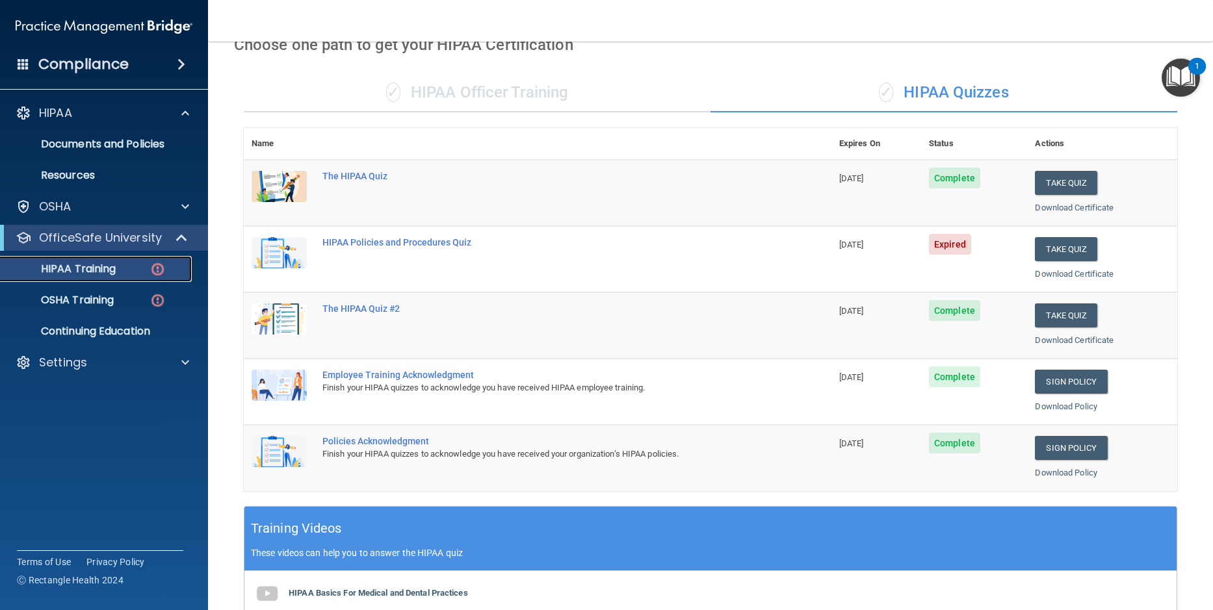
scroll to position [44, 0]
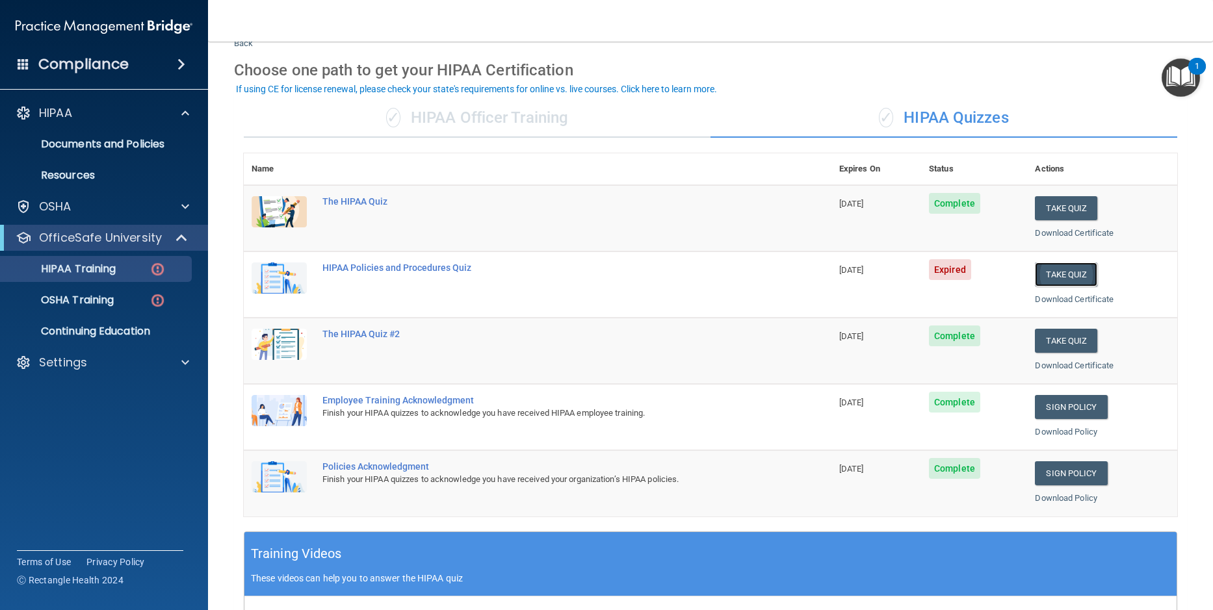
click at [1054, 277] on button "Take Quiz" at bounding box center [1066, 275] width 62 height 24
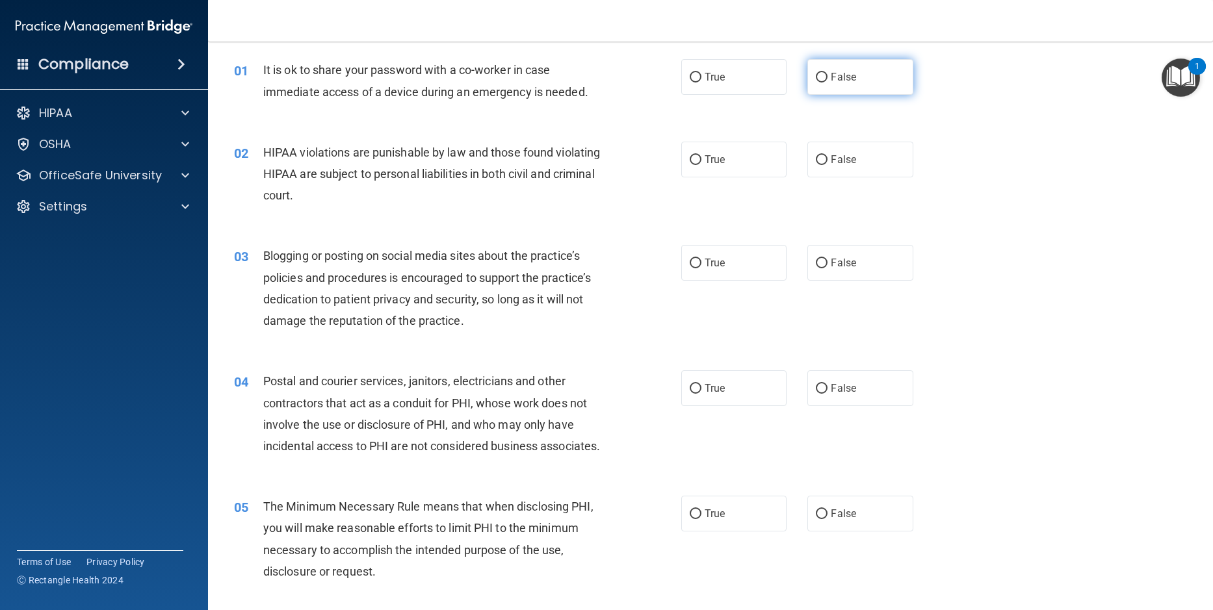
click at [816, 77] on input "False" at bounding box center [822, 78] width 12 height 10
radio input "true"
click at [694, 166] on label "True" at bounding box center [733, 160] width 105 height 36
click at [694, 165] on input "True" at bounding box center [696, 160] width 12 height 10
radio input "true"
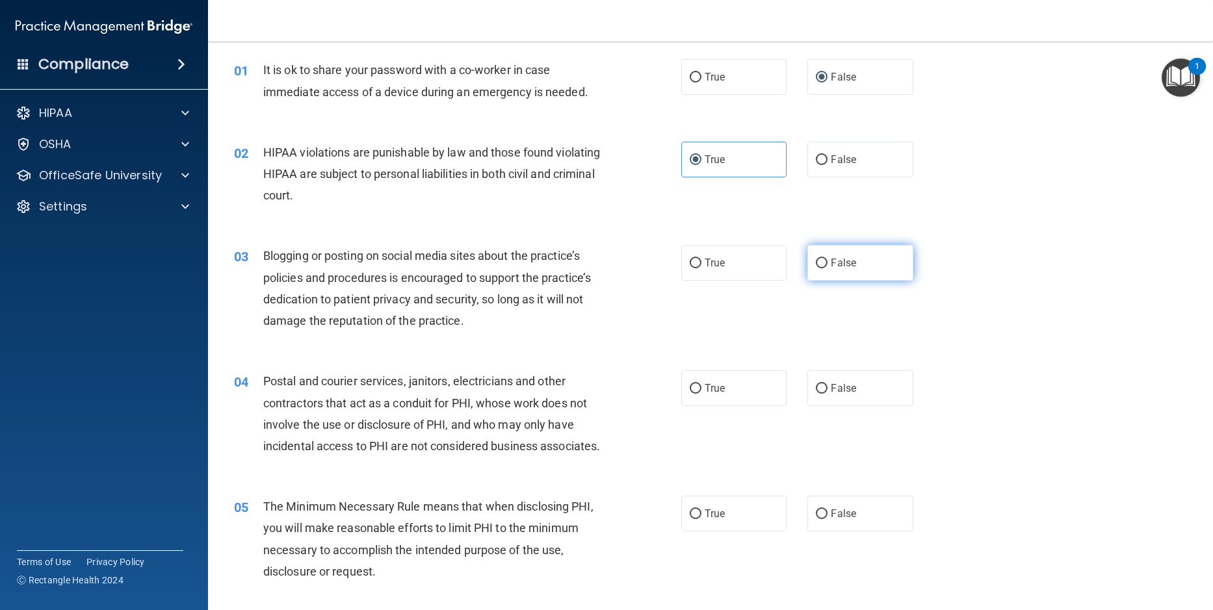
click at [816, 265] on input "False" at bounding box center [822, 264] width 12 height 10
radio input "true"
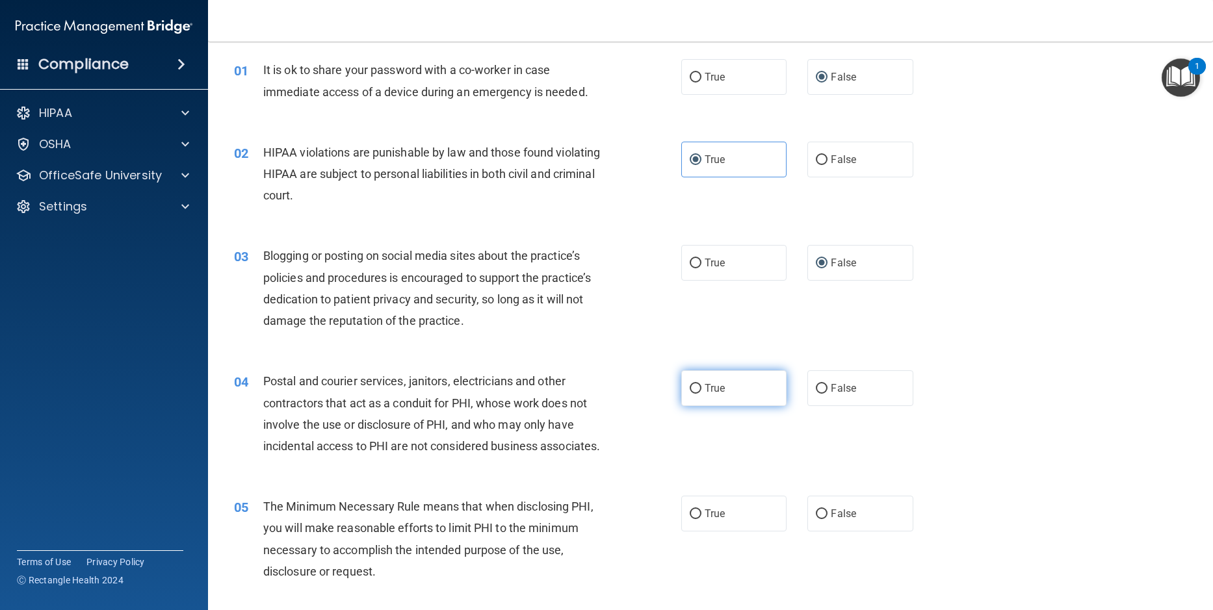
click at [698, 388] on label "True" at bounding box center [733, 389] width 105 height 36
click at [698, 388] on input "True" at bounding box center [696, 389] width 12 height 10
radio input "true"
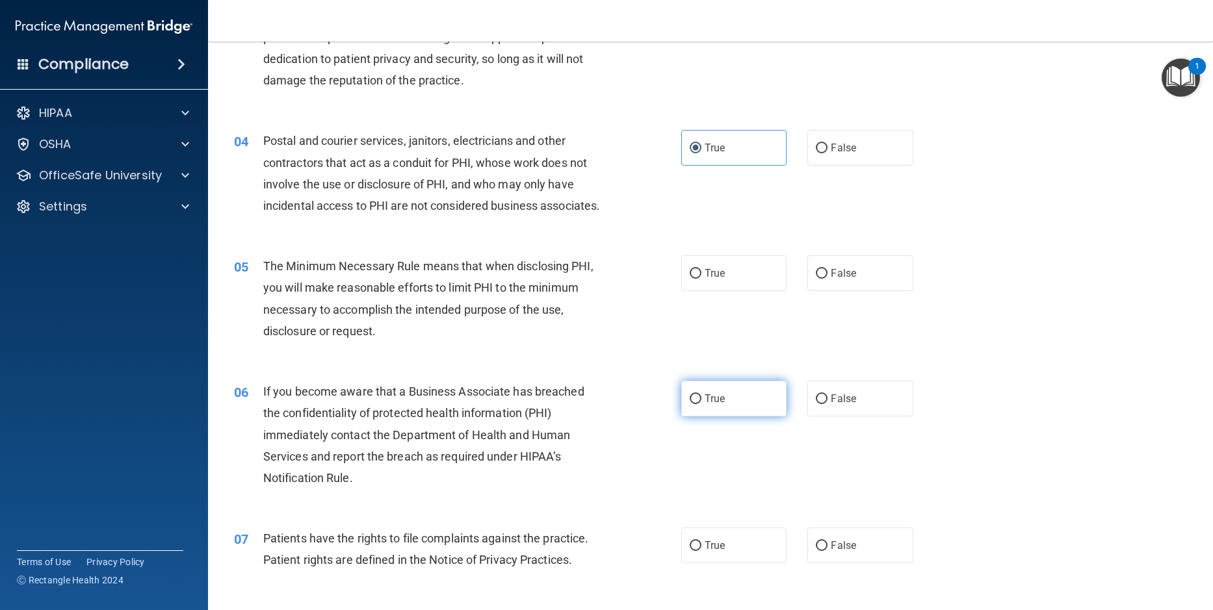
scroll to position [304, 0]
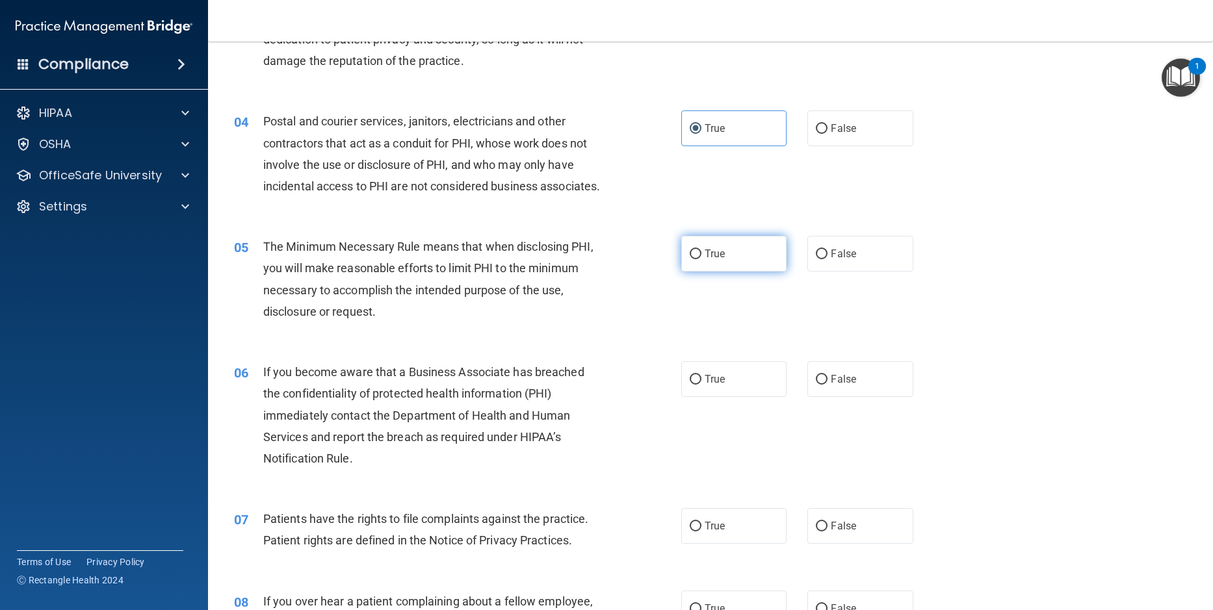
click at [697, 272] on label "True" at bounding box center [733, 254] width 105 height 36
click at [697, 259] on input "True" at bounding box center [696, 255] width 12 height 10
radio input "true"
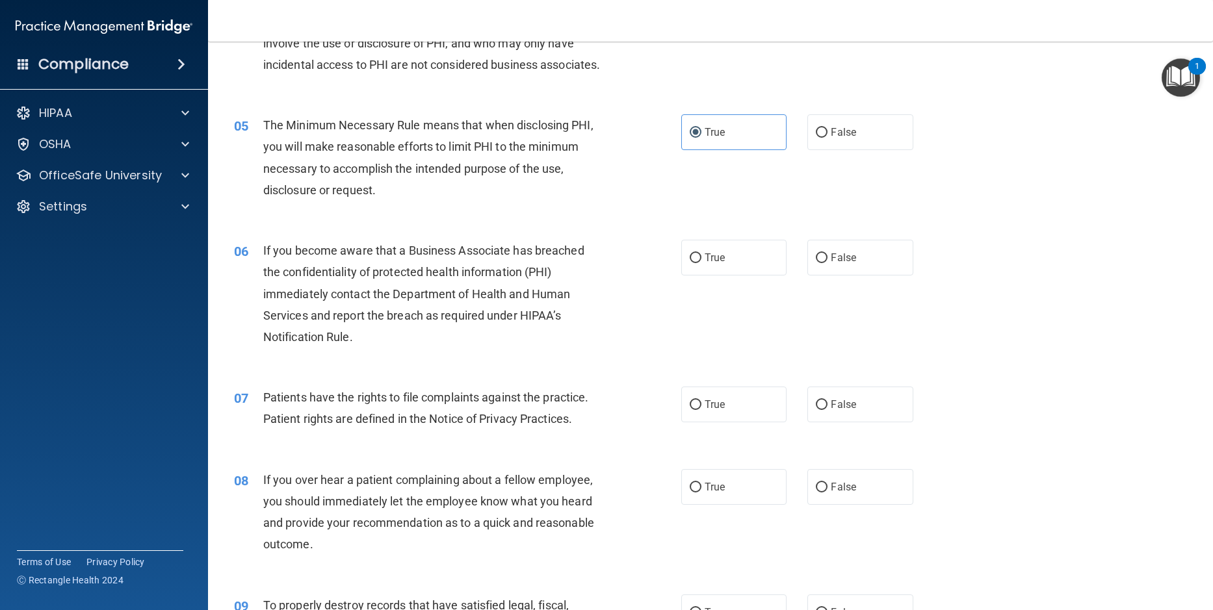
scroll to position [434, 0]
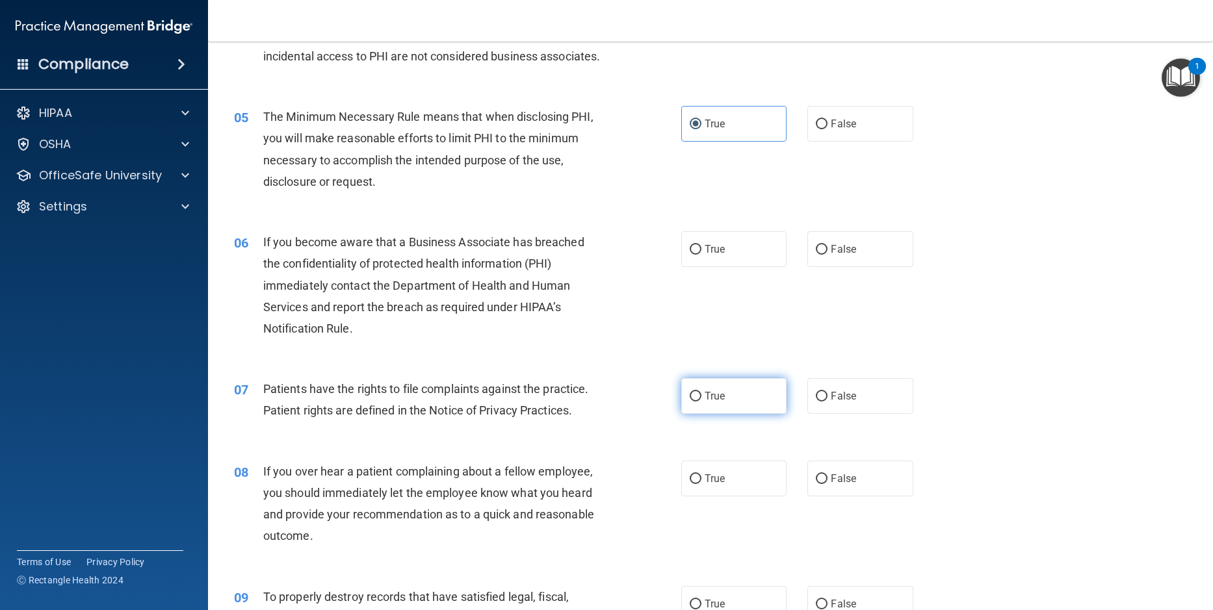
click at [690, 402] on input "True" at bounding box center [696, 397] width 12 height 10
radio input "true"
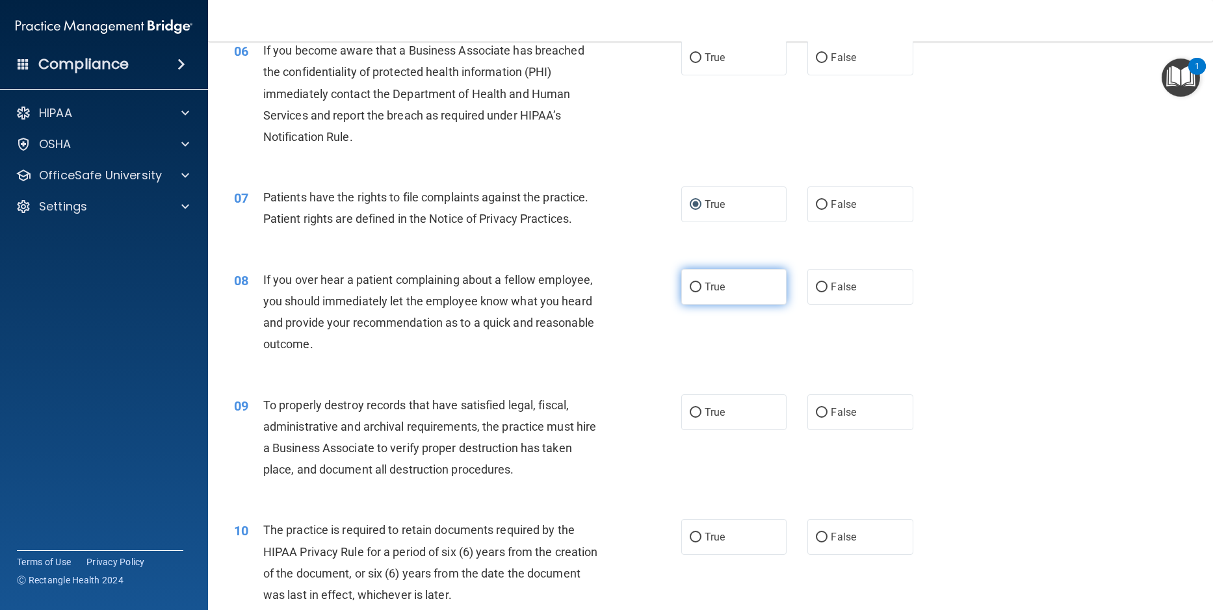
scroll to position [629, 0]
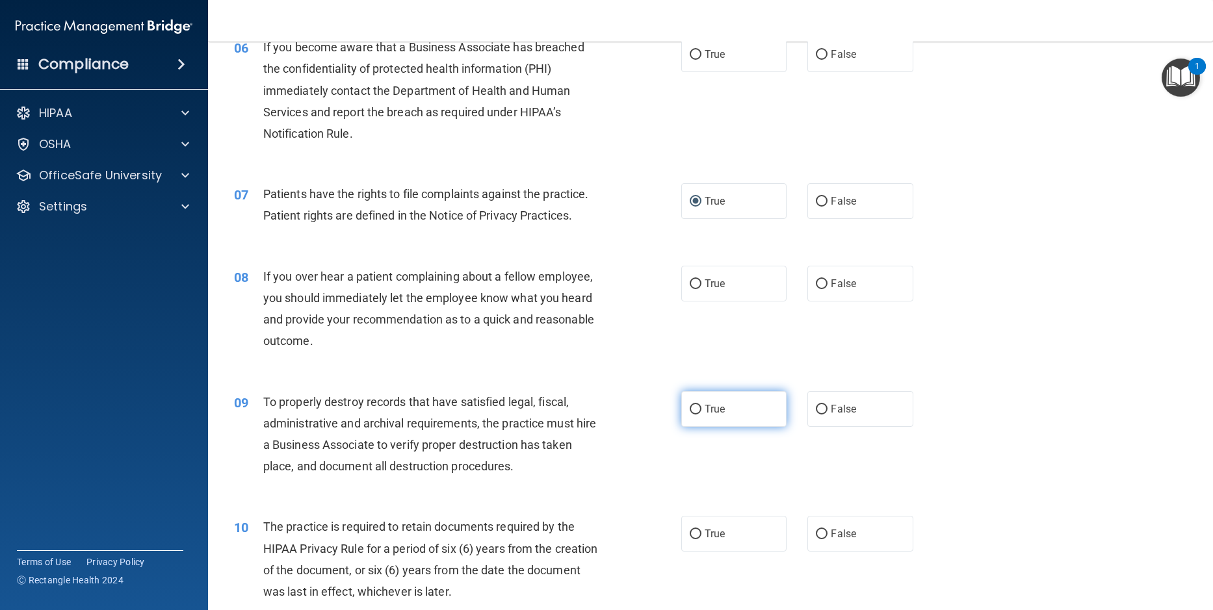
click at [690, 415] on input "True" at bounding box center [696, 410] width 12 height 10
radio input "true"
click at [690, 415] on input "True" at bounding box center [696, 410] width 12 height 10
click at [690, 540] on input "True" at bounding box center [696, 535] width 12 height 10
radio input "true"
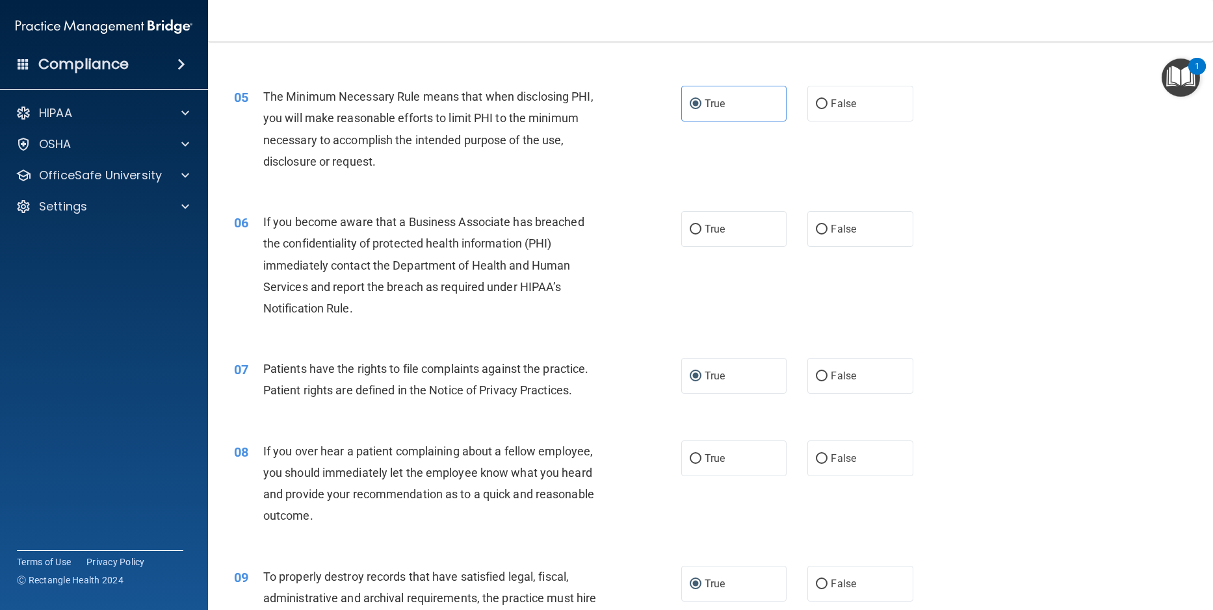
scroll to position [455, 0]
click at [818, 233] on input "False" at bounding box center [822, 229] width 12 height 10
radio input "true"
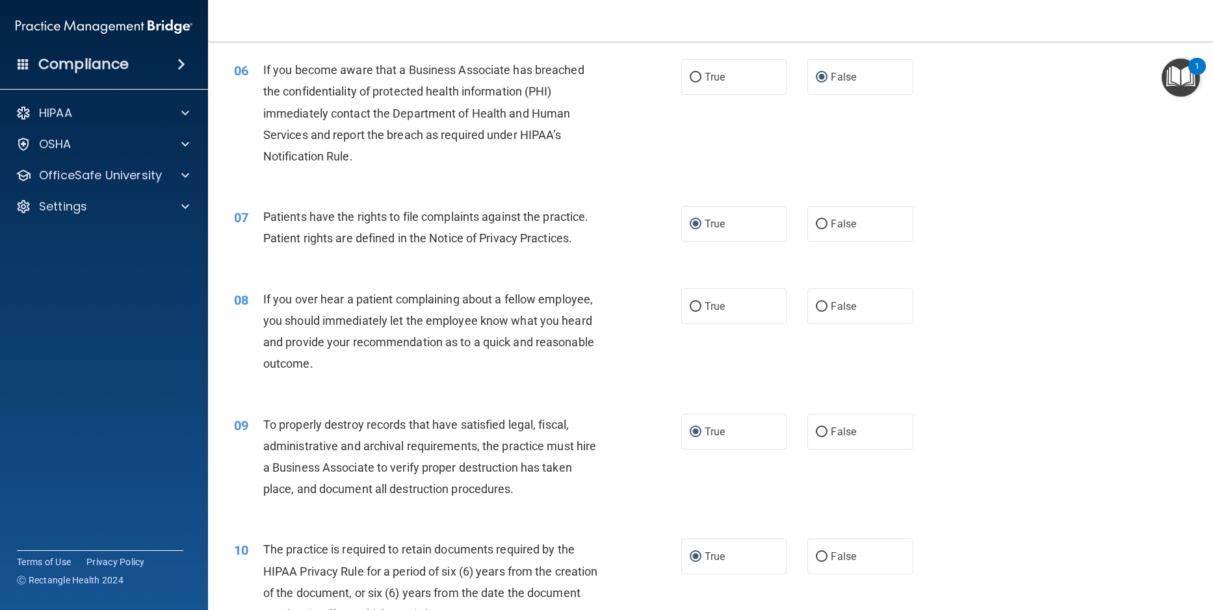
scroll to position [650, 0]
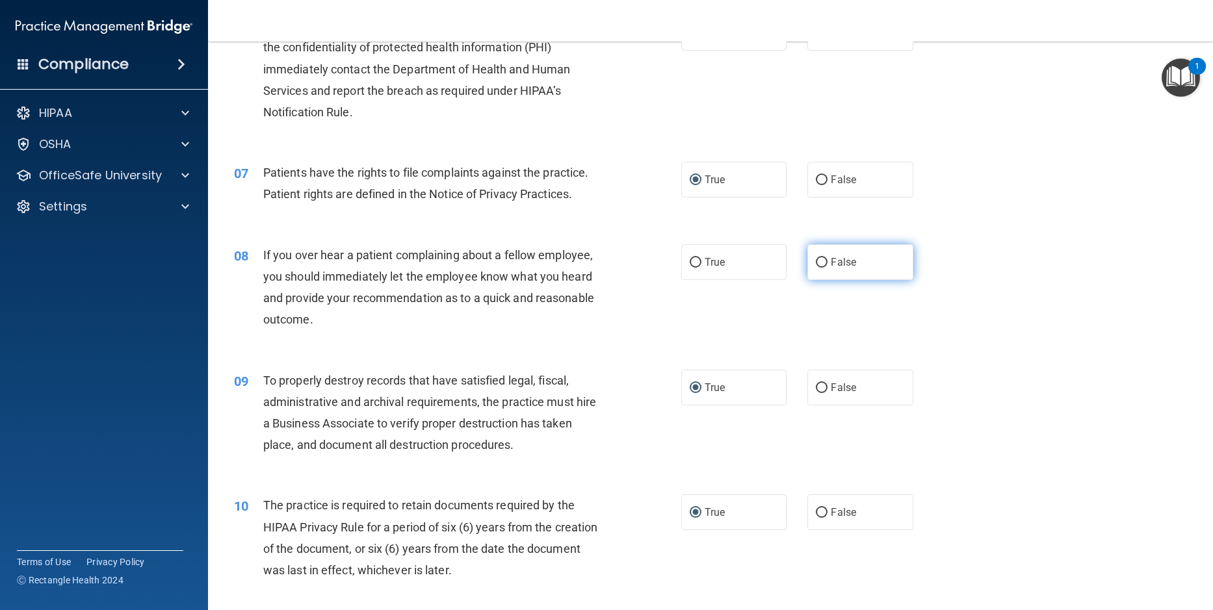
click at [820, 268] on input "False" at bounding box center [822, 263] width 12 height 10
radio input "true"
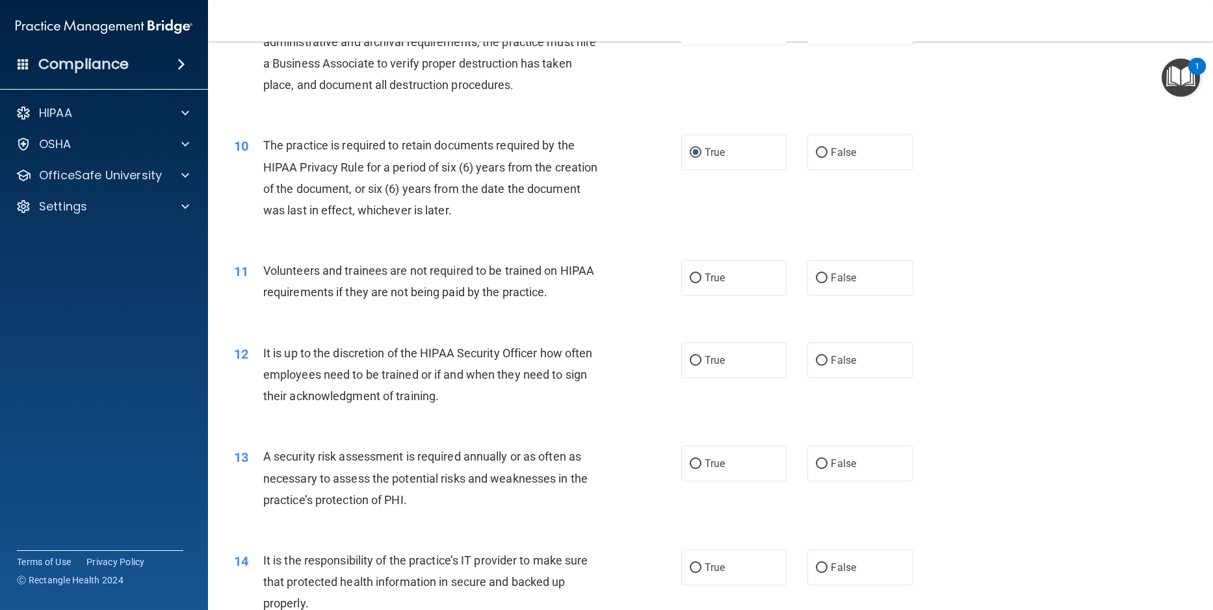
scroll to position [1040, 0]
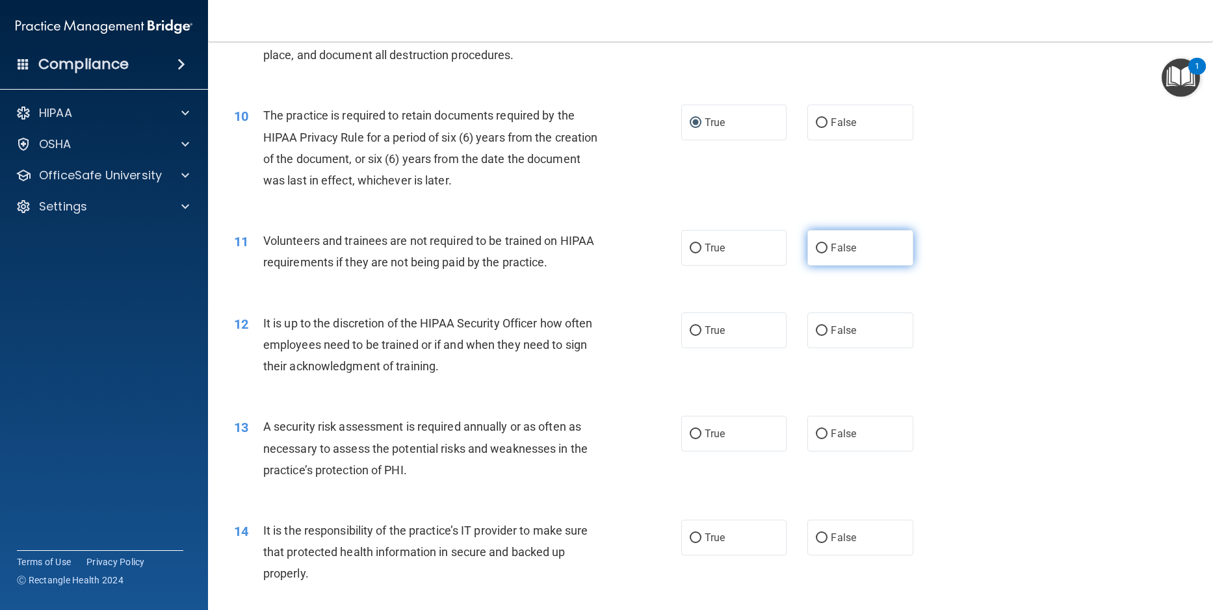
click at [816, 254] on input "False" at bounding box center [822, 249] width 12 height 10
radio input "true"
click at [820, 336] on input "False" at bounding box center [822, 331] width 12 height 10
radio input "true"
click at [691, 439] on input "True" at bounding box center [696, 435] width 12 height 10
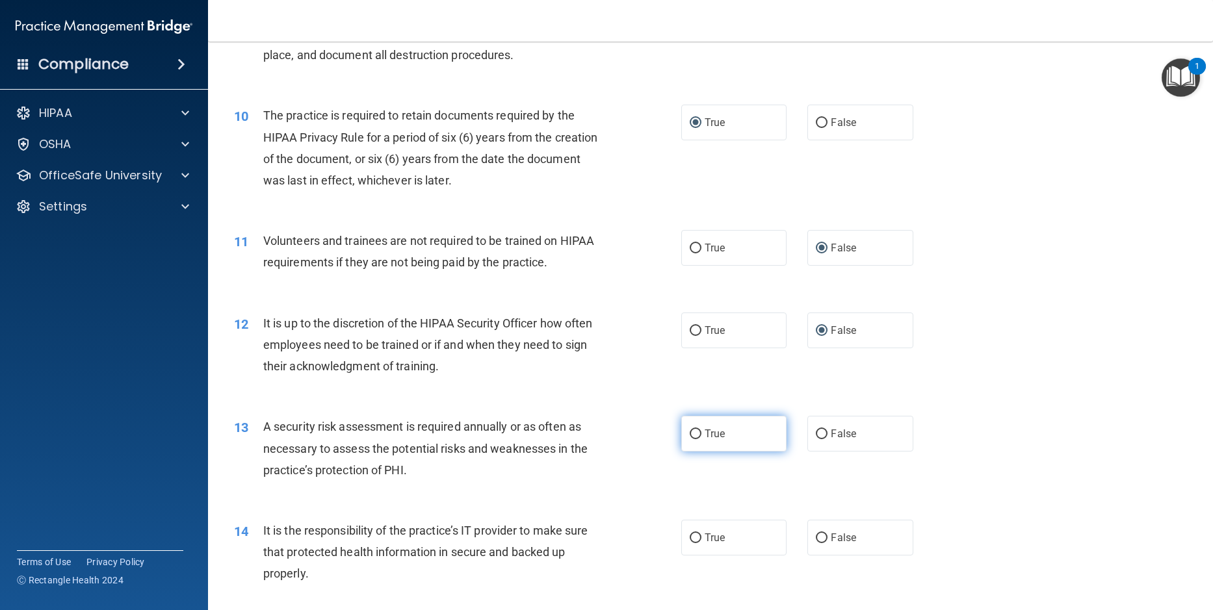
radio input "true"
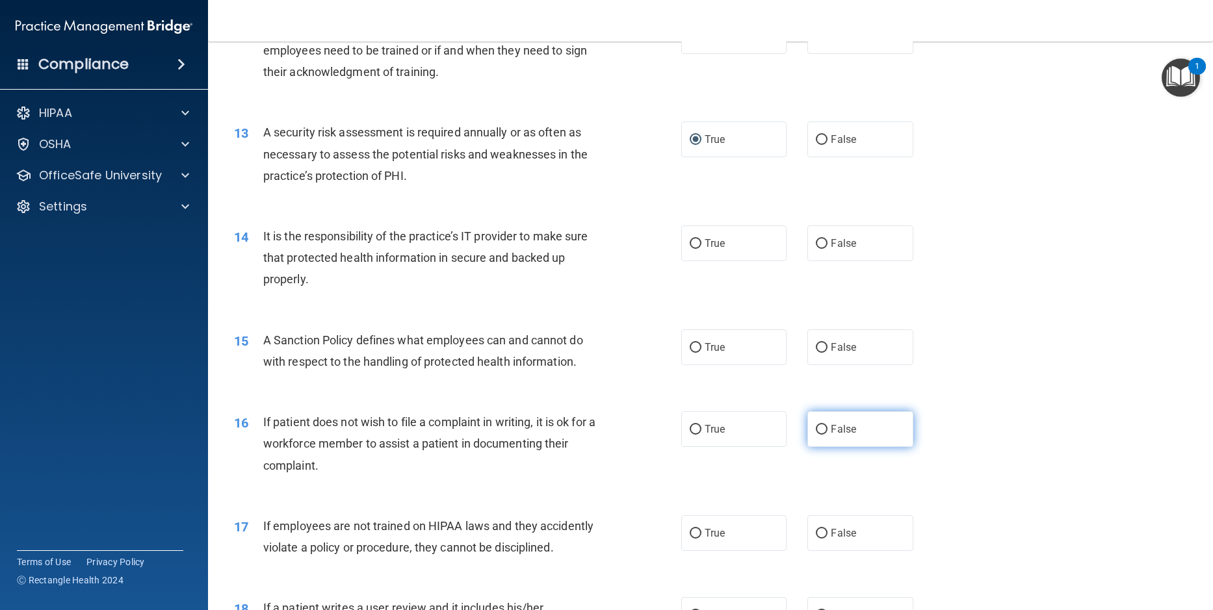
scroll to position [1365, 0]
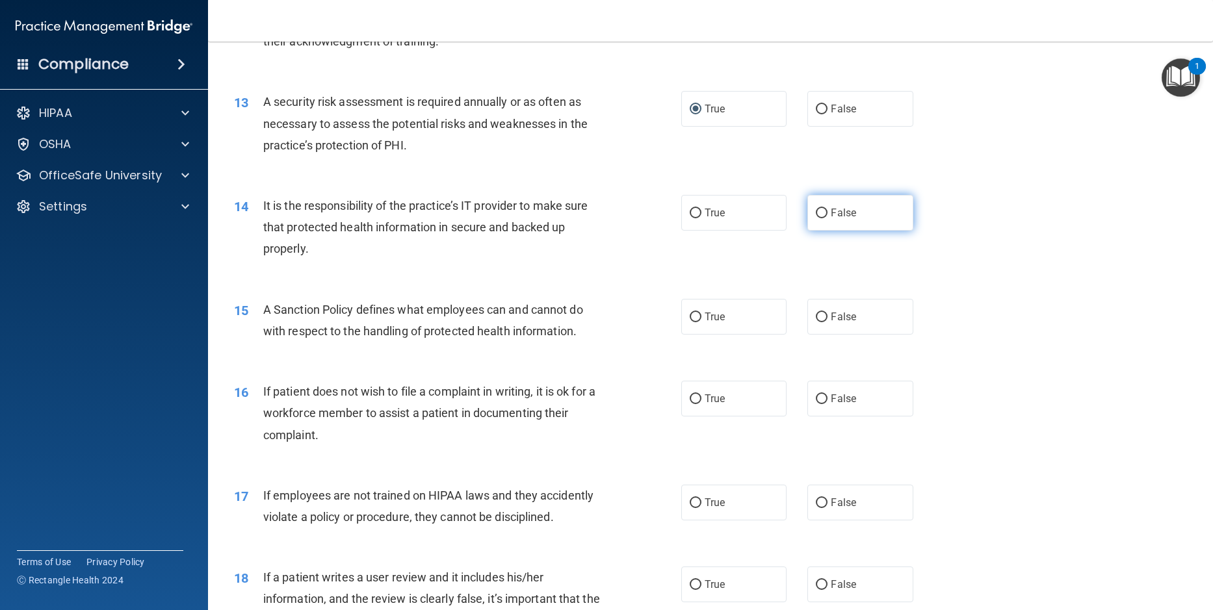
click at [809, 231] on label "False" at bounding box center [859, 213] width 105 height 36
click at [816, 218] on input "False" at bounding box center [822, 214] width 12 height 10
radio input "true"
click at [816, 322] on input "False" at bounding box center [822, 318] width 12 height 10
radio input "true"
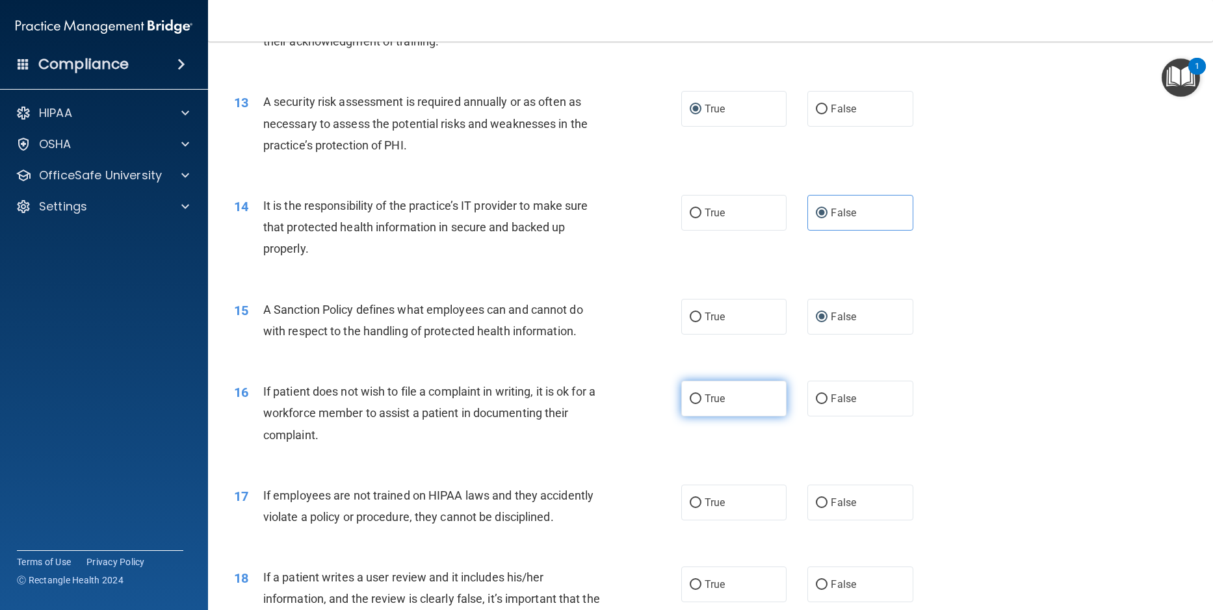
click at [681, 417] on label "True" at bounding box center [733, 399] width 105 height 36
click at [690, 404] on input "True" at bounding box center [696, 400] width 12 height 10
radio input "true"
click at [809, 519] on label "False" at bounding box center [859, 503] width 105 height 36
click at [816, 508] on input "False" at bounding box center [822, 504] width 12 height 10
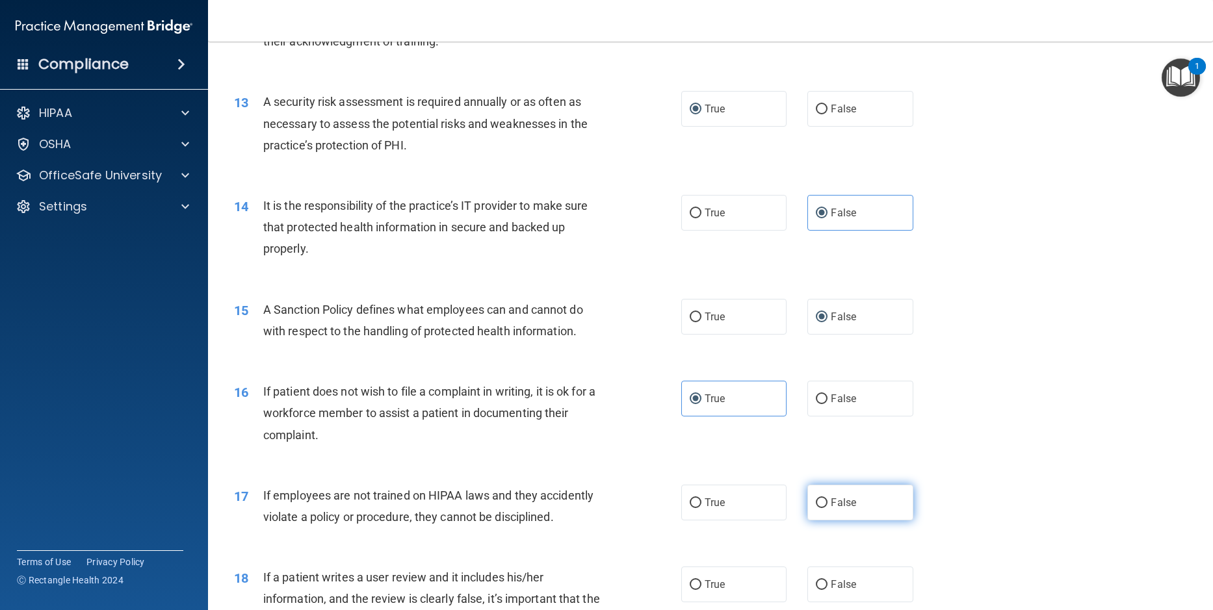
radio input "true"
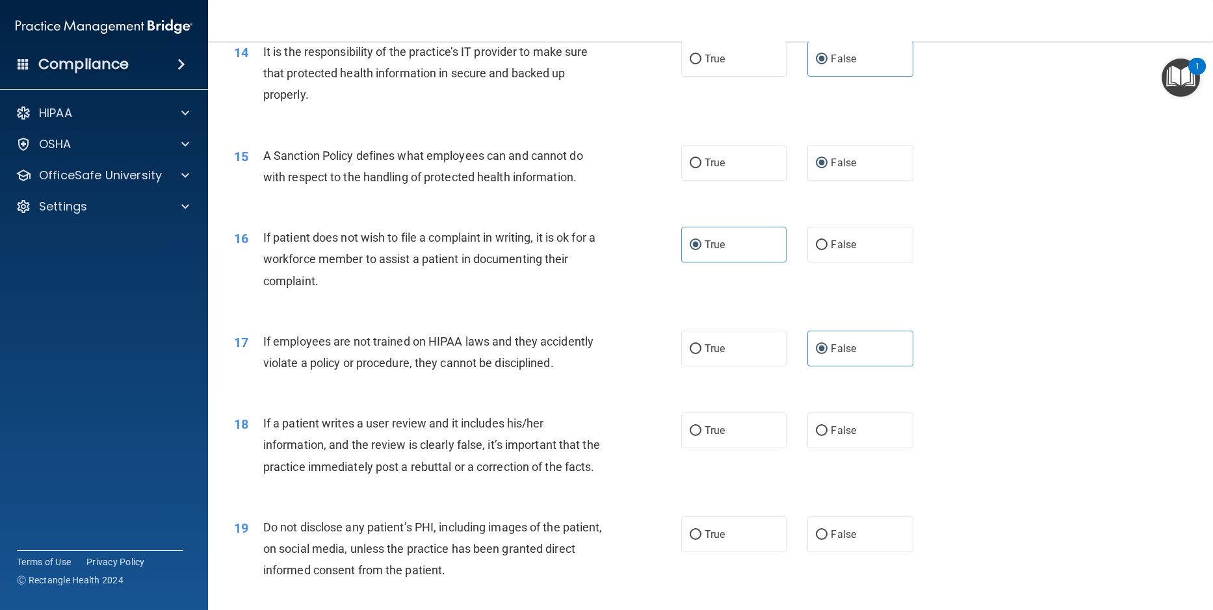
scroll to position [1560, 0]
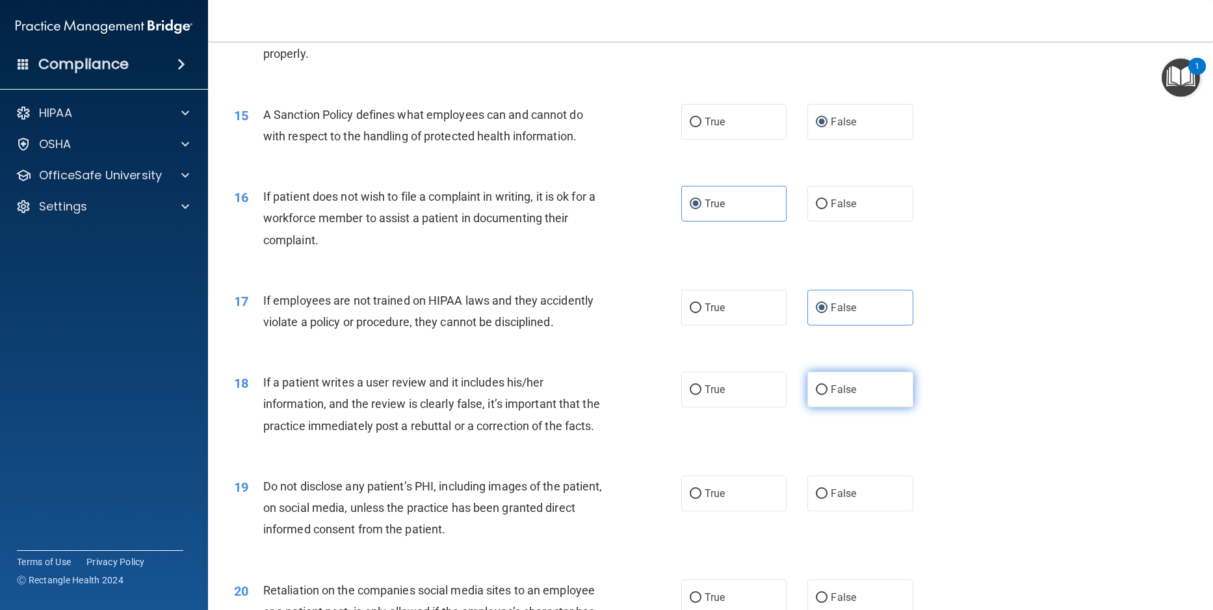
click at [817, 395] on input "False" at bounding box center [822, 391] width 12 height 10
radio input "true"
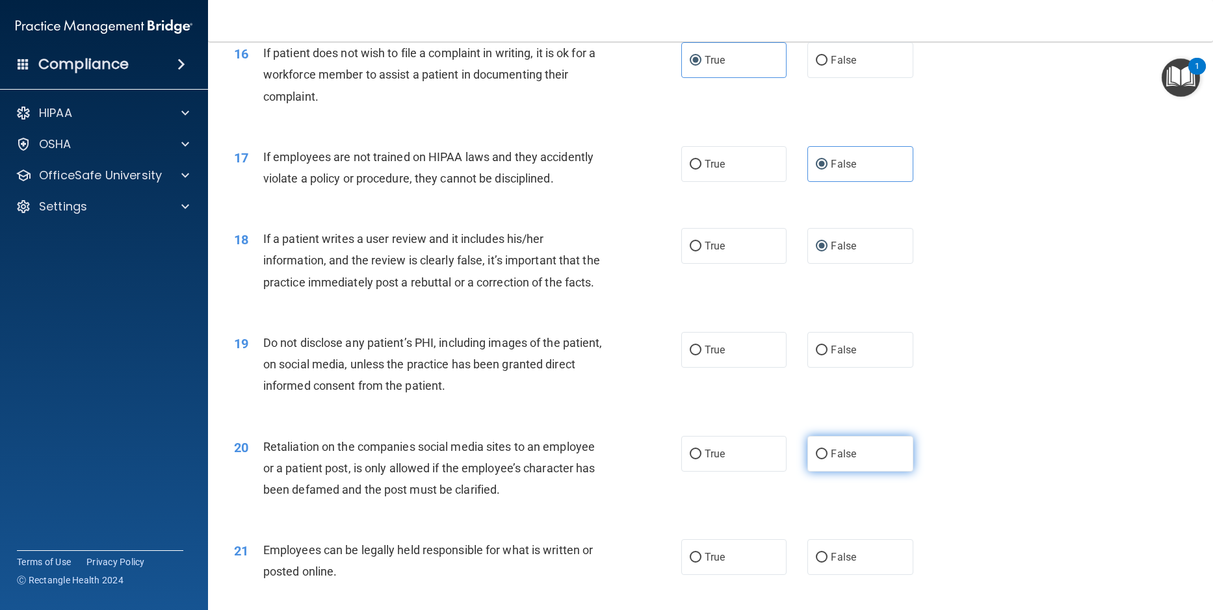
scroll to position [1755, 0]
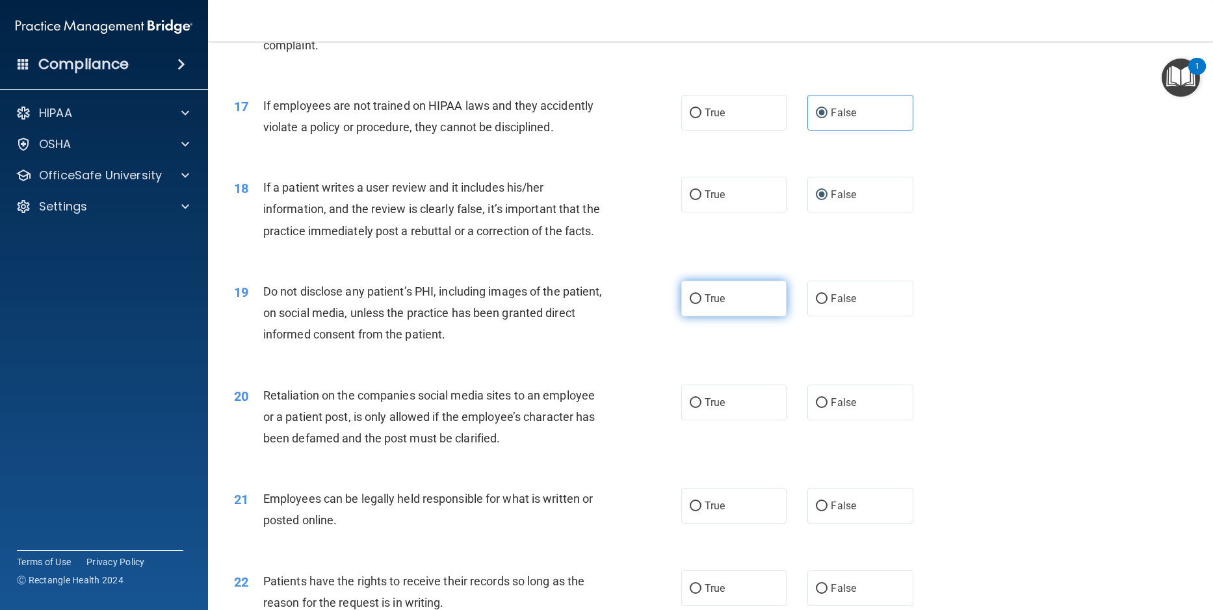
click at [694, 304] on input "True" at bounding box center [696, 299] width 12 height 10
radio input "true"
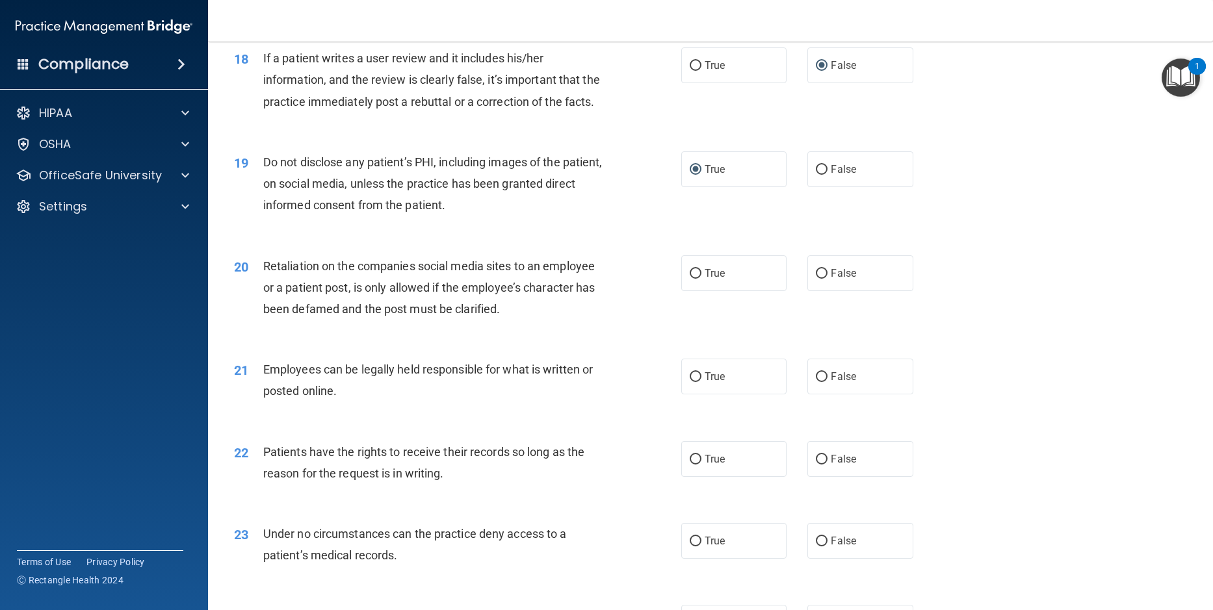
scroll to position [1885, 0]
click at [818, 278] on input "False" at bounding box center [822, 273] width 12 height 10
radio input "true"
click at [696, 382] on input "True" at bounding box center [696, 377] width 12 height 10
radio input "true"
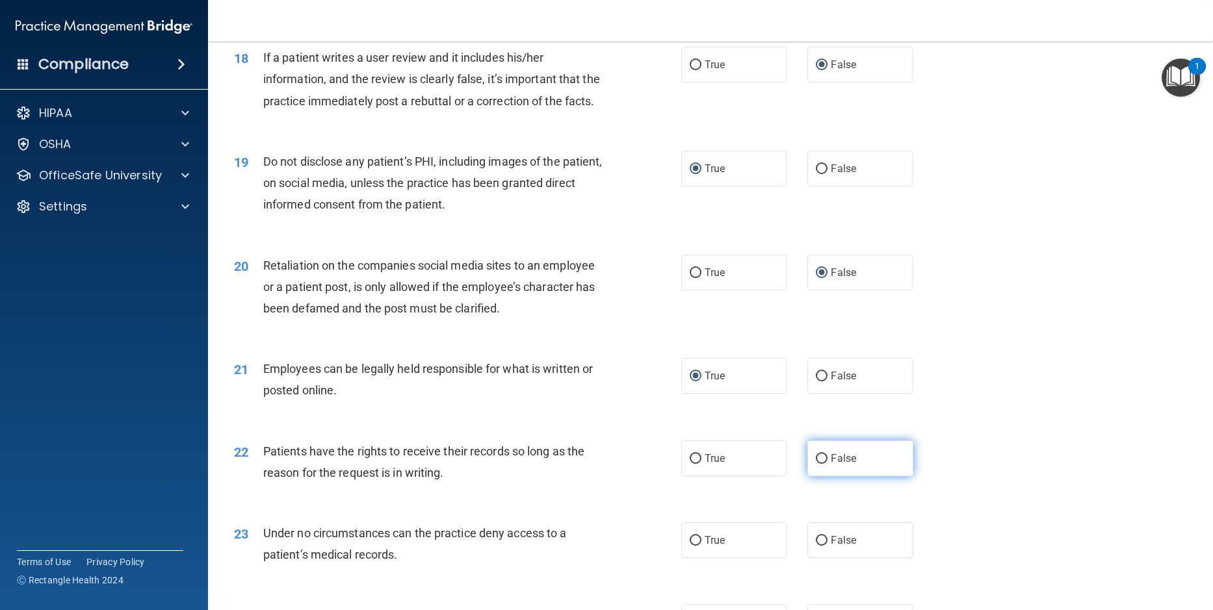
click at [817, 464] on input "False" at bounding box center [822, 459] width 12 height 10
radio input "true"
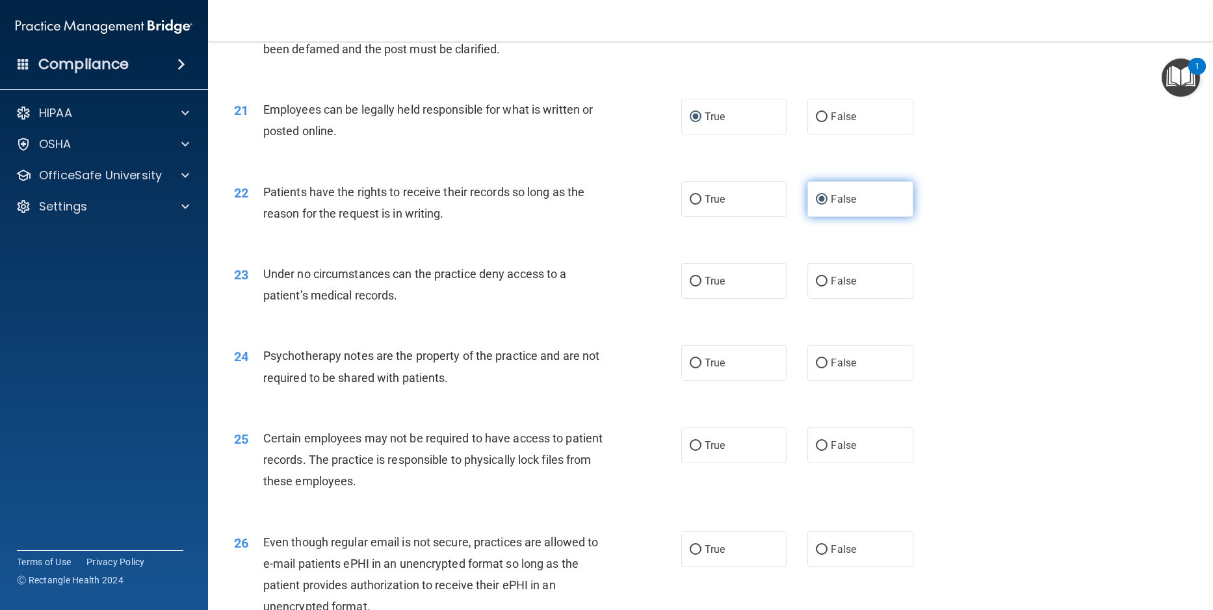
scroll to position [2145, 0]
click at [817, 286] on input "False" at bounding box center [822, 281] width 12 height 10
radio input "true"
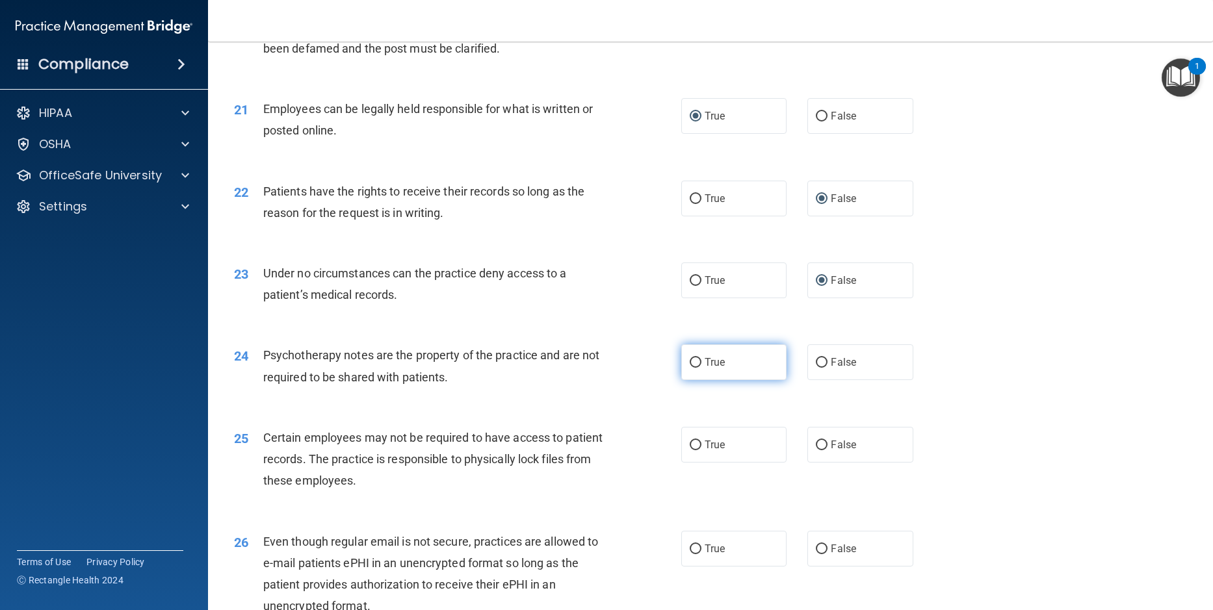
click at [690, 368] on input "True" at bounding box center [696, 363] width 12 height 10
radio input "true"
click at [690, 451] on input "True" at bounding box center [696, 446] width 12 height 10
radio input "true"
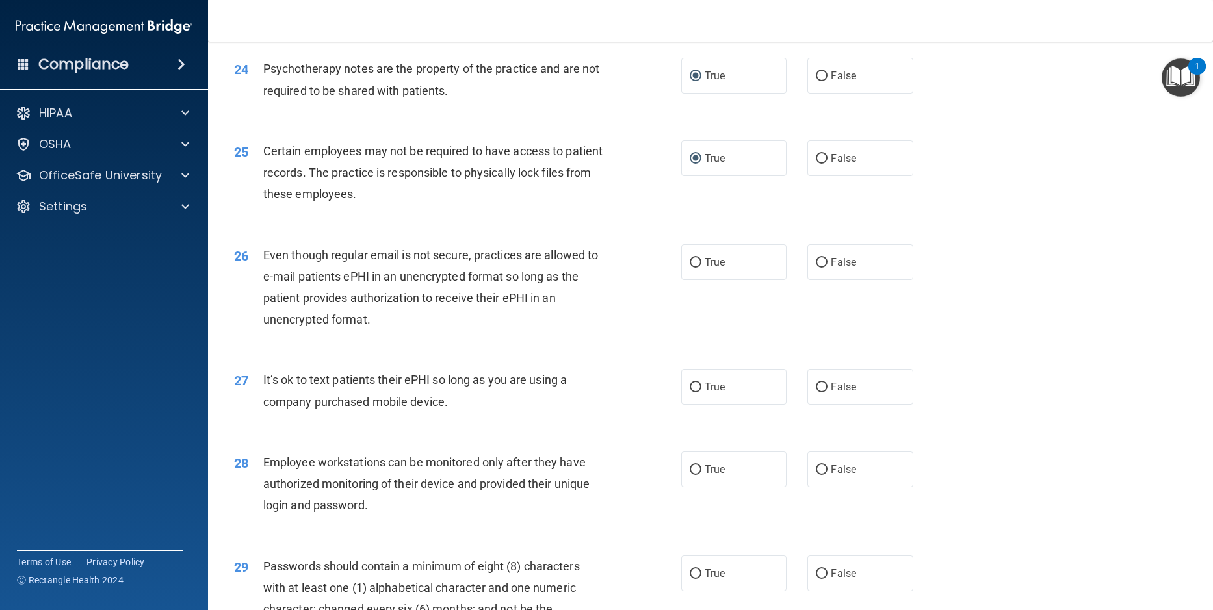
scroll to position [2470, 0]
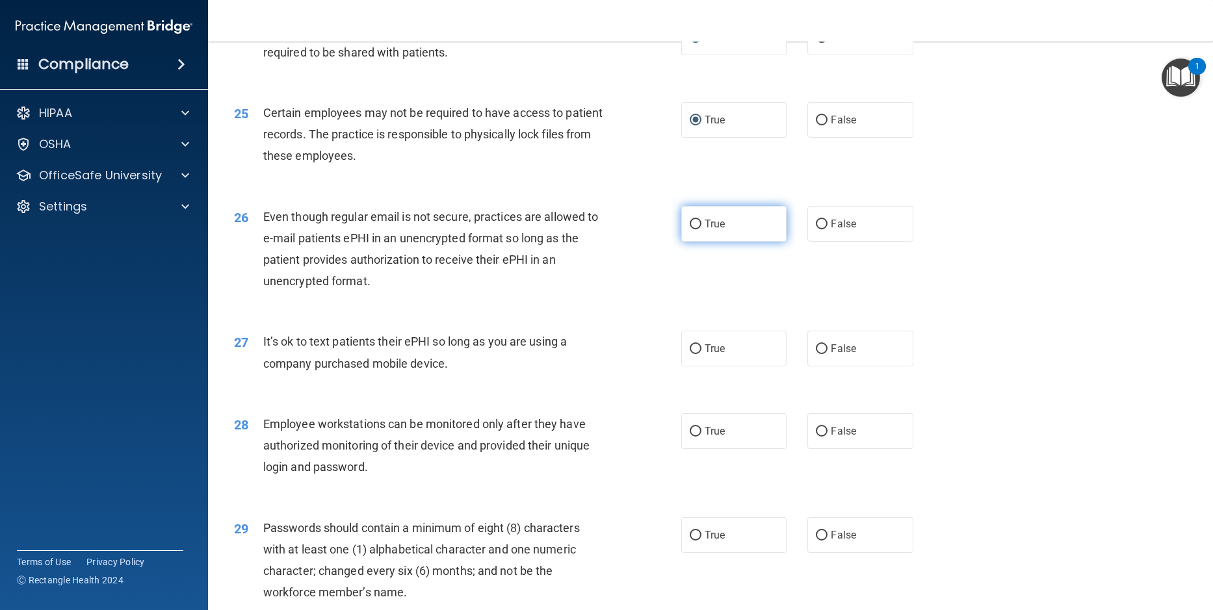
click at [692, 229] on input "True" at bounding box center [696, 225] width 12 height 10
radio input "true"
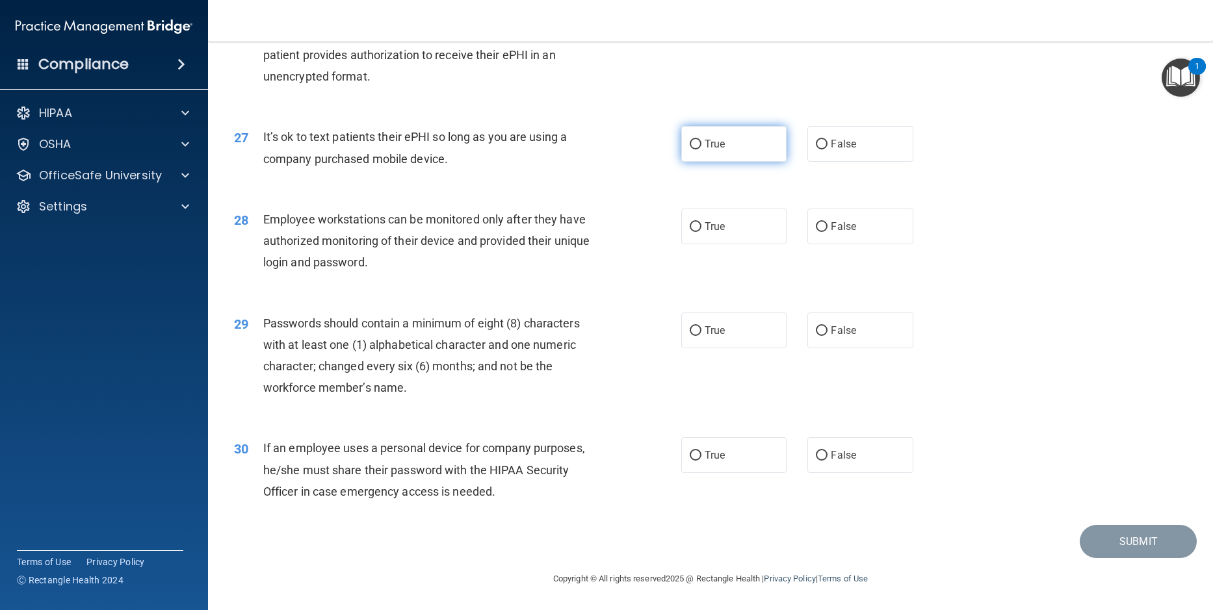
scroll to position [2718, 0]
click at [694, 329] on input "True" at bounding box center [696, 331] width 12 height 10
radio input "true"
click at [822, 458] on input "False" at bounding box center [822, 456] width 12 height 10
radio input "true"
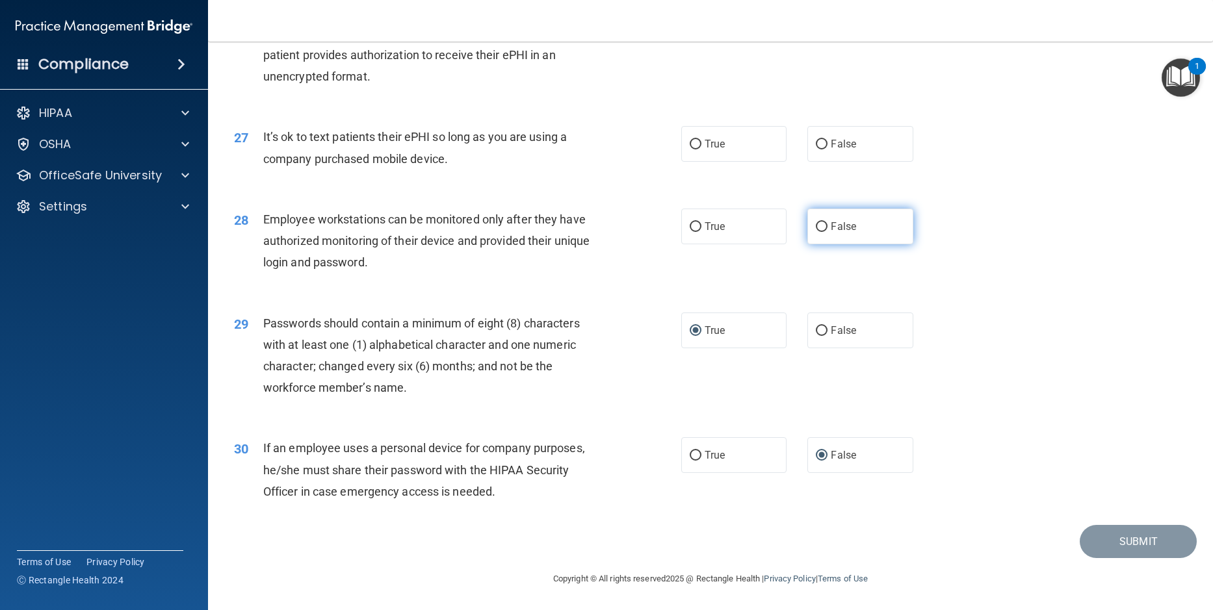
click at [809, 226] on label "False" at bounding box center [859, 227] width 105 height 36
click at [816, 226] on input "False" at bounding box center [822, 227] width 12 height 10
radio input "true"
click at [819, 148] on input "False" at bounding box center [822, 145] width 12 height 10
radio input "true"
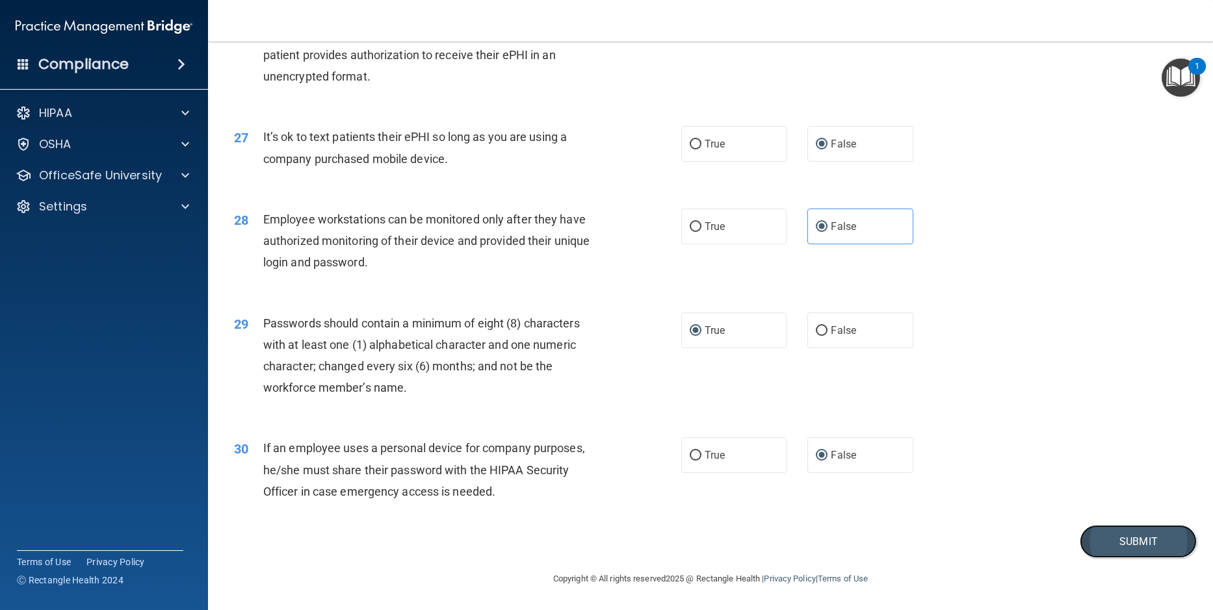
click at [1119, 541] on button "Submit" at bounding box center [1138, 541] width 117 height 33
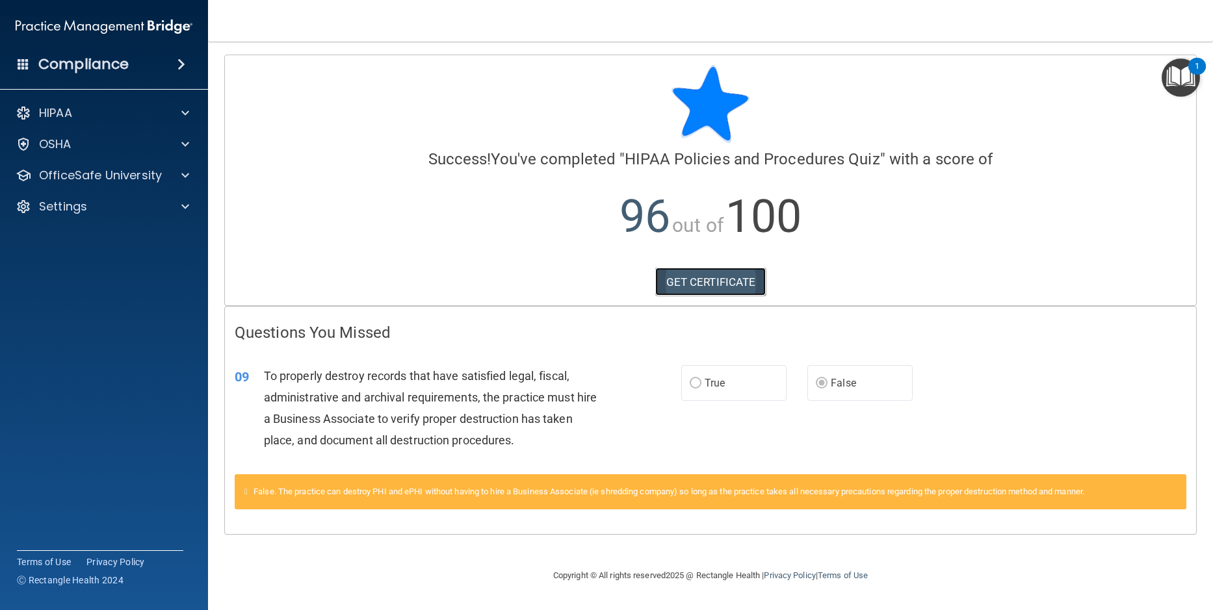
click at [707, 280] on link "GET CERTIFICATE" at bounding box center [710, 282] width 111 height 29
